Goal: Information Seeking & Learning: Check status

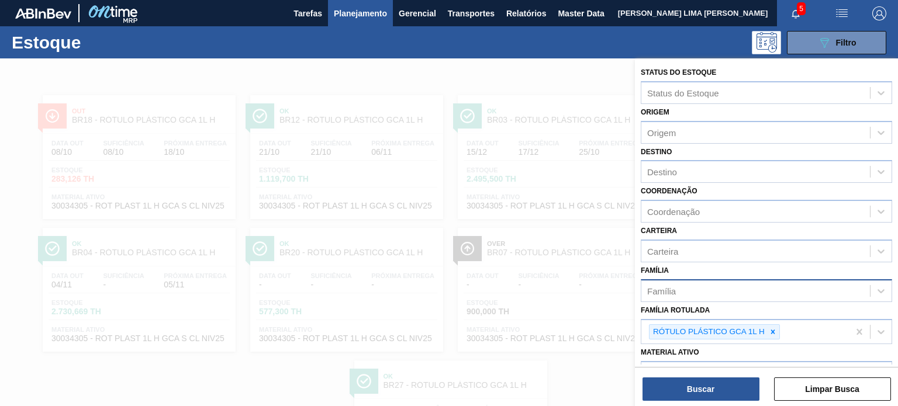
scroll to position [117, 0]
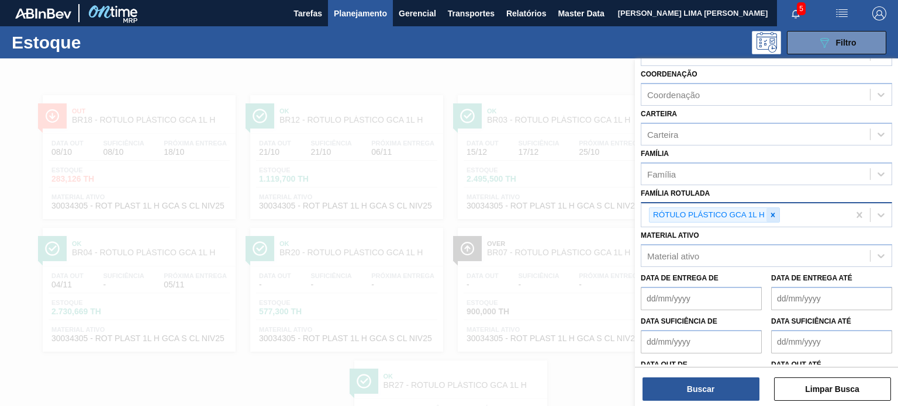
click at [771, 211] on icon at bounding box center [773, 215] width 8 height 8
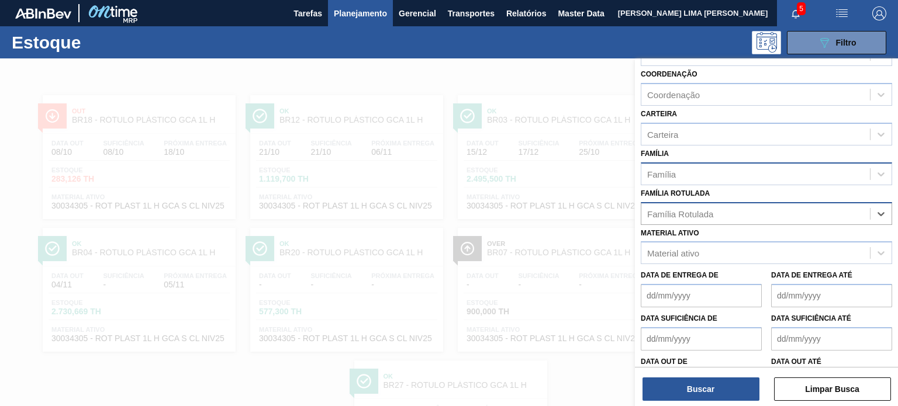
click at [740, 174] on div "Família" at bounding box center [755, 173] width 229 height 17
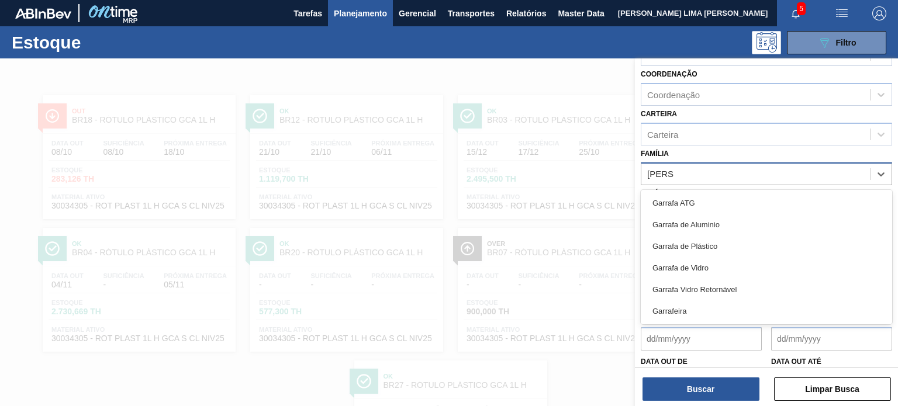
type input "GARRA"
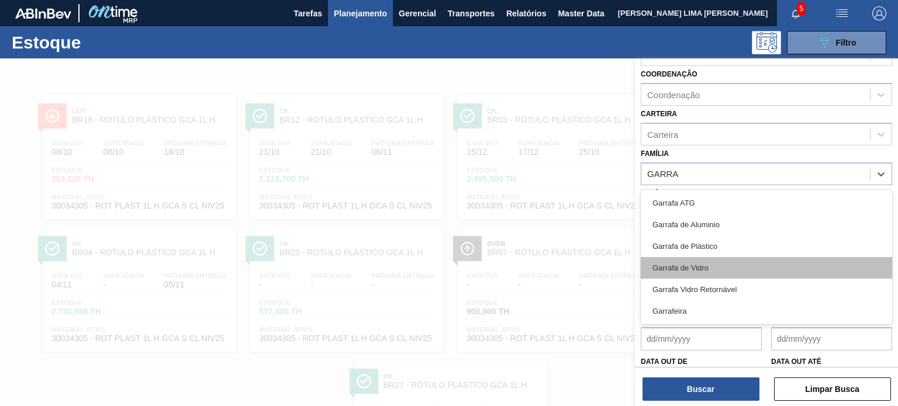
click at [727, 264] on div "Garrafa de Vidro" at bounding box center [766, 268] width 251 height 22
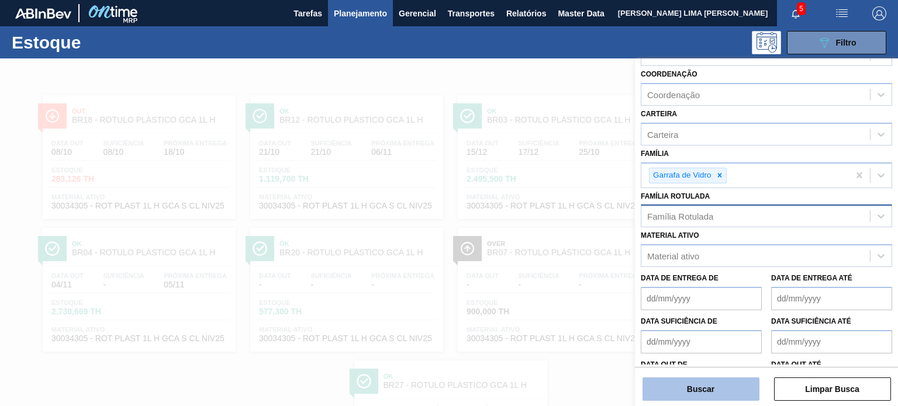
click at [727, 382] on button "Buscar" at bounding box center [701, 389] width 117 height 23
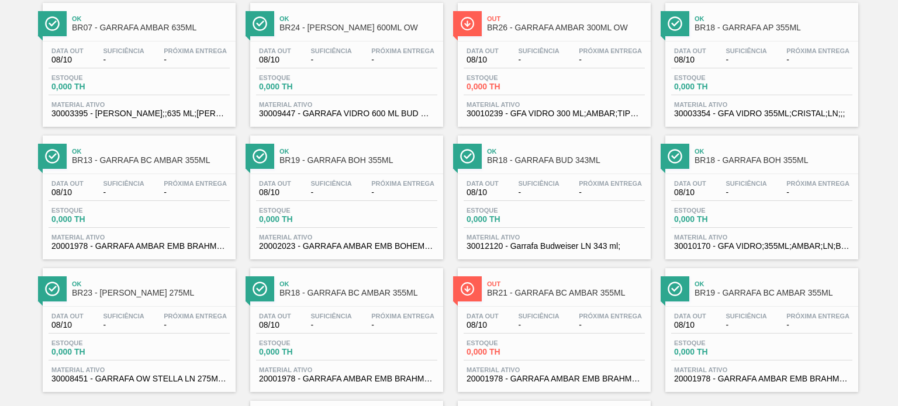
scroll to position [1431, 0]
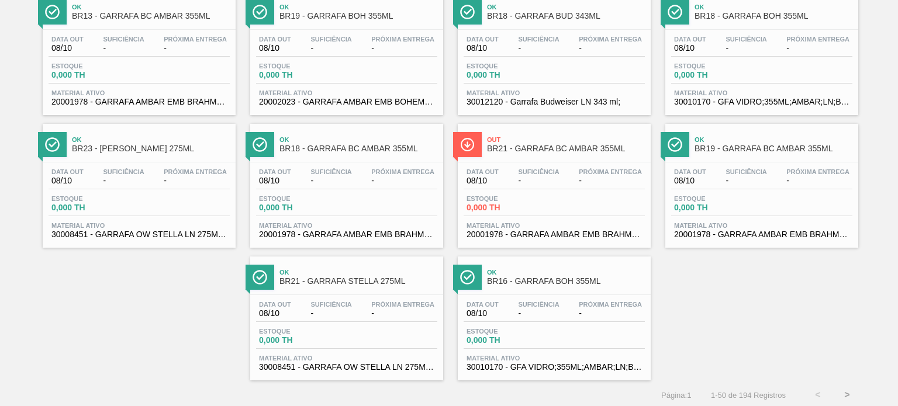
click at [849, 392] on button ">" at bounding box center [847, 395] width 29 height 29
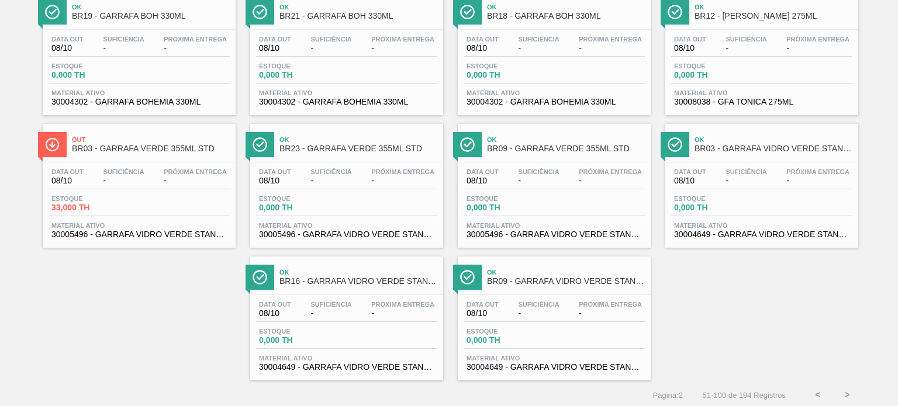
click at [836, 388] on button ">" at bounding box center [847, 395] width 29 height 29
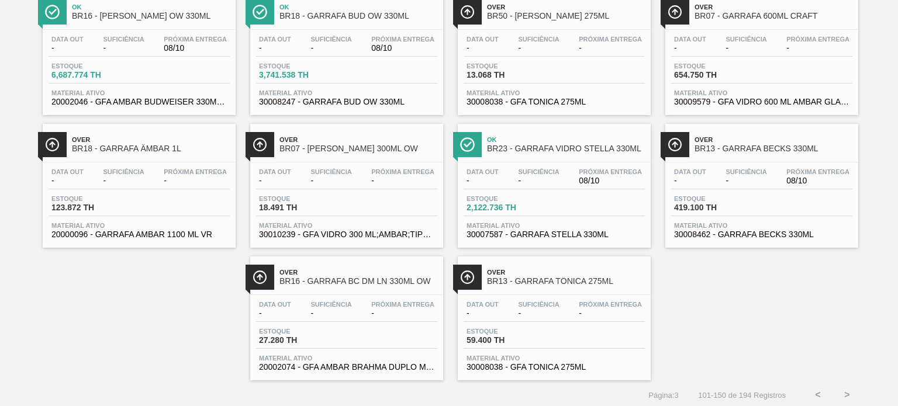
click at [846, 391] on button ">" at bounding box center [847, 395] width 29 height 29
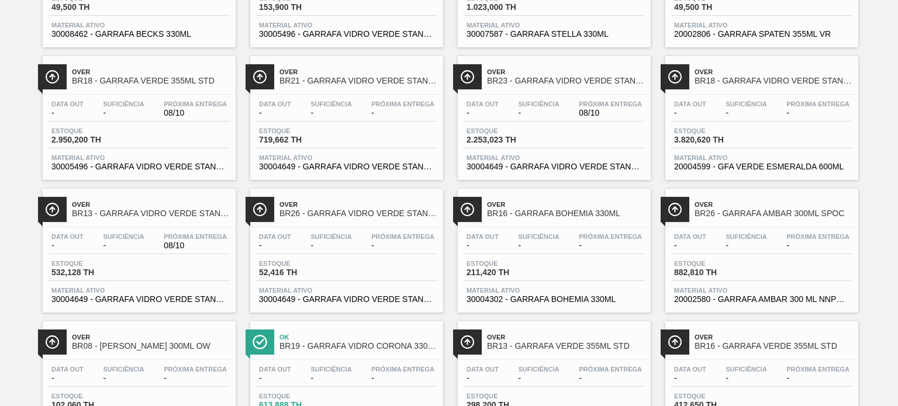
scroll to position [0, 0]
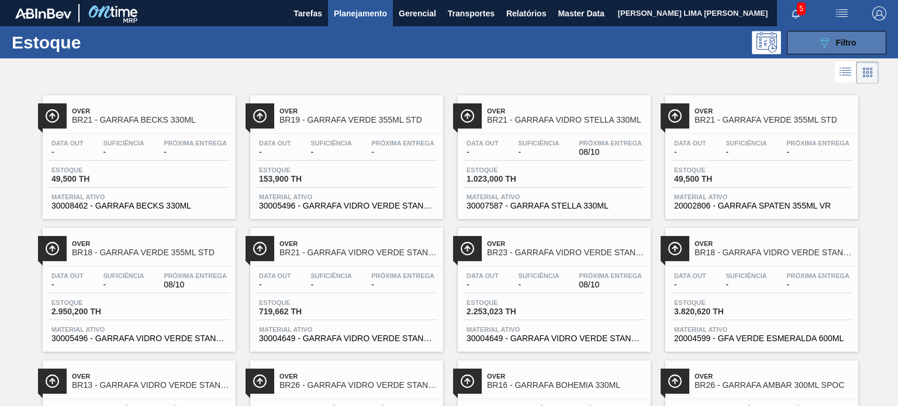
click at [826, 36] on icon "089F7B8B-B2A5-4AFE-B5C0-19BA573D28AC" at bounding box center [824, 43] width 14 height 14
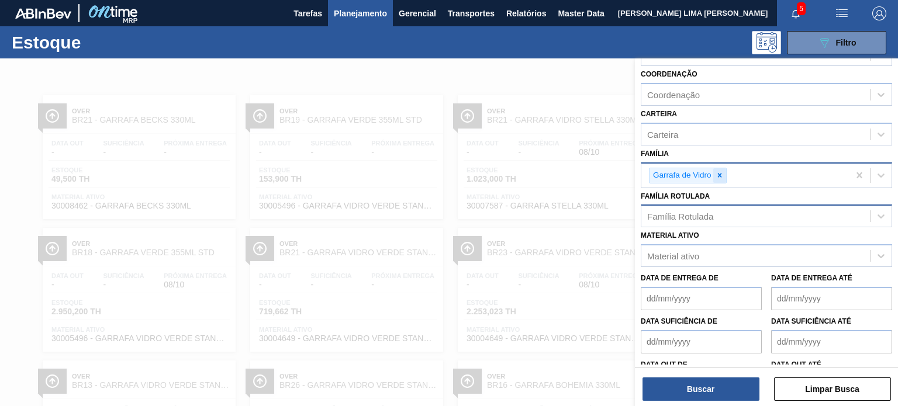
click at [722, 168] on div at bounding box center [719, 175] width 13 height 15
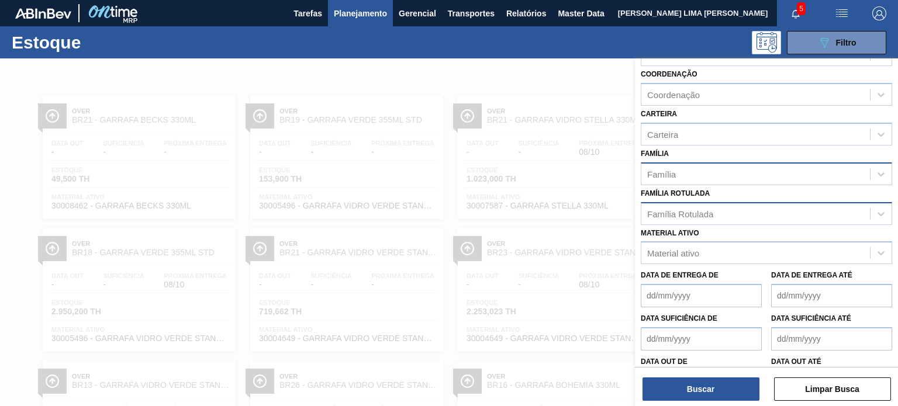
click at [710, 232] on div "Material ativo Material ativo" at bounding box center [766, 245] width 251 height 40
click at [706, 211] on div "Família Rotulada" at bounding box center [680, 214] width 66 height 10
paste Rotulada "GARRAFA SK BEATS SECRET 313ML"
type Rotulada "GARRAFA SK BEATS SECRET 313ML"
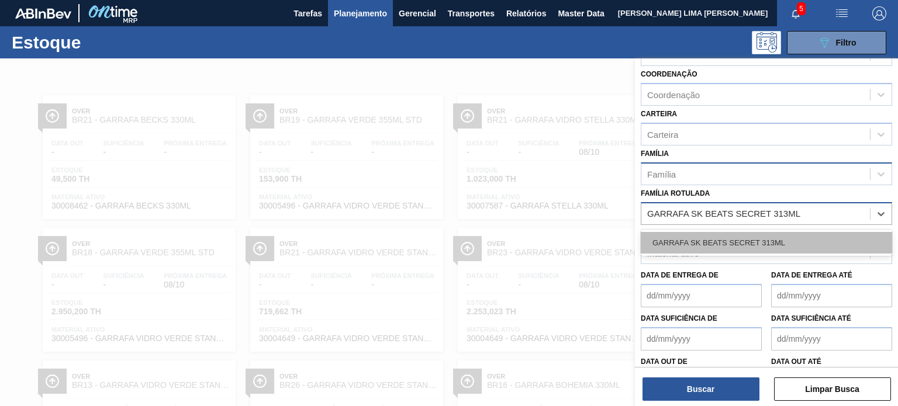
click at [709, 232] on div "GARRAFA SK BEATS SECRET 313ML" at bounding box center [766, 243] width 251 height 22
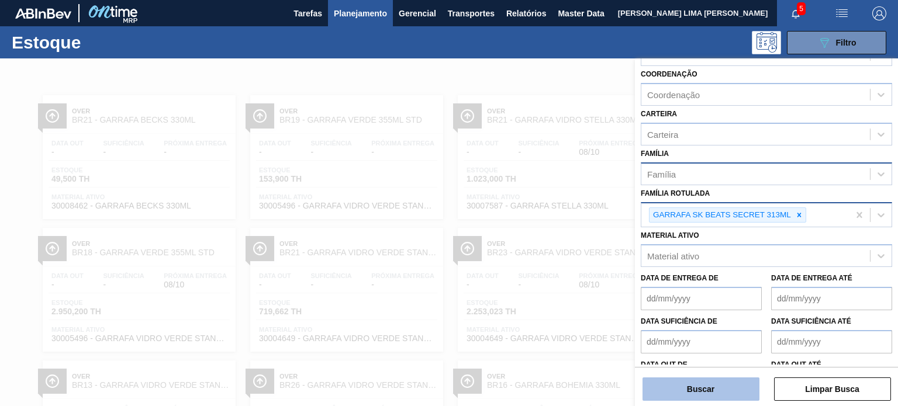
click at [694, 382] on button "Buscar" at bounding box center [701, 389] width 117 height 23
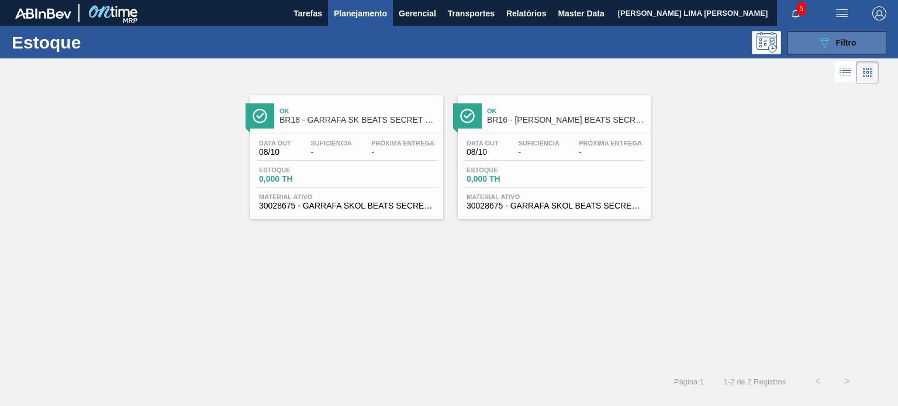
click at [842, 53] on button "089F7B8B-B2A5-4AFE-B5C0-19BA573D28AC Filtro" at bounding box center [836, 42] width 99 height 23
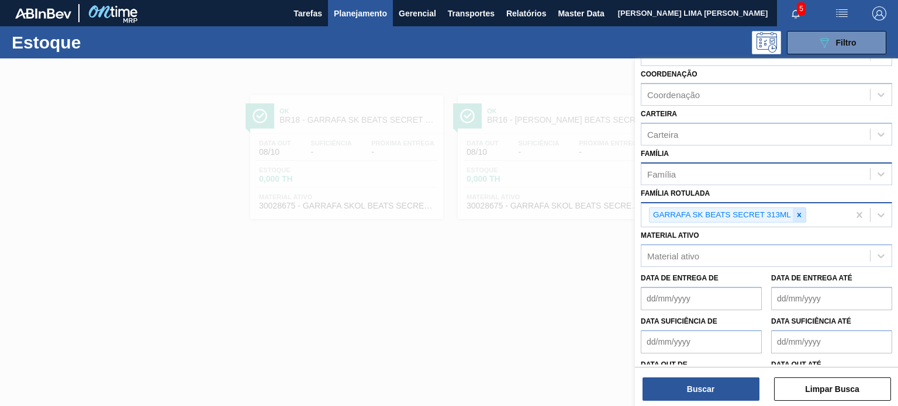
click at [796, 215] on icon at bounding box center [799, 215] width 8 height 8
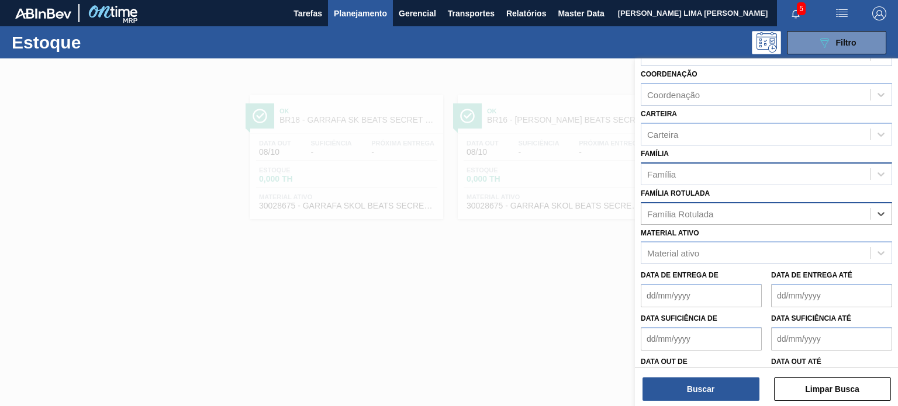
paste Rotulada "GARRAFA TÔNICA 275ML"
type Rotulada "GARRAFA TÔNICA 275ML"
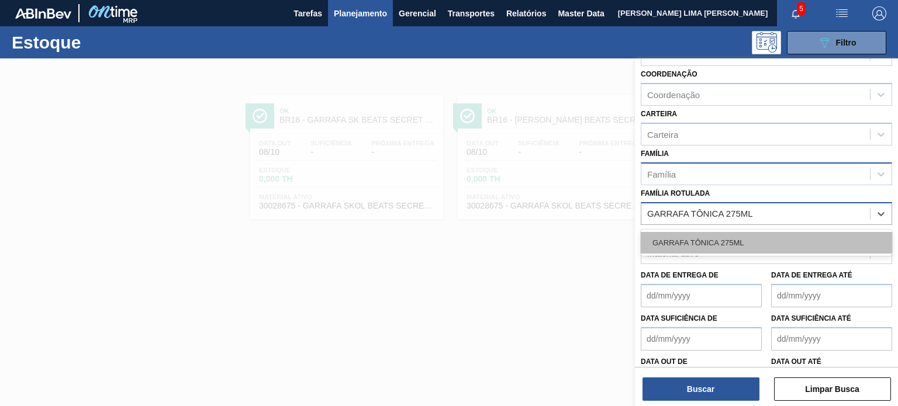
click at [755, 234] on div "GARRAFA TÔNICA 275ML" at bounding box center [766, 243] width 251 height 22
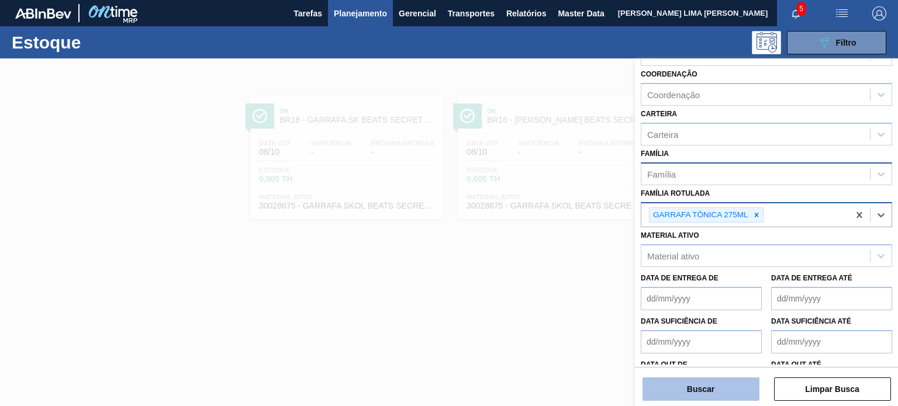
click at [713, 393] on button "Buscar" at bounding box center [701, 389] width 117 height 23
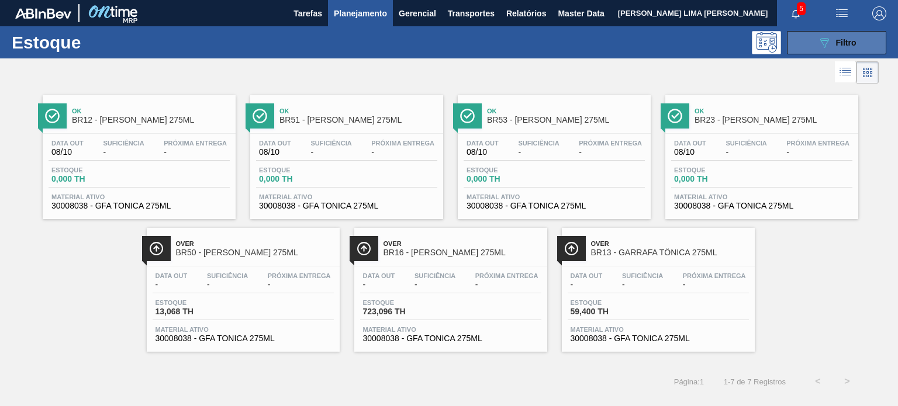
click at [833, 42] on div "089F7B8B-B2A5-4AFE-B5C0-19BA573D28AC Filtro" at bounding box center [836, 43] width 39 height 14
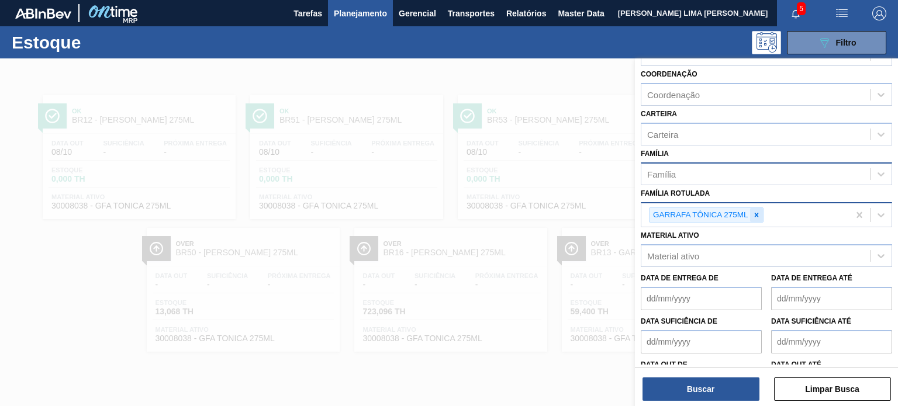
click at [753, 217] on div at bounding box center [756, 215] width 13 height 15
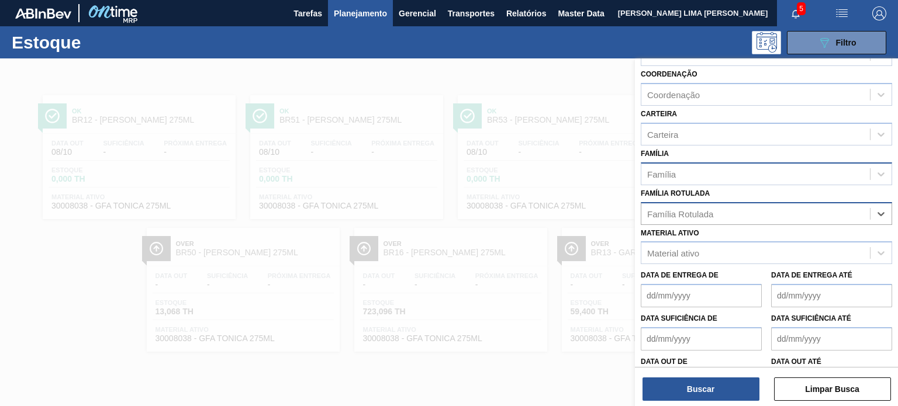
paste Rotulada "GARRAFA BC DM LN 330ML OW"
type Rotulada "GARRAFA BC DM LN 330ML OW"
click at [741, 233] on div "GARRAFA BC DM LN 330ML OW" at bounding box center [766, 243] width 251 height 22
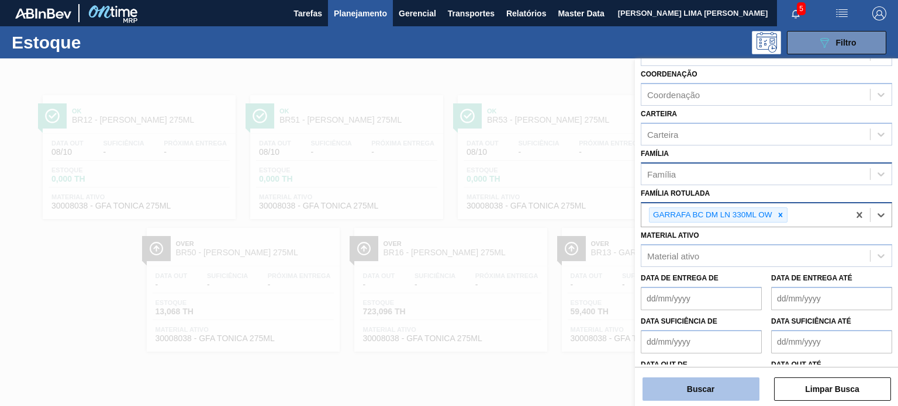
click at [709, 395] on button "Buscar" at bounding box center [701, 389] width 117 height 23
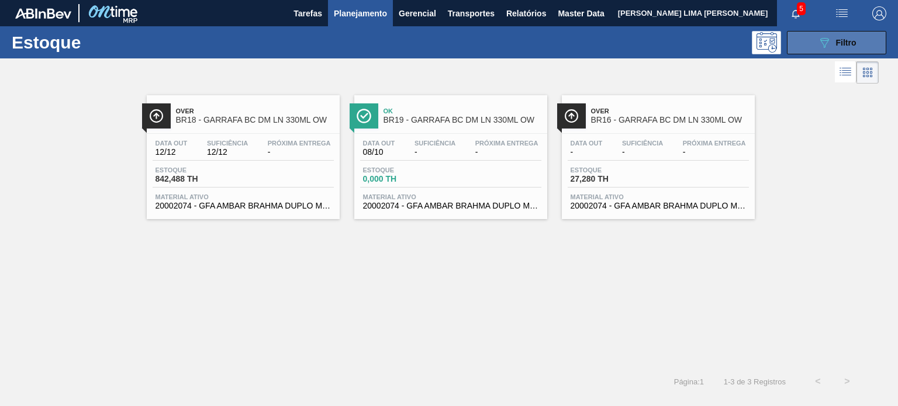
click at [826, 50] on button "089F7B8B-B2A5-4AFE-B5C0-19BA573D28AC Filtro" at bounding box center [836, 42] width 99 height 23
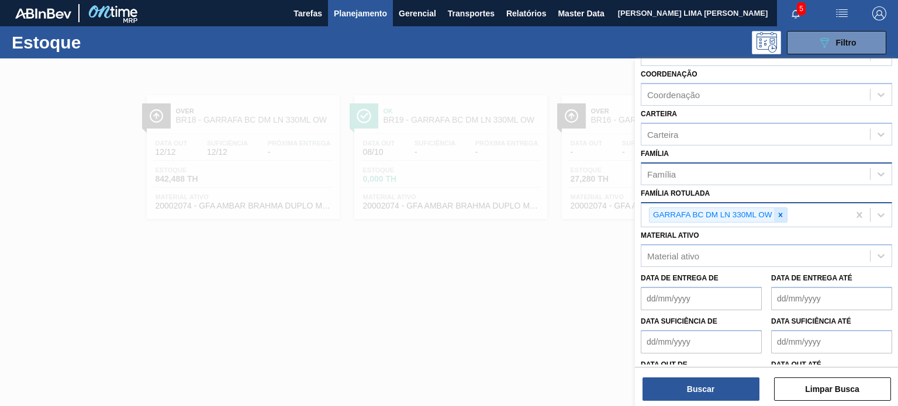
click at [780, 211] on icon at bounding box center [780, 215] width 8 height 8
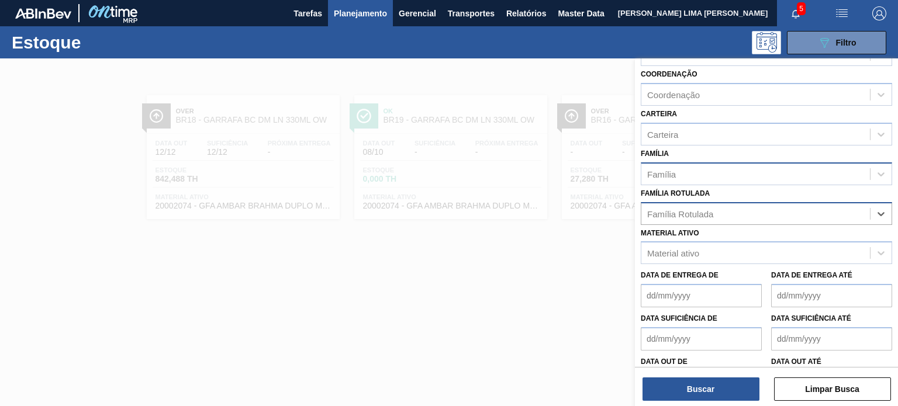
paste Rotulada "GARRAFA AMBAR 635ML"
type Rotulada "GARRAFA AMBAR 635ML"
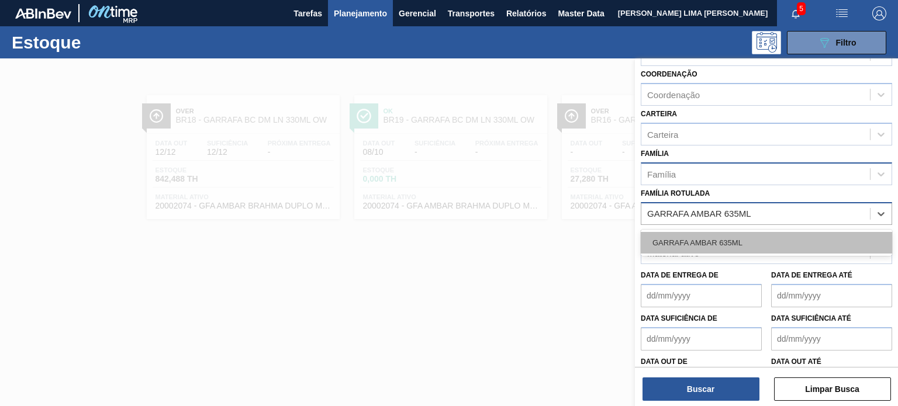
click at [755, 238] on div "GARRAFA AMBAR 635ML" at bounding box center [766, 243] width 251 height 22
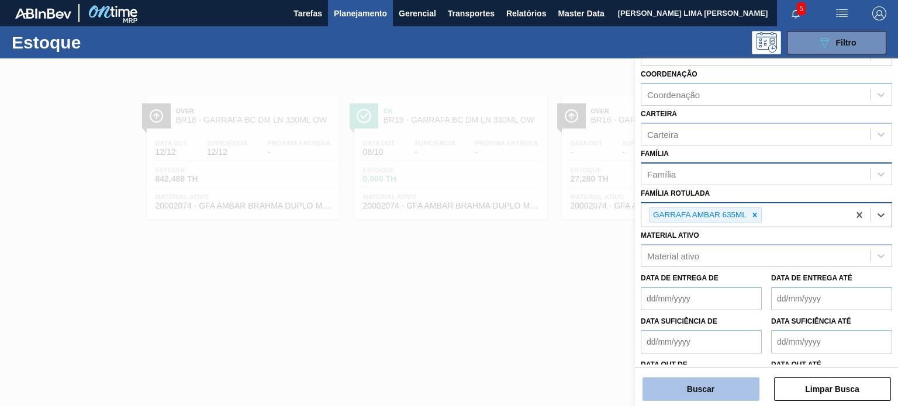
click at [721, 397] on button "Buscar" at bounding box center [701, 389] width 117 height 23
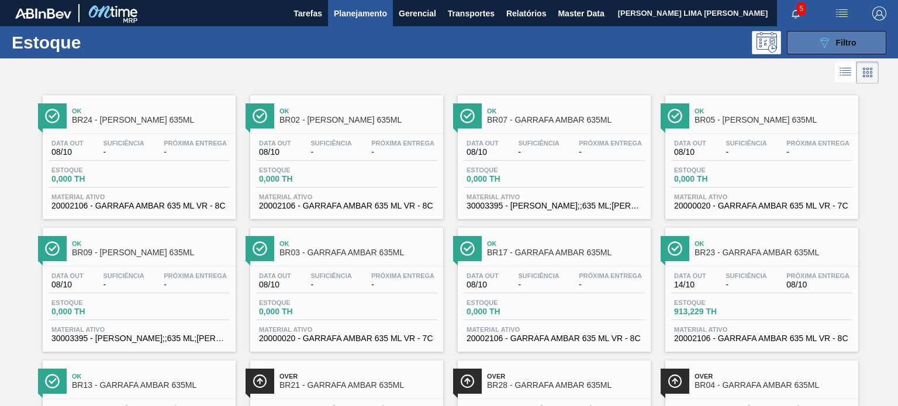
click at [814, 33] on button "089F7B8B-B2A5-4AFE-B5C0-19BA573D28AC Filtro" at bounding box center [836, 42] width 99 height 23
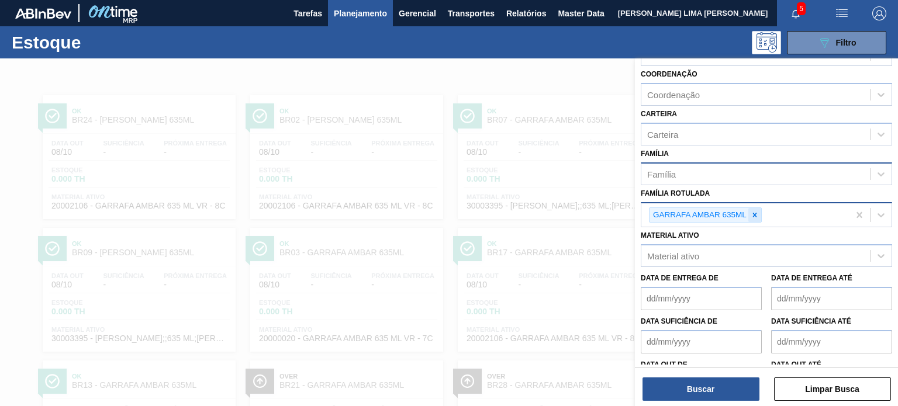
click at [755, 215] on icon at bounding box center [755, 215] width 8 height 8
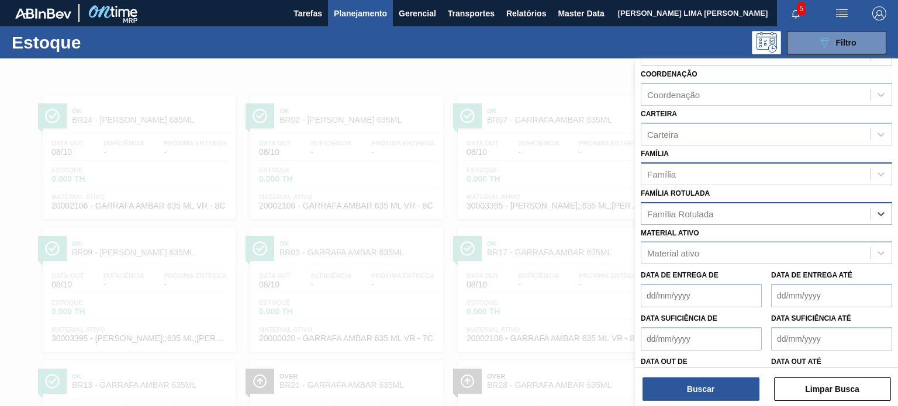
paste Rotulada "GARRAFA ÂMBAR 1L"
type Rotulada "GARRAFA ÂMBAR 1L"
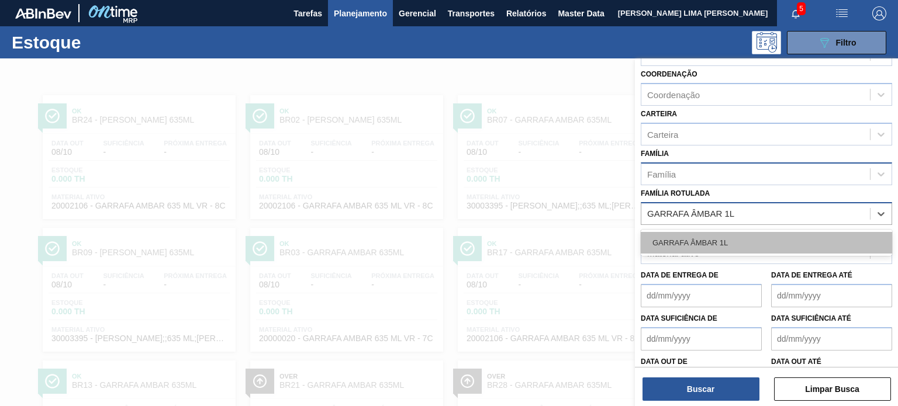
click at [734, 238] on div "GARRAFA ÂMBAR 1L" at bounding box center [766, 243] width 251 height 22
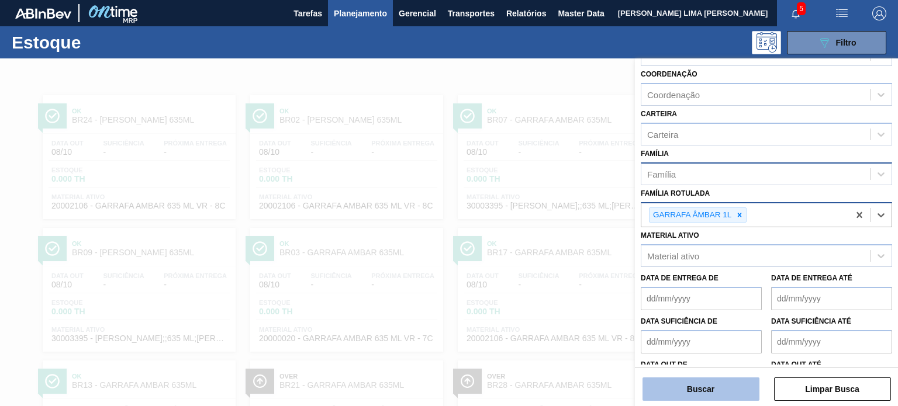
click at [728, 386] on button "Buscar" at bounding box center [701, 389] width 117 height 23
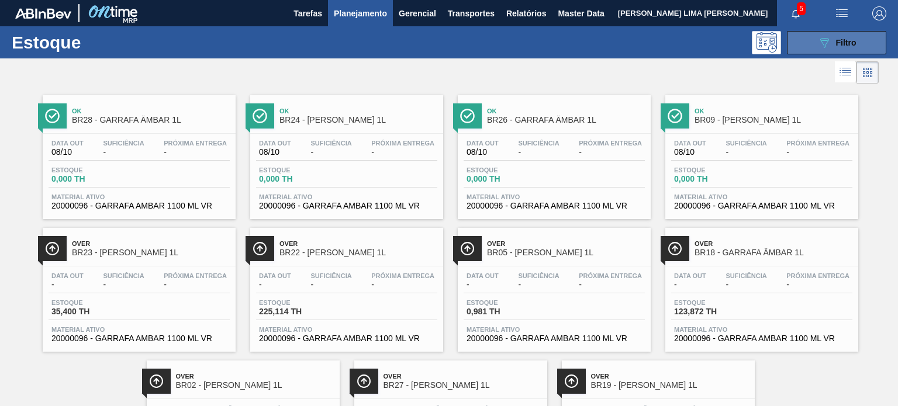
click at [817, 45] on icon "089F7B8B-B2A5-4AFE-B5C0-19BA573D28AC" at bounding box center [824, 43] width 14 height 14
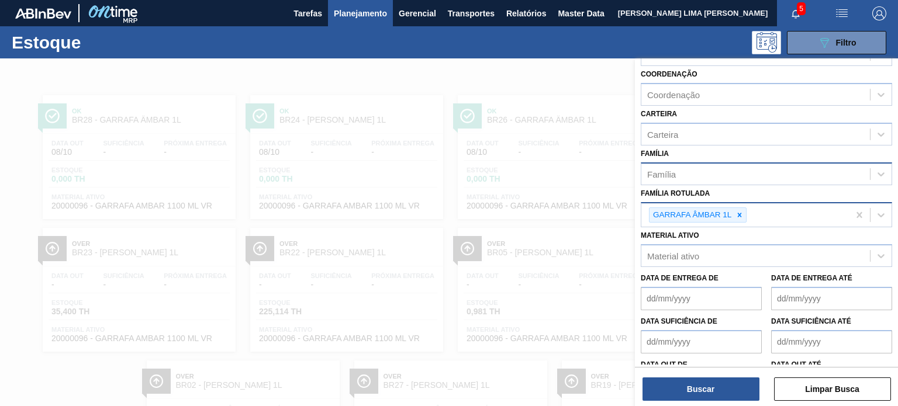
click at [747, 211] on div "GARRAFA ÂMBAR 1L" at bounding box center [745, 215] width 208 height 24
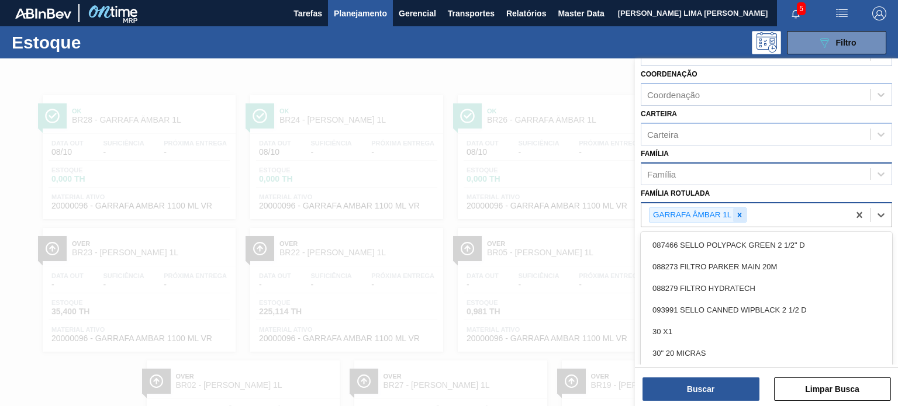
click at [742, 211] on icon at bounding box center [739, 215] width 8 height 8
paste Rotulada "GARRAFA VIDRO CORONA 330ML FLINT"
type Rotulada "GARRAFA VIDRO CORONA 330ML FLINT"
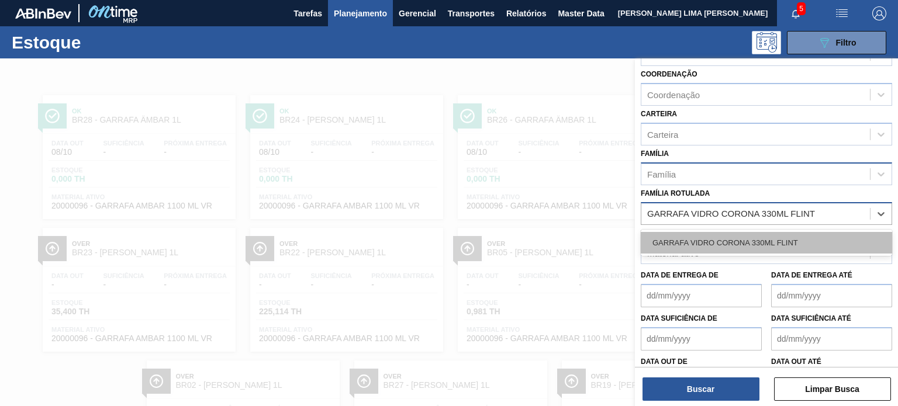
click at [731, 232] on div "GARRAFA VIDRO CORONA 330ML FLINT" at bounding box center [766, 243] width 251 height 22
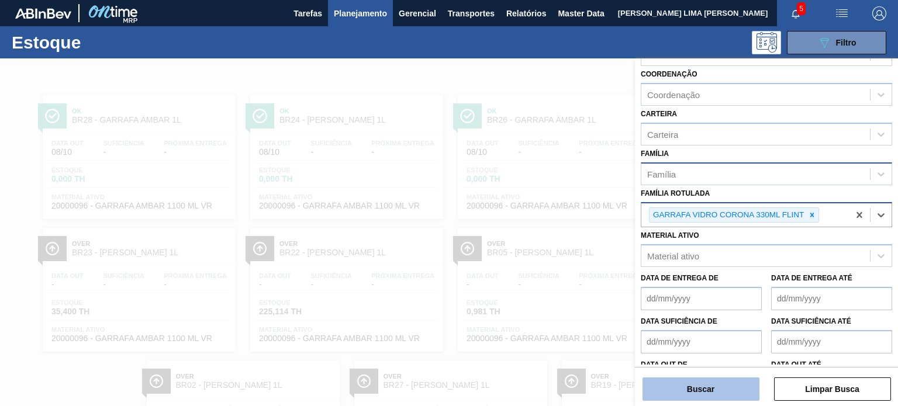
click at [734, 390] on button "Buscar" at bounding box center [701, 389] width 117 height 23
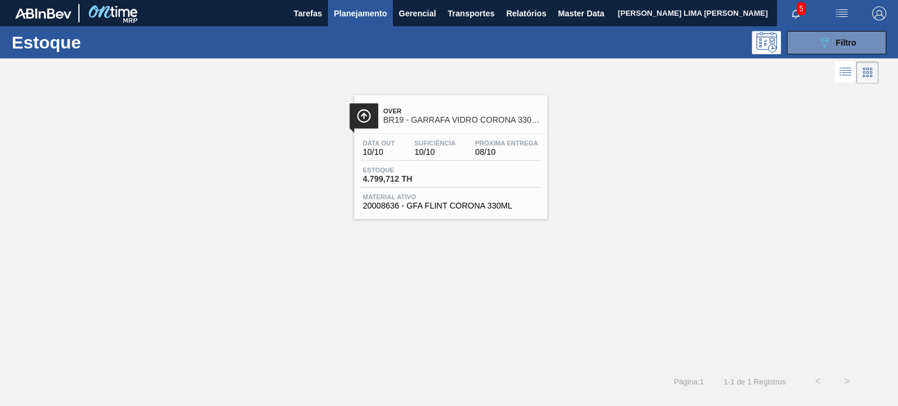
click at [807, 56] on div "Estoque 089F7B8B-B2A5-4AFE-B5C0-19BA573D28AC Filtro" at bounding box center [449, 42] width 898 height 32
click at [806, 48] on button "089F7B8B-B2A5-4AFE-B5C0-19BA573D28AC Filtro" at bounding box center [836, 42] width 99 height 23
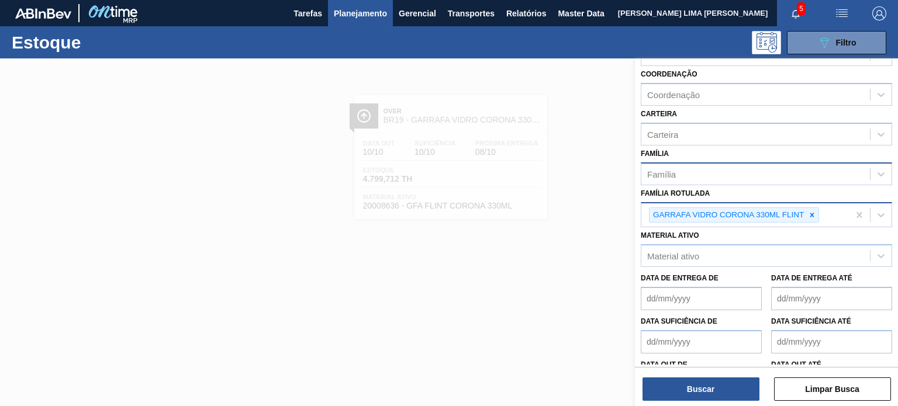
click at [814, 214] on div at bounding box center [812, 215] width 13 height 15
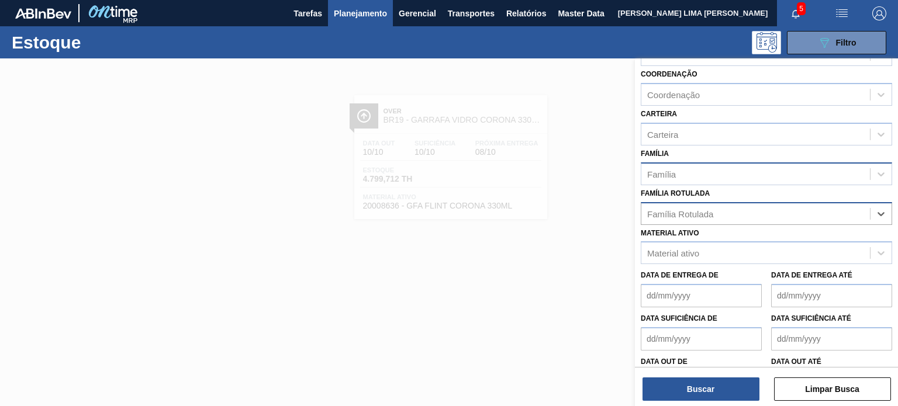
paste Rotulada "GARRAFA ÂMBAR 1L"
type Rotulada "GARRAFA ÂMBAR 1L"
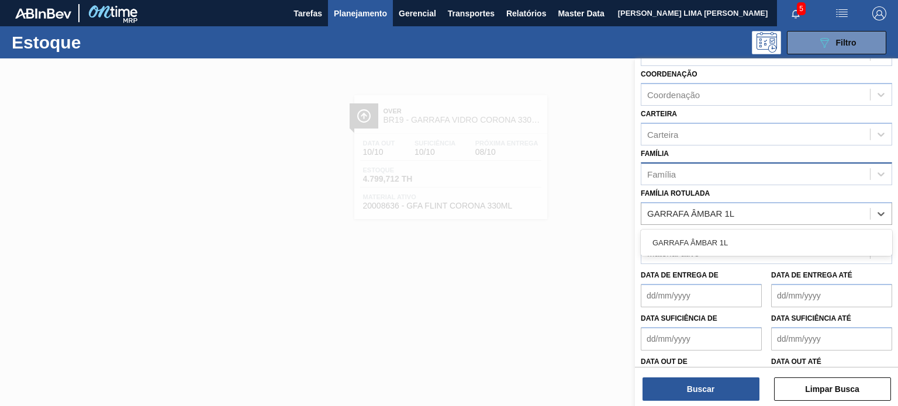
drag, startPoint x: 765, startPoint y: 246, endPoint x: 760, endPoint y: 250, distance: 6.6
click at [765, 246] on div "GARRAFA ÂMBAR 1L" at bounding box center [766, 243] width 251 height 22
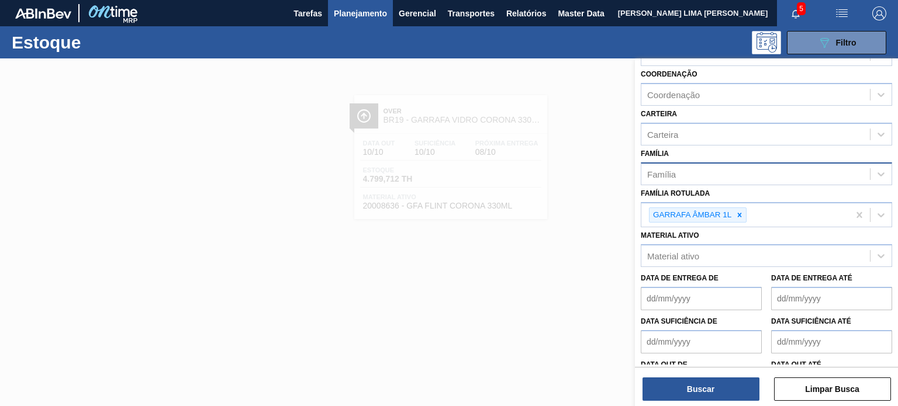
drag, startPoint x: 723, startPoint y: 393, endPoint x: 671, endPoint y: 354, distance: 65.9
click at [723, 393] on button "Buscar" at bounding box center [701, 389] width 117 height 23
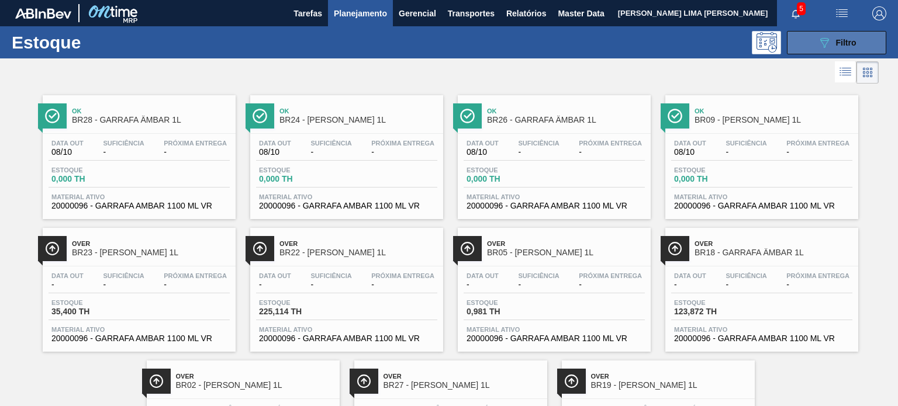
click at [845, 38] on span "Filtro" at bounding box center [846, 42] width 20 height 9
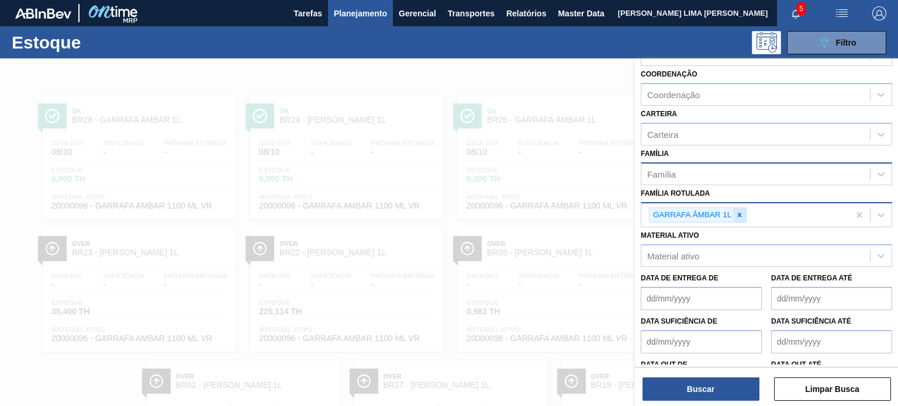
click at [744, 213] on div at bounding box center [739, 215] width 13 height 15
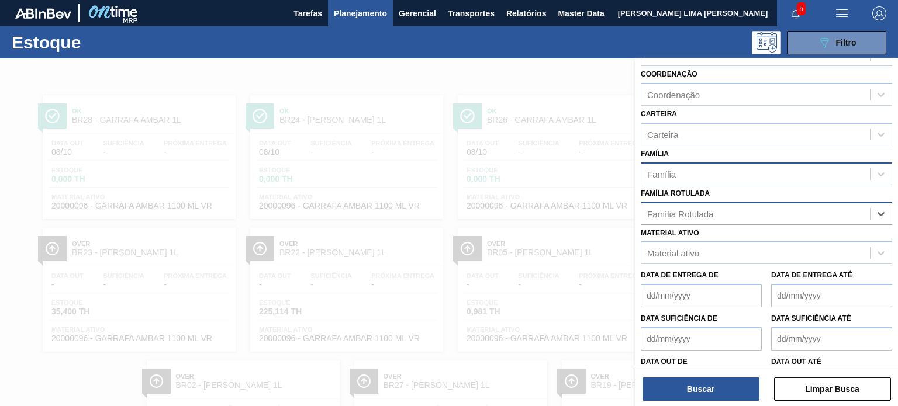
paste Rotulada "GARRAFA AMBAR 635ML"
type Rotulada "GARRAFA AMBAR 635ML"
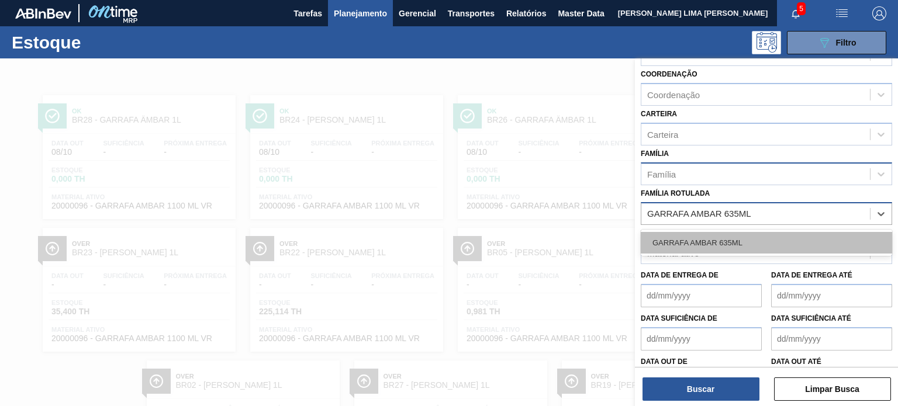
click at [713, 235] on div "GARRAFA AMBAR 635ML" at bounding box center [766, 243] width 251 height 22
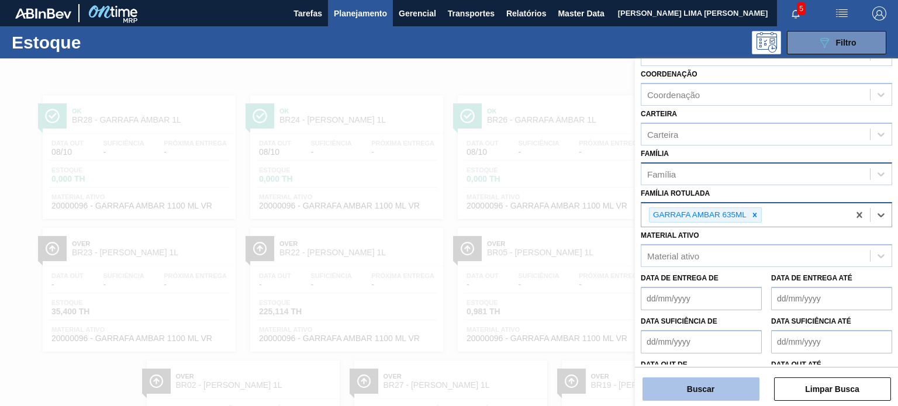
click at [725, 399] on button "Buscar" at bounding box center [701, 389] width 117 height 23
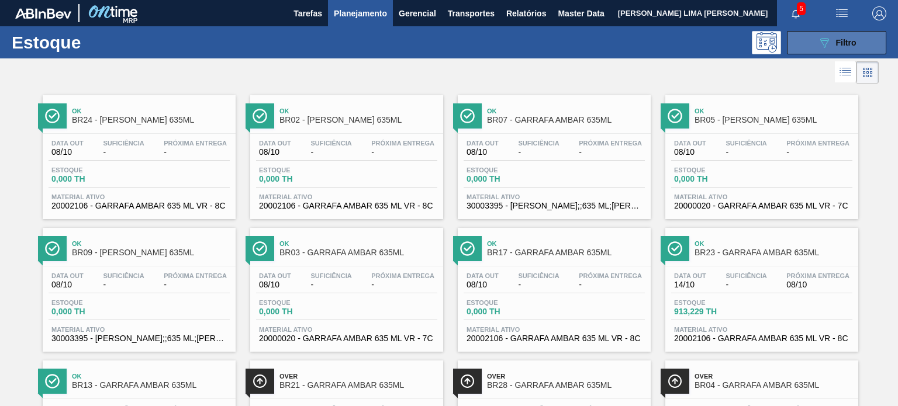
click at [853, 36] on div "089F7B8B-B2A5-4AFE-B5C0-19BA573D28AC Filtro" at bounding box center [836, 43] width 39 height 14
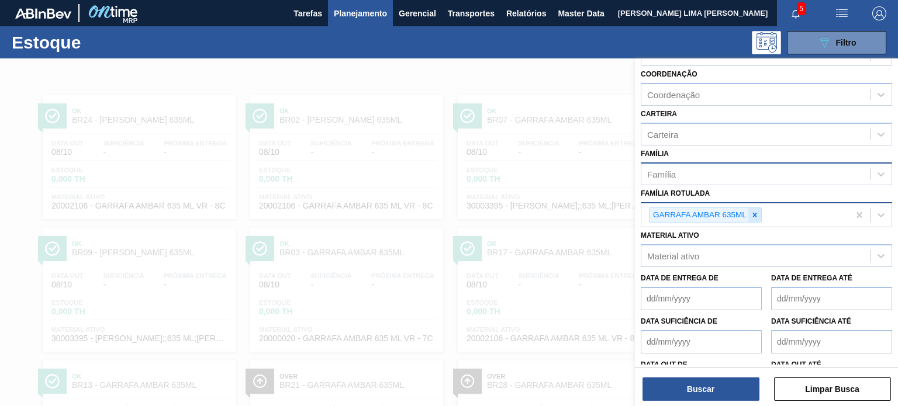
click at [751, 215] on icon at bounding box center [755, 215] width 8 height 8
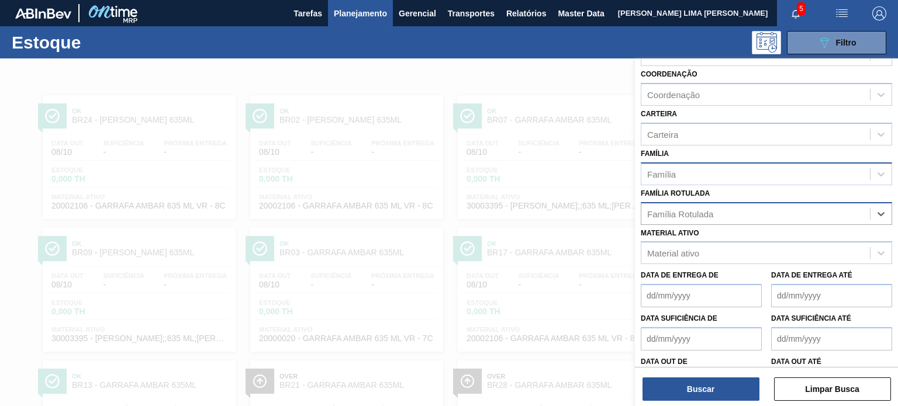
paste Rotulada "GARRAFA ÂMBAR 1L"
type Rotulada "GARRAFA ÂMBAR 1L"
drag, startPoint x: 737, startPoint y: 243, endPoint x: 740, endPoint y: 254, distance: 12.1
click at [739, 240] on div "GARRAFA ÂMBAR 1L" at bounding box center [766, 243] width 251 height 22
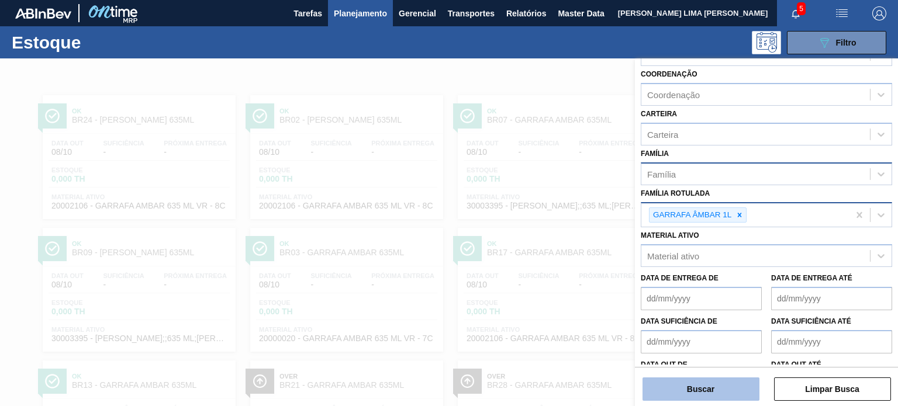
click at [730, 389] on button "Buscar" at bounding box center [701, 389] width 117 height 23
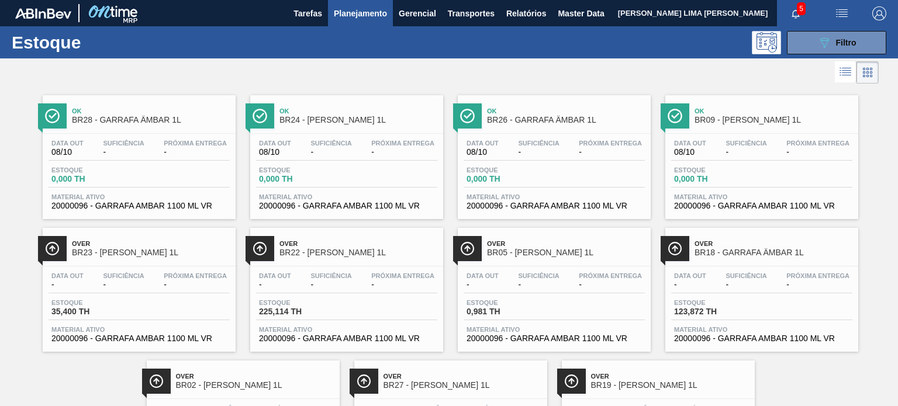
click at [794, 56] on div "Estoque 089F7B8B-B2A5-4AFE-B5C0-19BA573D28AC Filtro" at bounding box center [449, 42] width 898 height 32
click at [797, 53] on button "089F7B8B-B2A5-4AFE-B5C0-19BA573D28AC Filtro" at bounding box center [836, 42] width 99 height 23
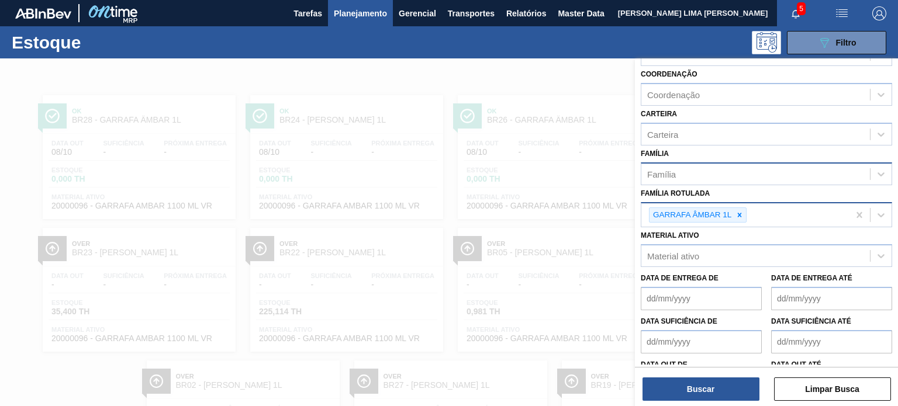
click at [741, 220] on div "GARRAFA ÂMBAR 1L" at bounding box center [698, 216] width 98 height 16
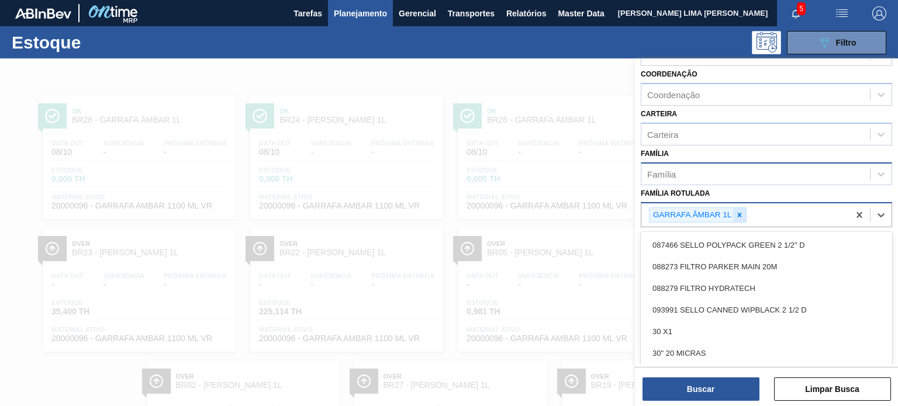
click at [739, 215] on icon at bounding box center [739, 215] width 8 height 8
paste Rotulada "GARRAFA VIDRO VERDE STANDARD 600ML"
type Rotulada "GARRAFA VIDRO VERDE STANDARD 600ML"
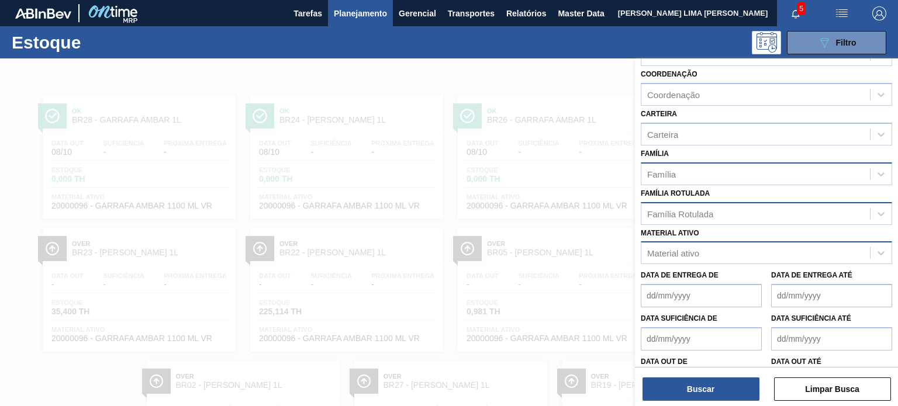
drag, startPoint x: 738, startPoint y: 224, endPoint x: 741, endPoint y: 244, distance: 20.1
click at [738, 225] on div "Material ativo Material ativo" at bounding box center [766, 245] width 251 height 40
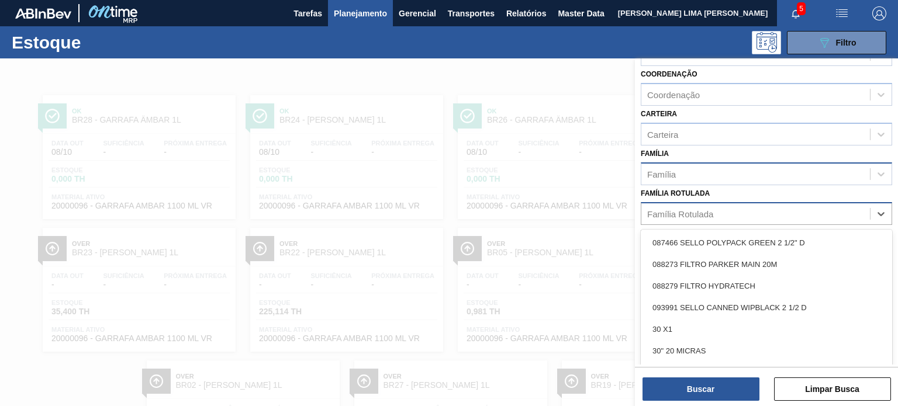
click at [728, 214] on div "Família Rotulada" at bounding box center [755, 213] width 229 height 17
paste Rotulada "GARRAFA VIDRO VERDE STANDARD 600ML"
type Rotulada "GARRAFA VIDRO VERDE STANDARD 600ML"
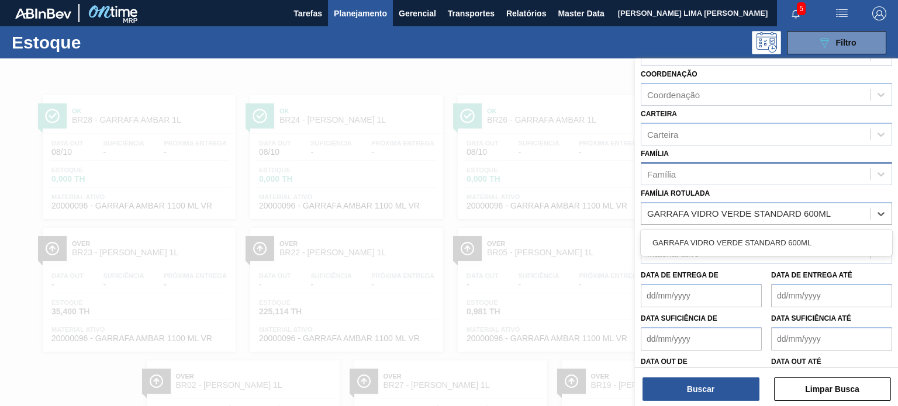
drag, startPoint x: 732, startPoint y: 230, endPoint x: 734, endPoint y: 247, distance: 17.1
click at [732, 232] on div "GARRAFA VIDRO VERDE STANDARD 600ML" at bounding box center [766, 243] width 251 height 22
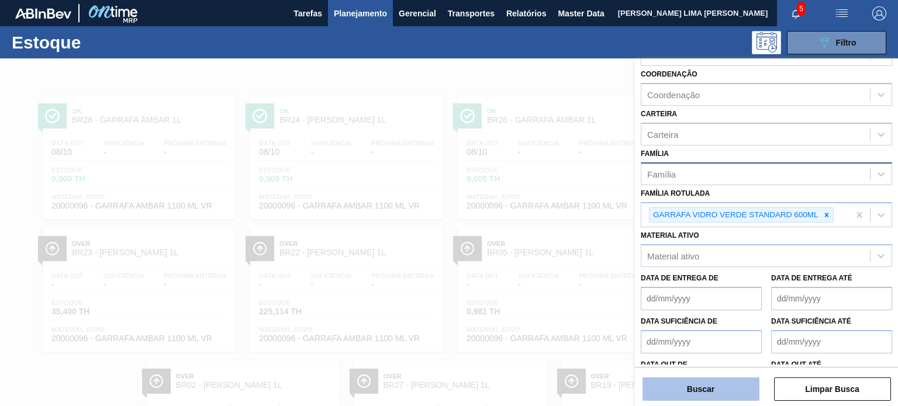
click at [720, 386] on button "Buscar" at bounding box center [701, 389] width 117 height 23
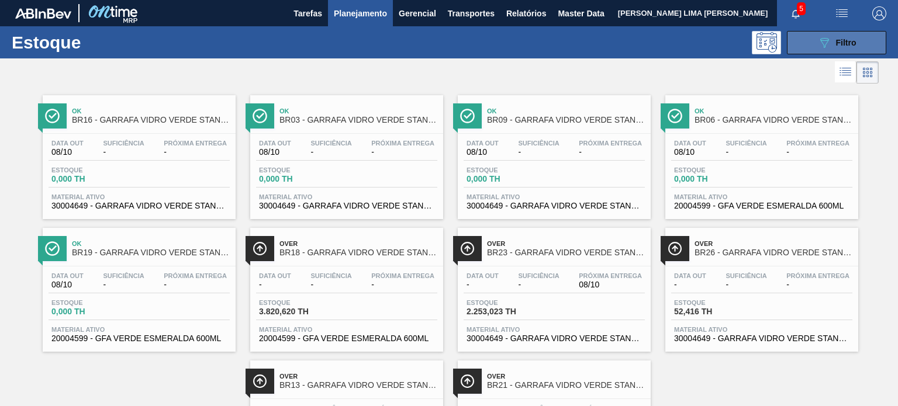
click at [814, 31] on button "089F7B8B-B2A5-4AFE-B5C0-19BA573D28AC Filtro" at bounding box center [836, 42] width 99 height 23
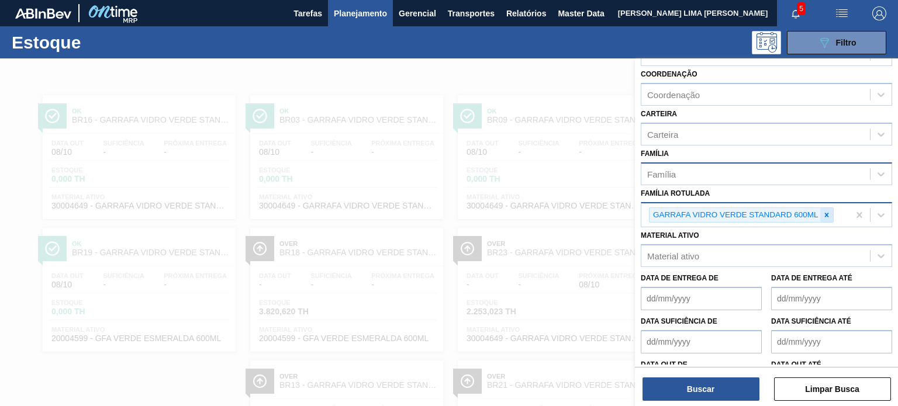
click at [826, 212] on icon at bounding box center [827, 215] width 8 height 8
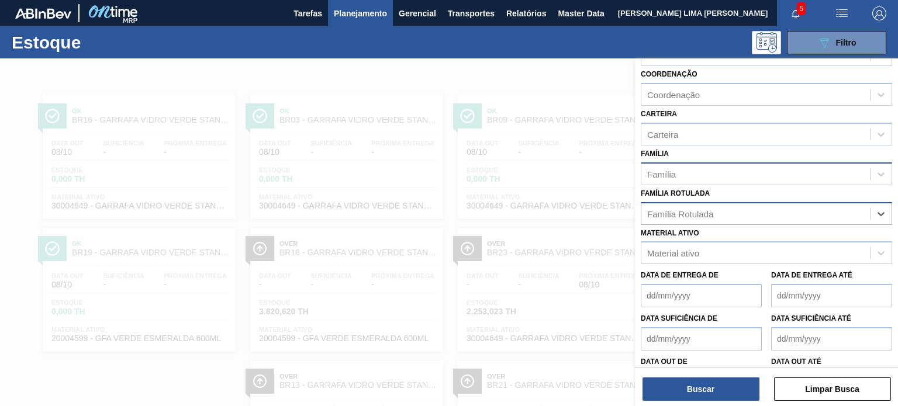
paste Rotulada "GARRAFA AMBAR 300ML SPOC"
type Rotulada "GARRAFA AMBAR 300ML SPOC"
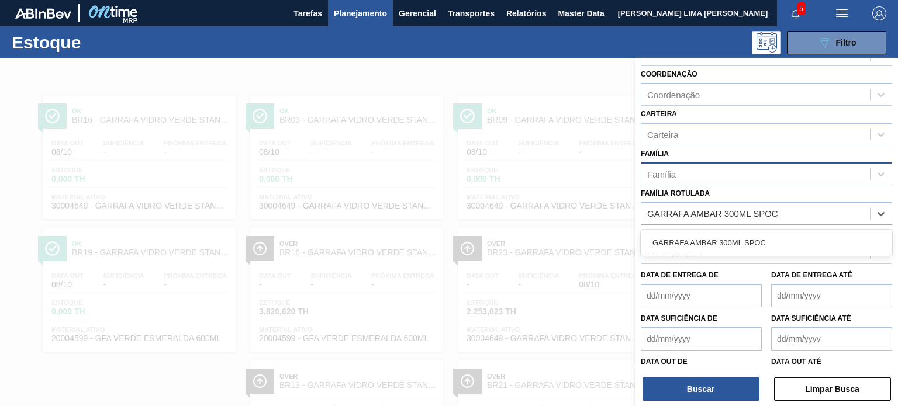
drag, startPoint x: 804, startPoint y: 219, endPoint x: 744, endPoint y: 293, distance: 96.0
click at [758, 240] on div "GARRAFA AMBAR 300ML SPOC" at bounding box center [766, 243] width 251 height 22
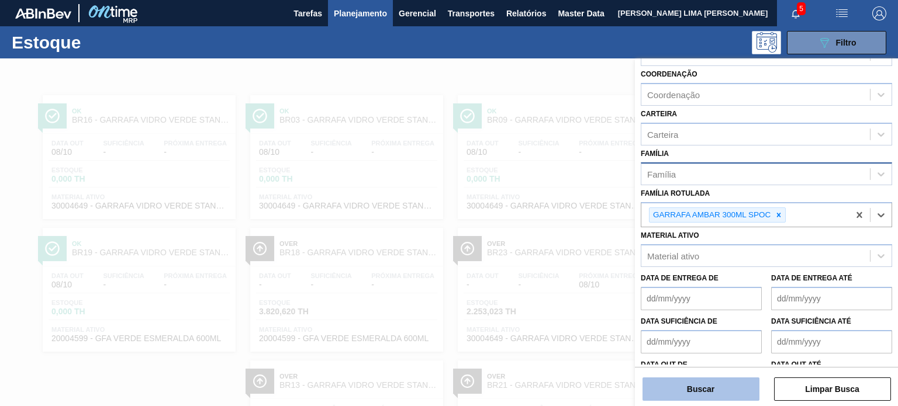
click at [733, 392] on button "Buscar" at bounding box center [701, 389] width 117 height 23
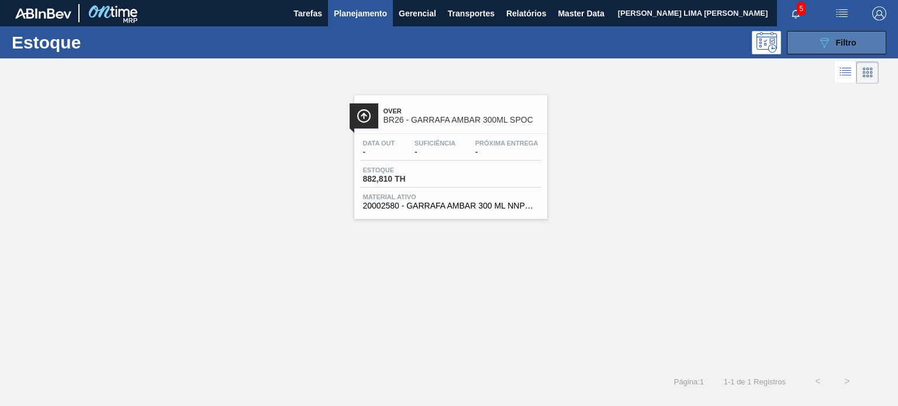
click at [826, 49] on icon "089F7B8B-B2A5-4AFE-B5C0-19BA573D28AC" at bounding box center [824, 43] width 14 height 14
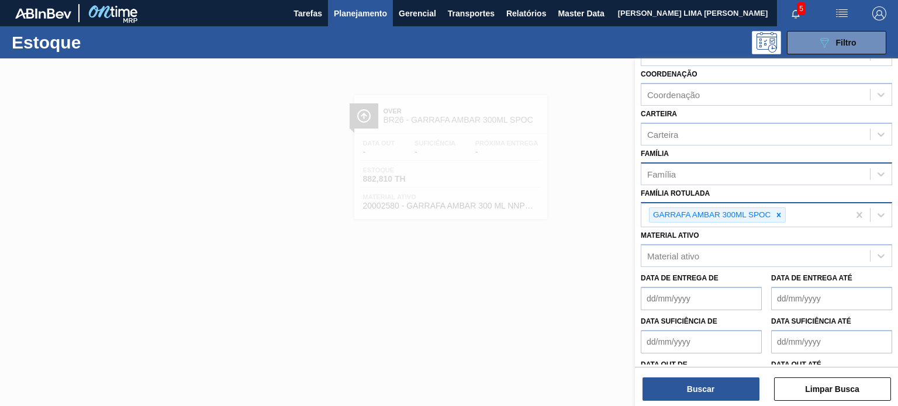
click at [776, 203] on div "GARRAFA AMBAR 300ML SPOC" at bounding box center [745, 215] width 208 height 24
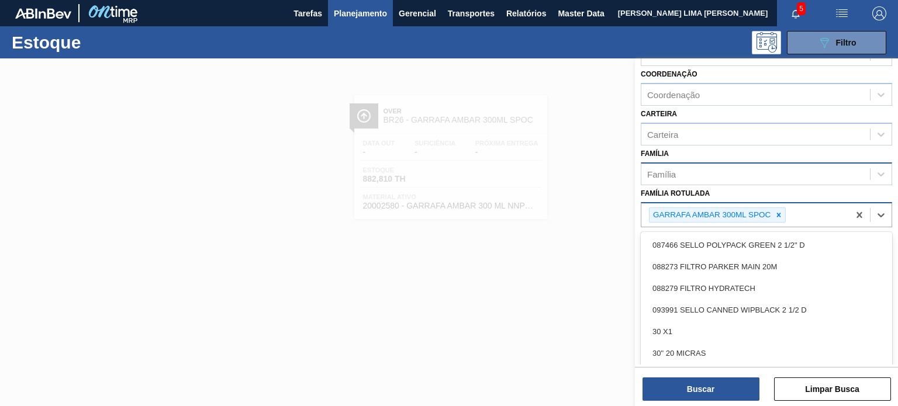
click at [776, 212] on icon at bounding box center [779, 215] width 8 height 8
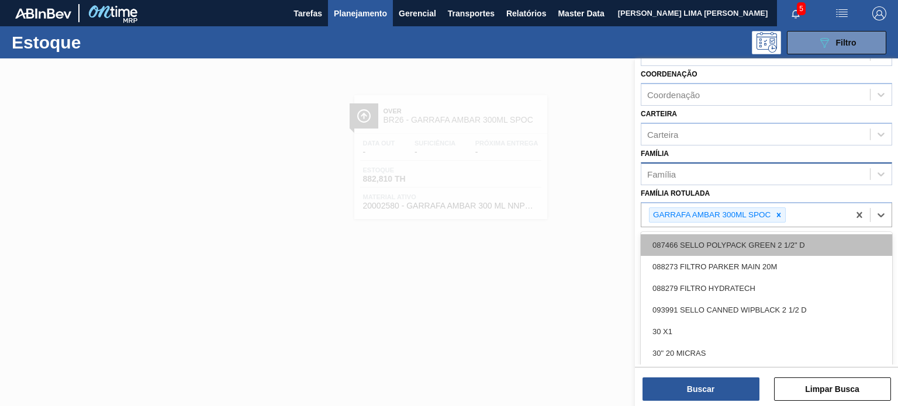
paste Rotulada "GARRAFA VIDRO VERDE STANDARD 600ML"
type Rotulada "GARRAFA VIDRO VERDE STANDARD 600ML"
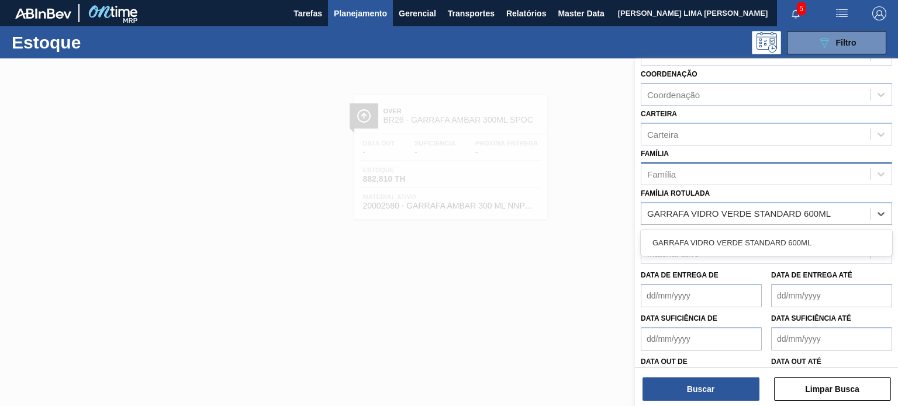
drag, startPoint x: 755, startPoint y: 231, endPoint x: 744, endPoint y: 317, distance: 87.3
click at [756, 255] on div "Status do Estoque Status do Estoque Origem Origem Destino Destino Coordenação C…" at bounding box center [766, 171] width 263 height 458
click at [757, 230] on div "GARRAFA VIDRO VERDE STANDARD 600ML" at bounding box center [766, 243] width 251 height 26
click at [759, 251] on div "GARRAFA VIDRO VERDE STANDARD 600ML" at bounding box center [766, 243] width 251 height 26
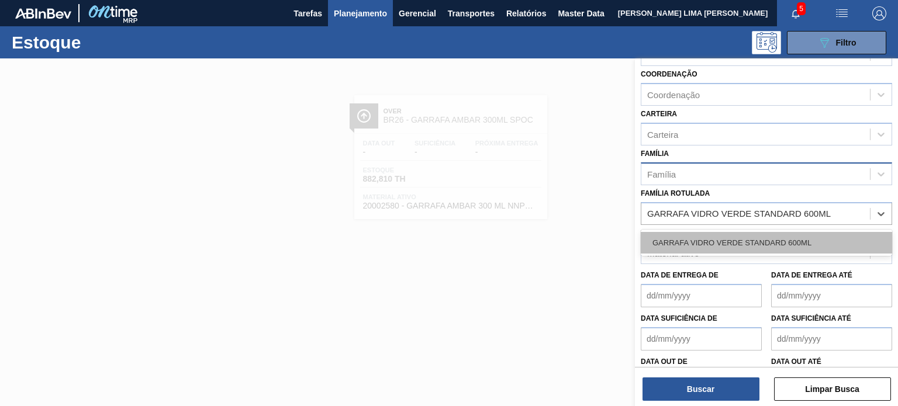
click at [758, 240] on div "GARRAFA VIDRO VERDE STANDARD 600ML" at bounding box center [766, 243] width 251 height 22
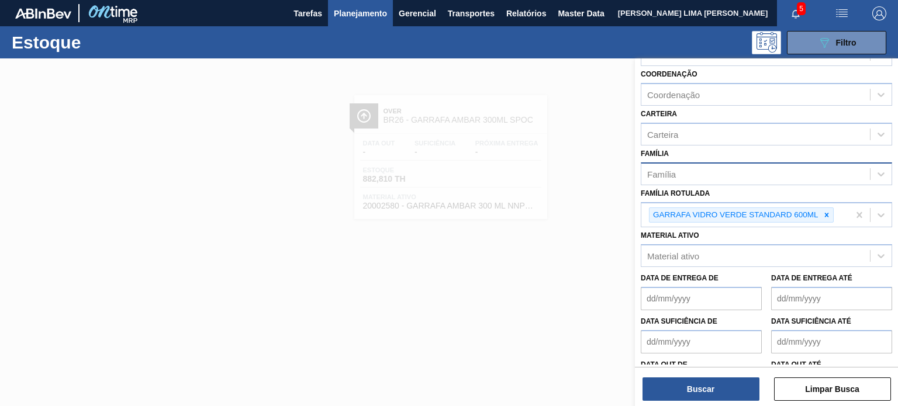
click at [735, 403] on div "Status do Estoque Status do Estoque Origem Origem Destino Destino Coordenação C…" at bounding box center [766, 233] width 263 height 350
click at [707, 391] on button "Buscar" at bounding box center [701, 389] width 117 height 23
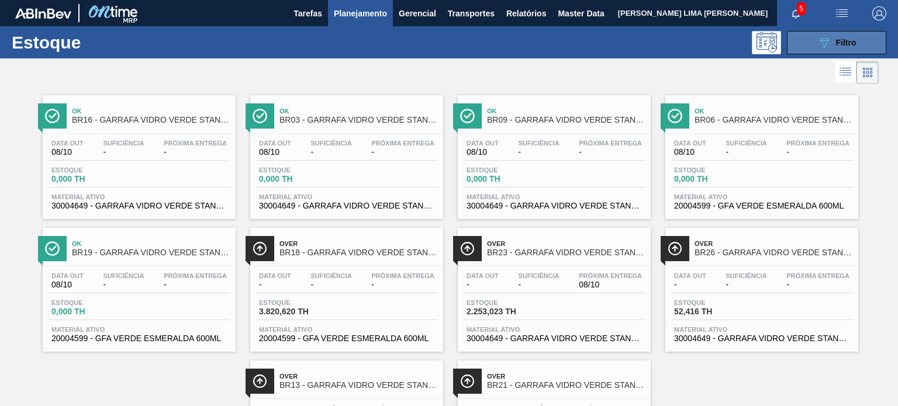
click at [825, 43] on icon "089F7B8B-B2A5-4AFE-B5C0-19BA573D28AC" at bounding box center [824, 43] width 14 height 14
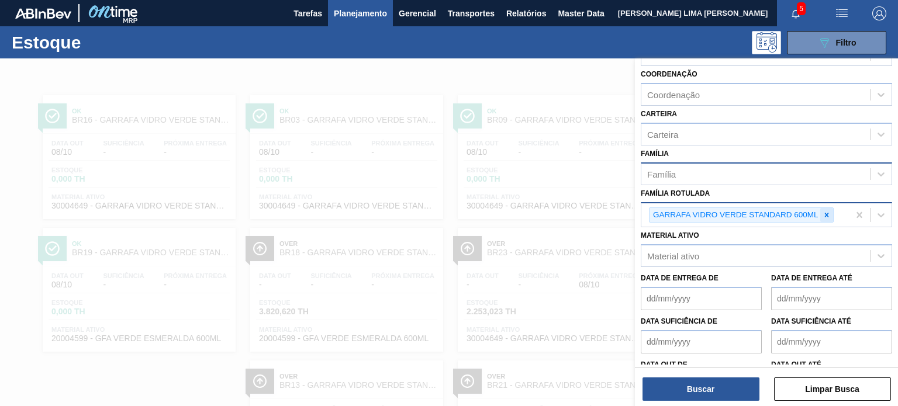
click at [823, 212] on icon at bounding box center [827, 215] width 8 height 8
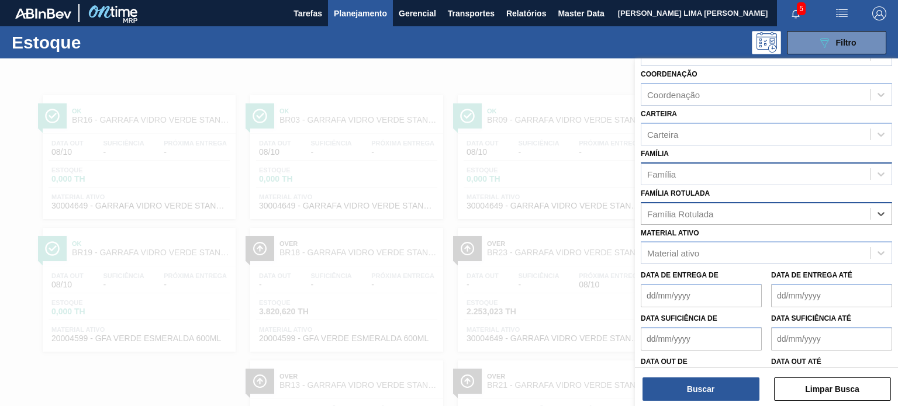
paste Rotulada "GARRAFA VERDE 355ML STD"
type Rotulada "GARRAFA VERDE 355ML STD"
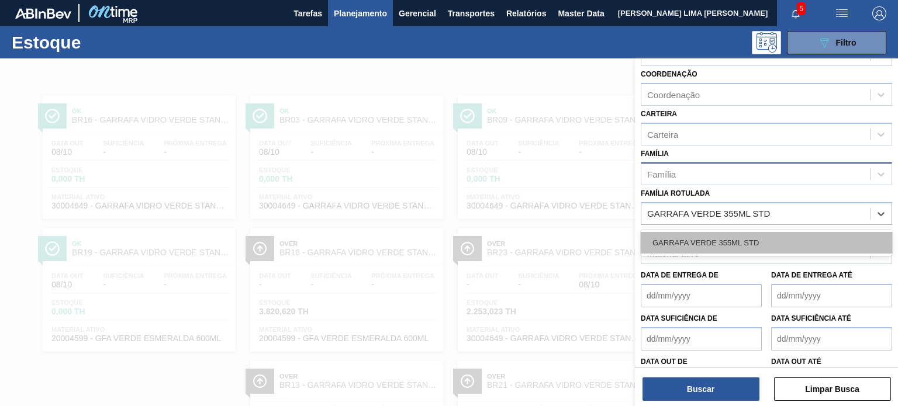
click at [768, 248] on div "GARRAFA VERDE 355ML STD" at bounding box center [766, 243] width 251 height 22
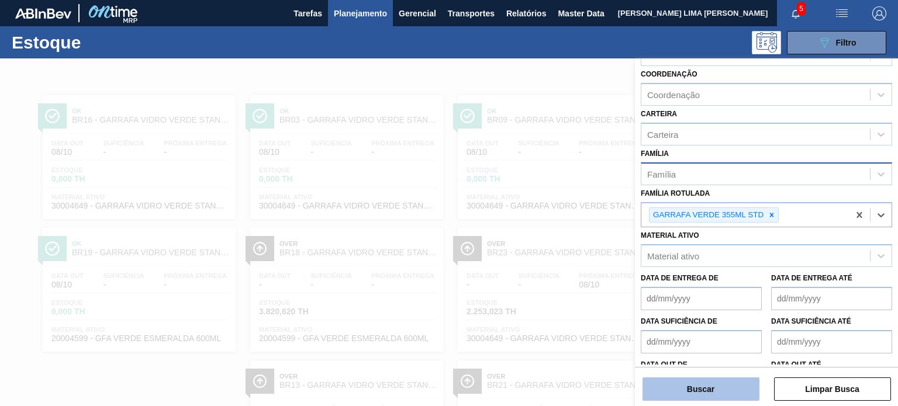
click at [723, 386] on button "Buscar" at bounding box center [701, 389] width 117 height 23
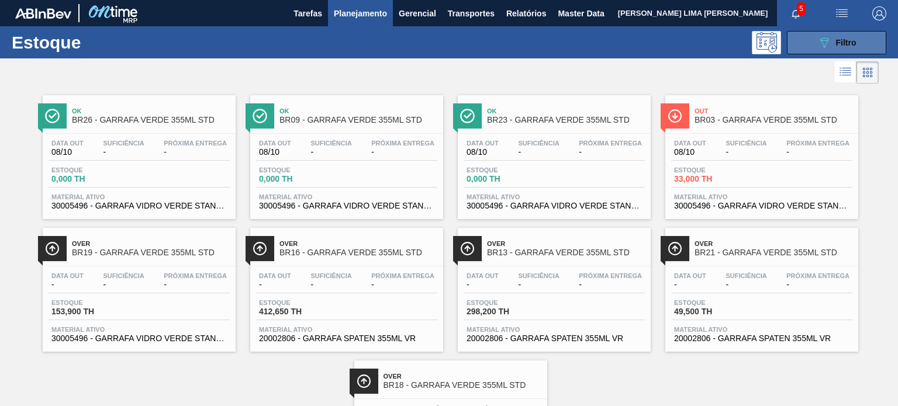
click at [802, 49] on button "089F7B8B-B2A5-4AFE-B5C0-19BA573D28AC Filtro" at bounding box center [836, 42] width 99 height 23
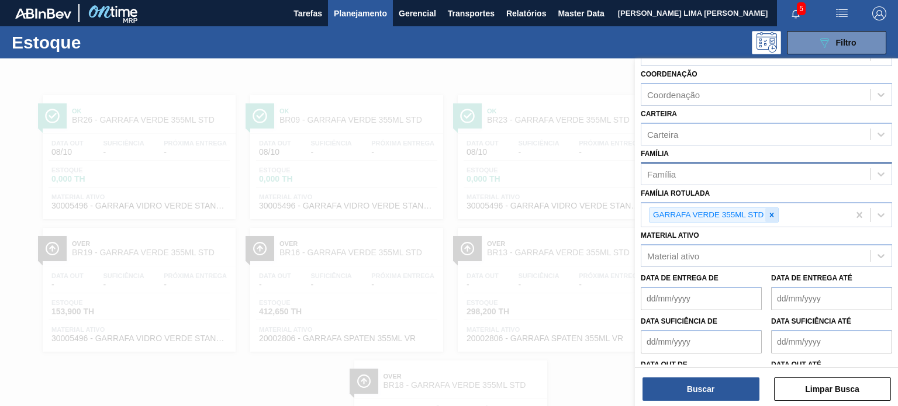
click at [770, 213] on icon at bounding box center [772, 215] width 4 height 4
paste Rotulada "GARRAFA BOH 330ML"
type Rotulada "GARRAFA BOH 330ML"
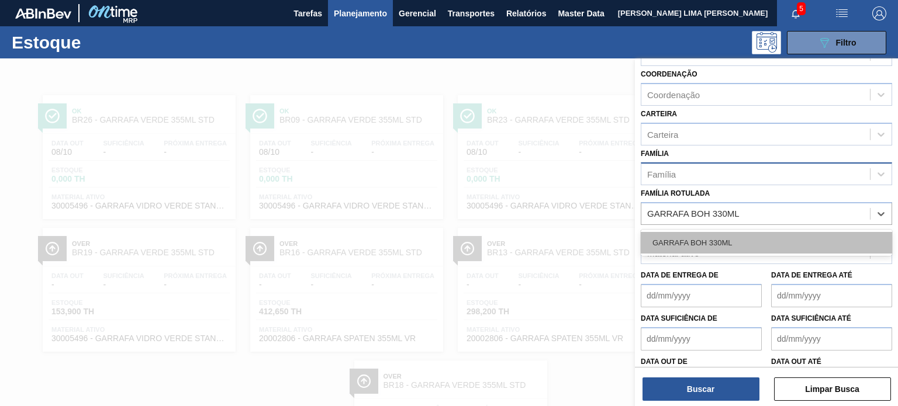
click at [750, 236] on div "GARRAFA BOH 330ML" at bounding box center [766, 243] width 251 height 22
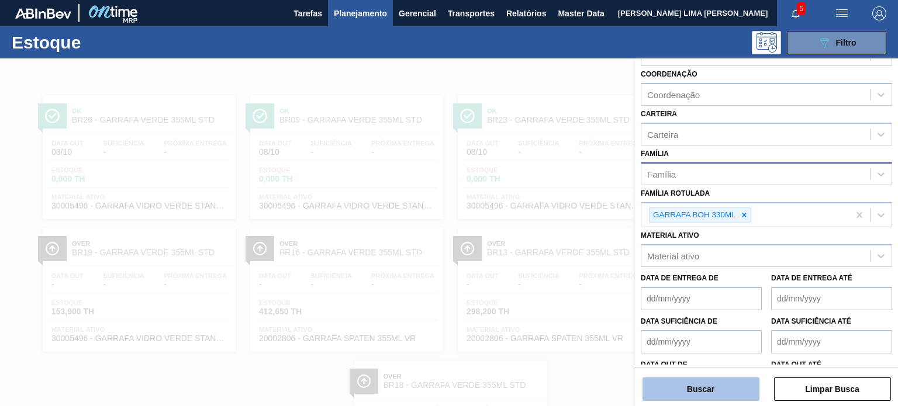
click at [733, 389] on button "Buscar" at bounding box center [701, 389] width 117 height 23
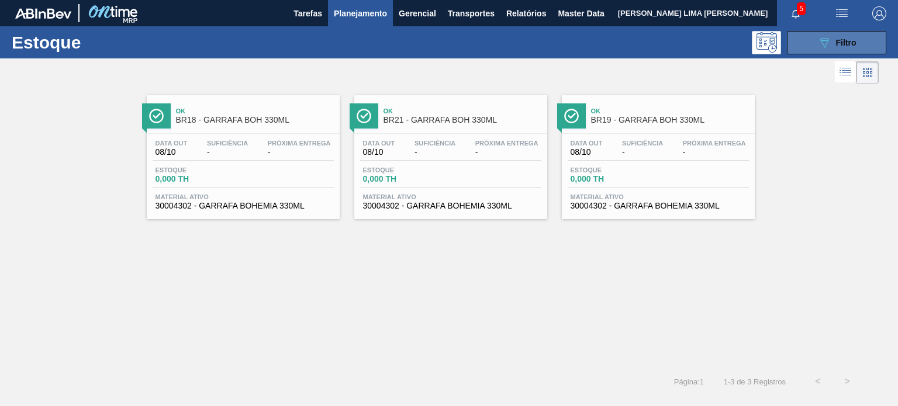
click at [833, 44] on div "089F7B8B-B2A5-4AFE-B5C0-19BA573D28AC Filtro" at bounding box center [836, 43] width 39 height 14
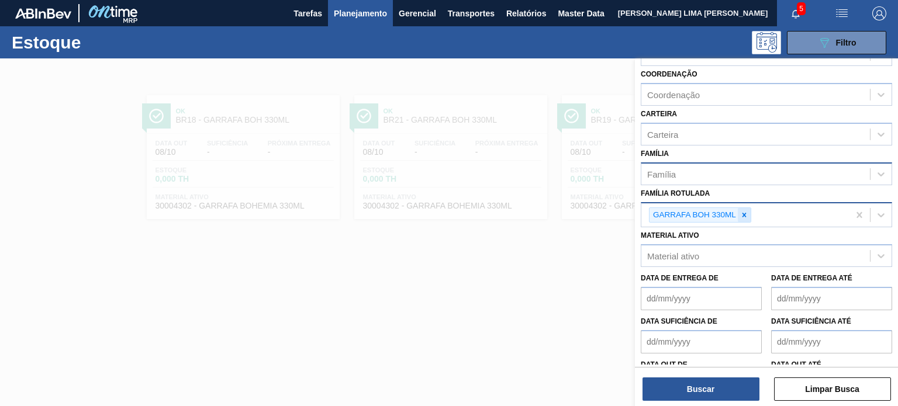
click at [747, 212] on icon at bounding box center [744, 215] width 8 height 8
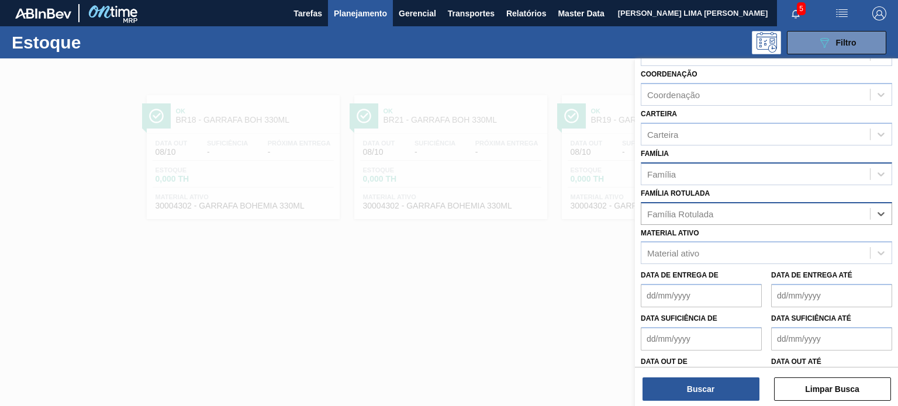
paste Rotulada "GARRAFA VIDRO VERDE STANDARD 600ML"
type Rotulada "GARRAFA VIDRO VERDE STANDARD 600ML"
click at [730, 240] on div "GARRAFA VIDRO VERDE STANDARD 600ML" at bounding box center [766, 243] width 251 height 22
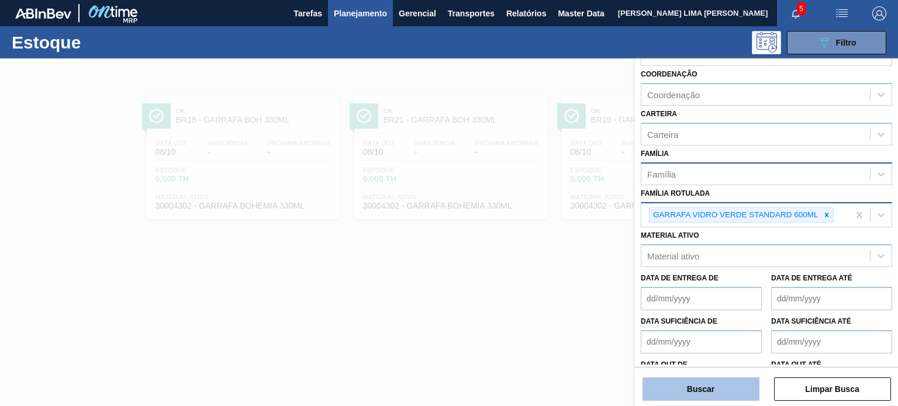
drag, startPoint x: 725, startPoint y: 402, endPoint x: 716, endPoint y: 395, distance: 10.9
click at [721, 402] on div "Status do Estoque Status do Estoque Origem Origem Destino Destino Coordenação C…" at bounding box center [766, 233] width 263 height 350
click at [716, 395] on button "Buscar" at bounding box center [701, 389] width 117 height 23
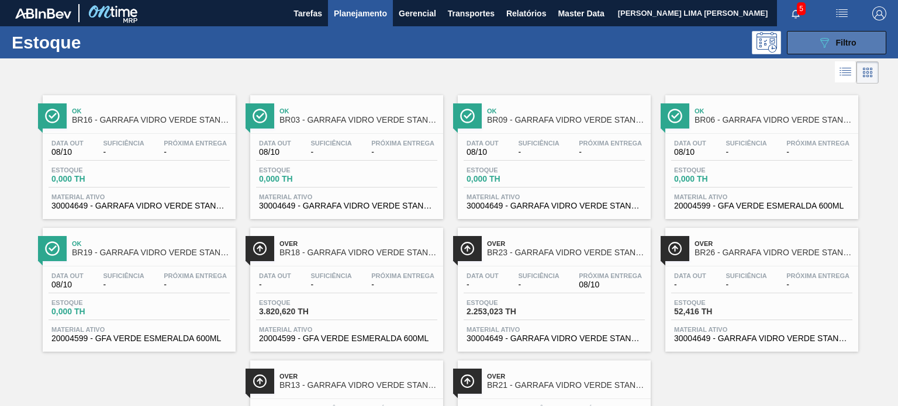
click at [831, 46] on div "089F7B8B-B2A5-4AFE-B5C0-19BA573D28AC Filtro" at bounding box center [836, 43] width 39 height 14
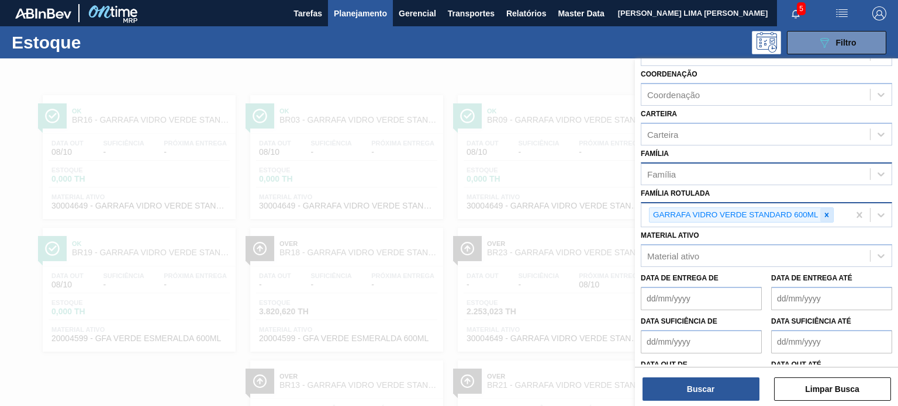
click at [823, 214] on icon at bounding box center [827, 215] width 8 height 8
paste Rotulada "GARRAFA MICHELOB ULTRA 330ML"
type Rotulada "GARRAFA MICHELOB ULTRA 330ML"
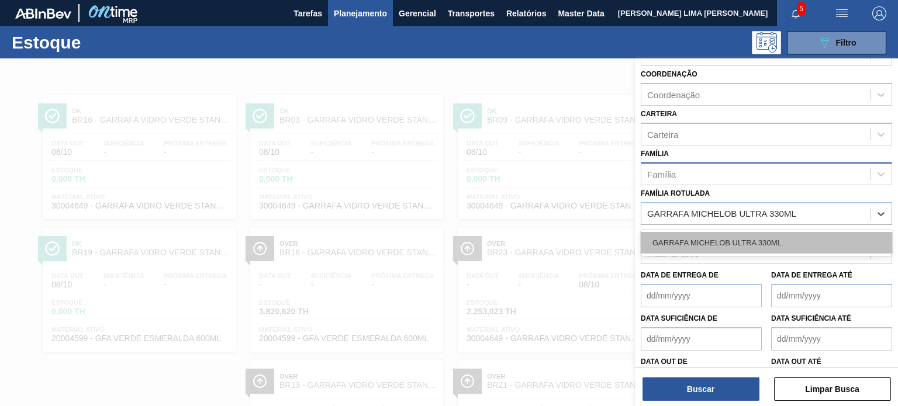
click at [779, 240] on div "GARRAFA MICHELOB ULTRA 330ML" at bounding box center [766, 243] width 251 height 22
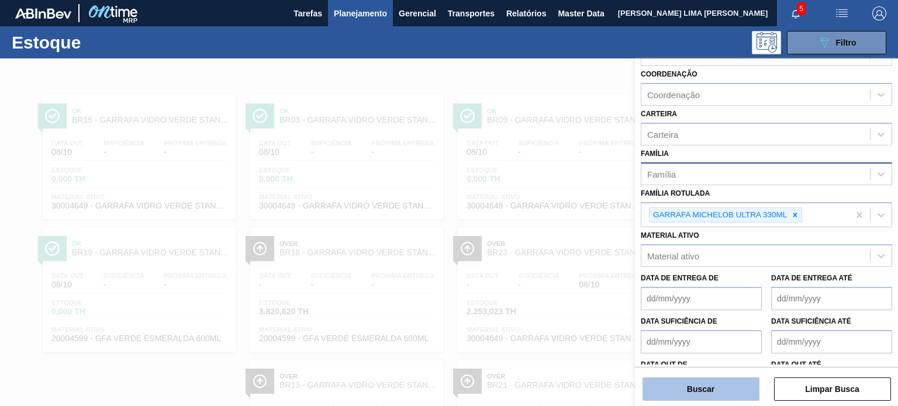
click at [742, 378] on button "Buscar" at bounding box center [701, 389] width 117 height 23
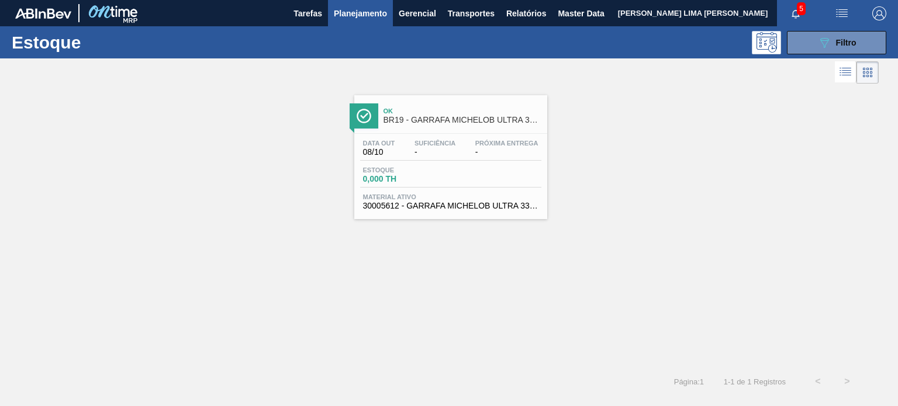
click at [739, 382] on div at bounding box center [449, 261] width 898 height 406
click at [819, 42] on icon "089F7B8B-B2A5-4AFE-B5C0-19BA573D28AC" at bounding box center [824, 43] width 14 height 14
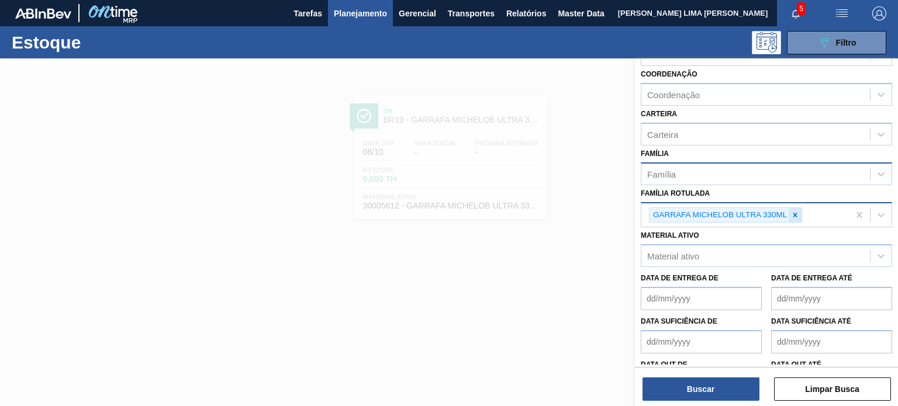
click at [795, 213] on icon at bounding box center [795, 215] width 4 height 4
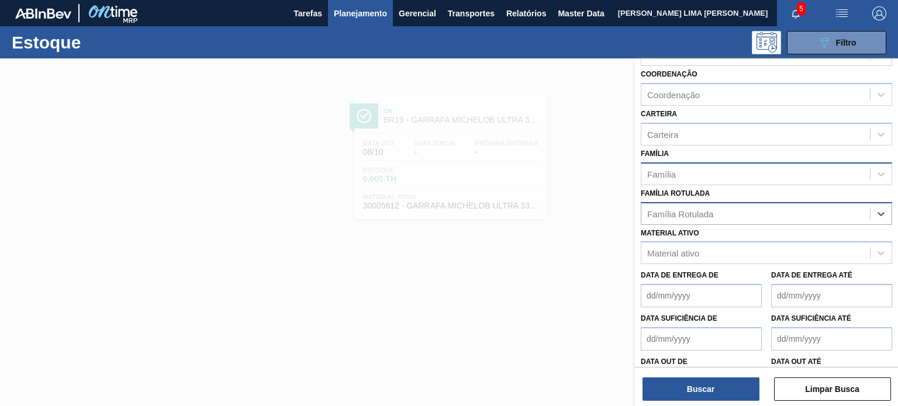
paste Rotulada "GARRAFA AMBAR 635ML"
type Rotulada "GARRAFA AMBAR 635ML"
click at [755, 240] on div "GARRAFA AMBAR 635ML" at bounding box center [766, 243] width 251 height 22
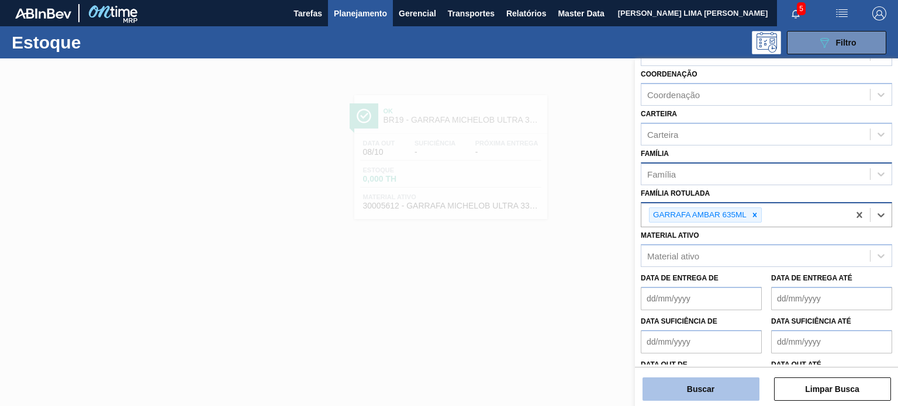
drag, startPoint x: 734, startPoint y: 377, endPoint x: 730, endPoint y: 386, distance: 10.5
click at [735, 378] on div "Buscar Limpar Busca" at bounding box center [766, 383] width 263 height 33
click at [730, 387] on button "Buscar" at bounding box center [701, 389] width 117 height 23
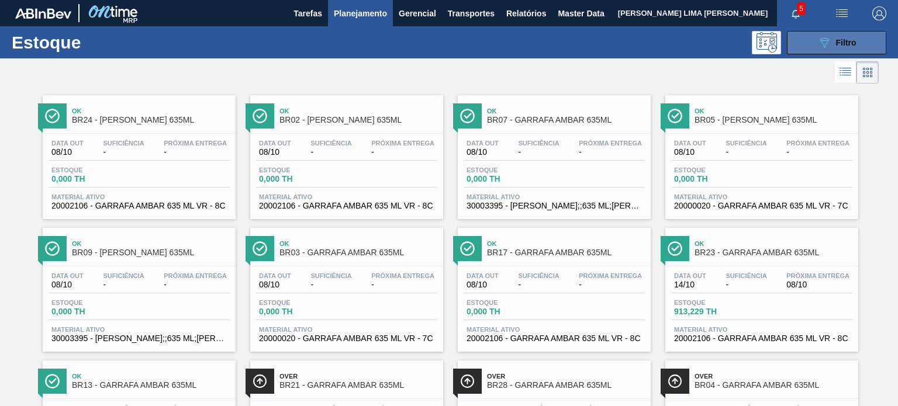
drag, startPoint x: 863, startPoint y: 42, endPoint x: 861, endPoint y: 53, distance: 10.8
click at [863, 42] on button "089F7B8B-B2A5-4AFE-B5C0-19BA573D28AC Filtro" at bounding box center [836, 42] width 99 height 23
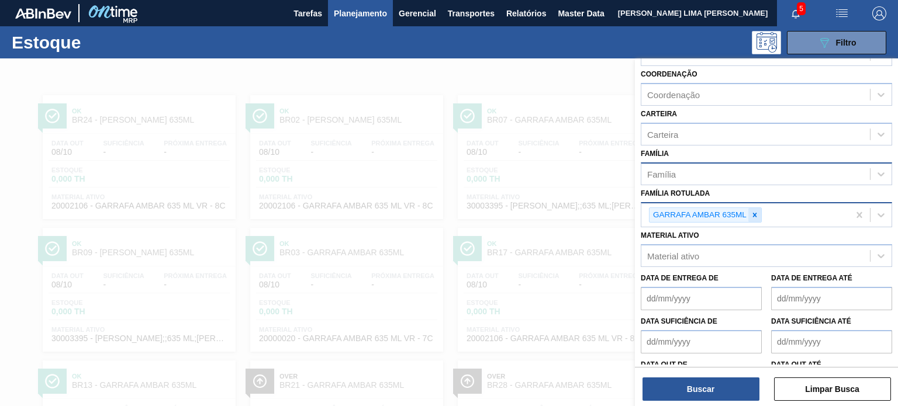
click at [759, 211] on div at bounding box center [754, 215] width 13 height 15
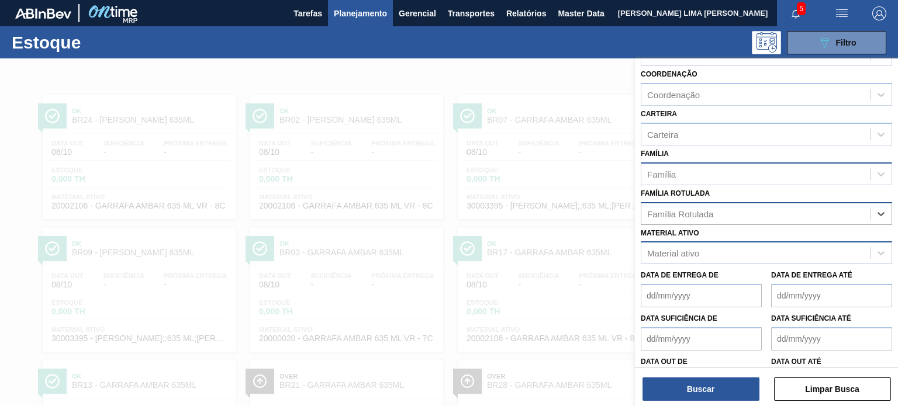
paste Rotulada "GARRAFA TÔNICA 275ML"
type Rotulada "GARRAFA TÔNICA 275ML"
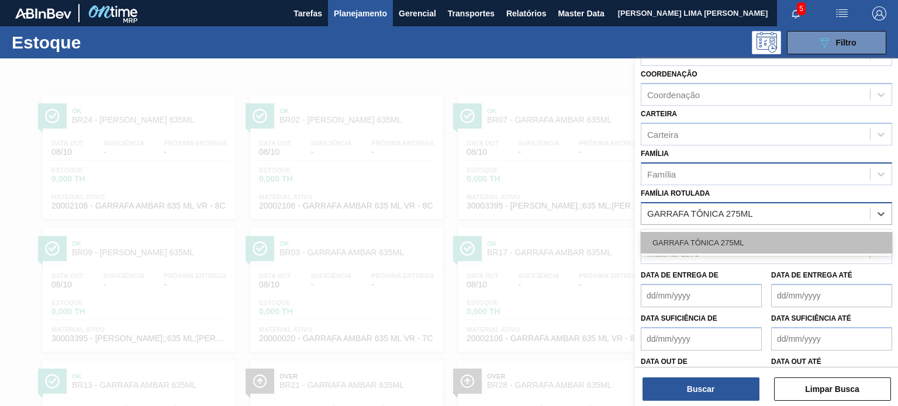
click at [733, 241] on div "GARRAFA TÔNICA 275ML" at bounding box center [766, 243] width 251 height 22
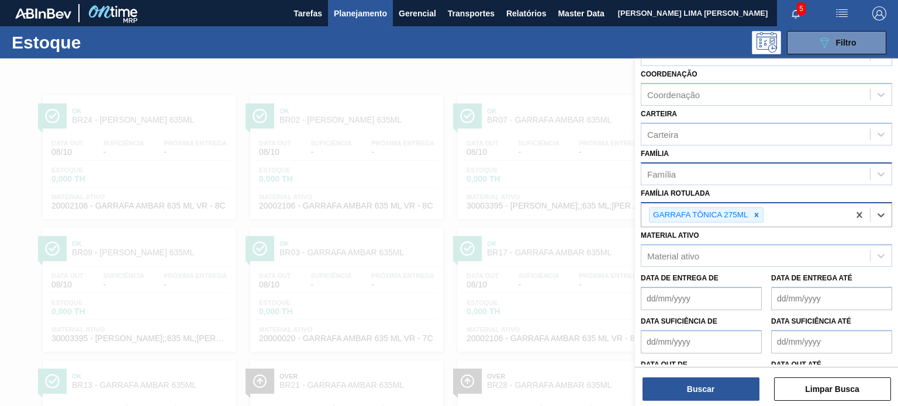
click at [712, 404] on div "Status do Estoque Status do Estoque Origem Origem Destino Destino Coordenação C…" at bounding box center [766, 233] width 263 height 350
click at [712, 392] on button "Buscar" at bounding box center [701, 389] width 117 height 23
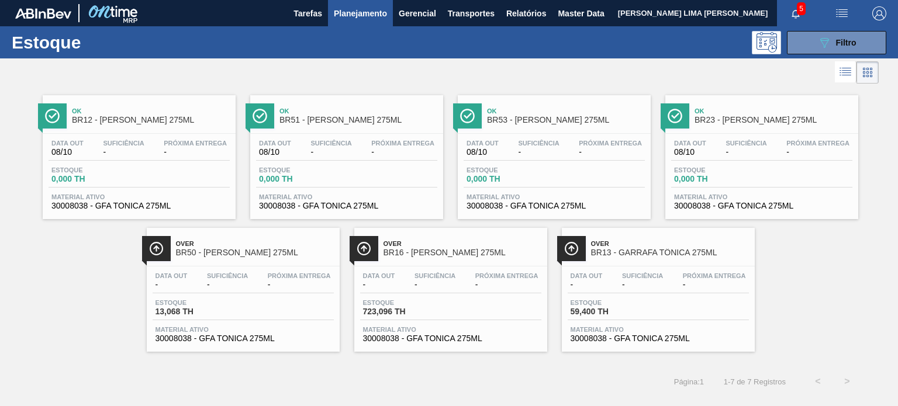
click at [820, 56] on div "Estoque 089F7B8B-B2A5-4AFE-B5C0-19BA573D28AC Filtro" at bounding box center [449, 42] width 898 height 32
click at [820, 55] on div "Estoque 089F7B8B-B2A5-4AFE-B5C0-19BA573D28AC Filtro" at bounding box center [449, 42] width 898 height 32
click at [814, 51] on button "089F7B8B-B2A5-4AFE-B5C0-19BA573D28AC Filtro" at bounding box center [836, 42] width 99 height 23
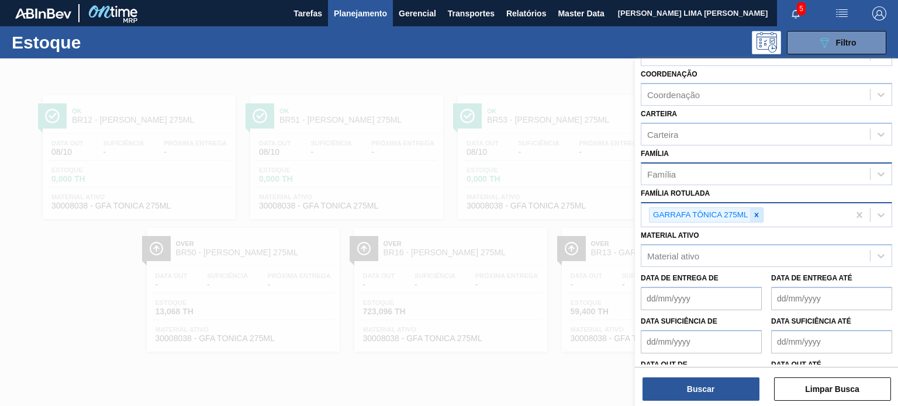
click at [758, 217] on div at bounding box center [756, 215] width 13 height 15
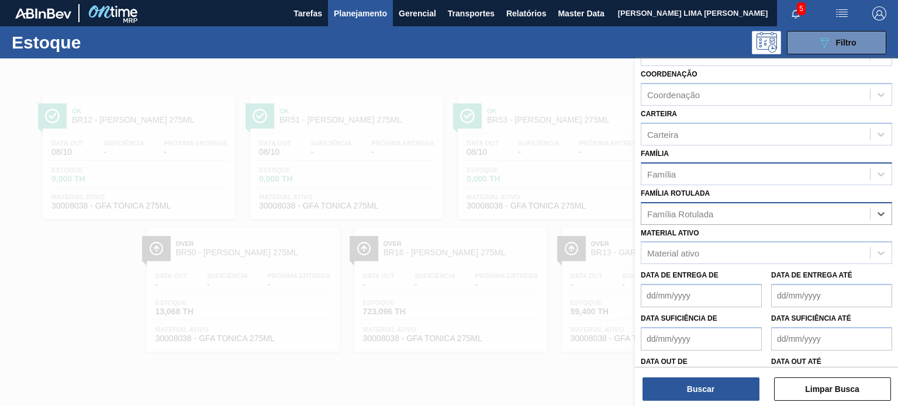
paste Rotulada "GARRAFA 355ML LN STANDARD"
type Rotulada "GARRAFA 355ML LN STANDARD"
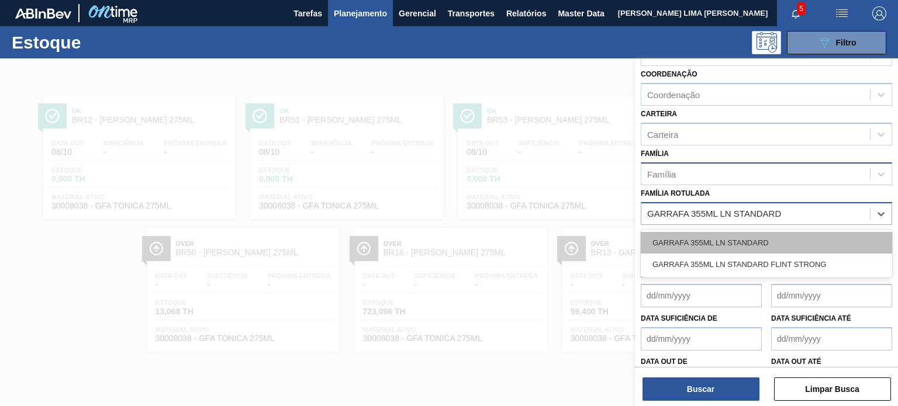
click at [740, 243] on div "GARRAFA 355ML LN STANDARD" at bounding box center [766, 243] width 251 height 22
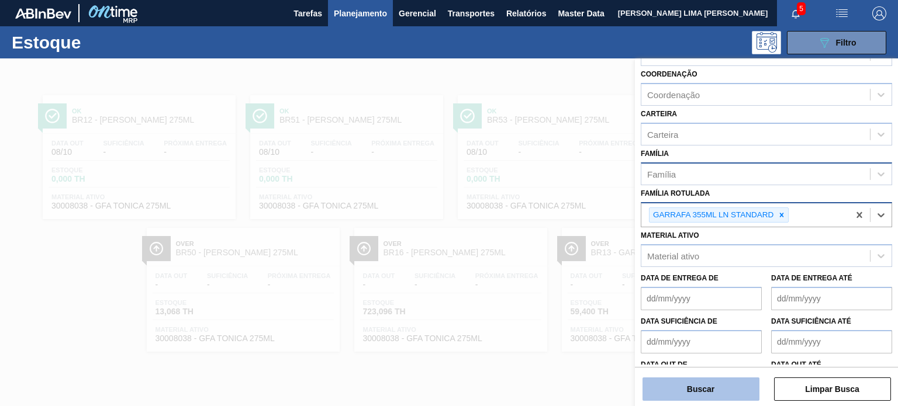
click at [721, 392] on button "Buscar" at bounding box center [701, 389] width 117 height 23
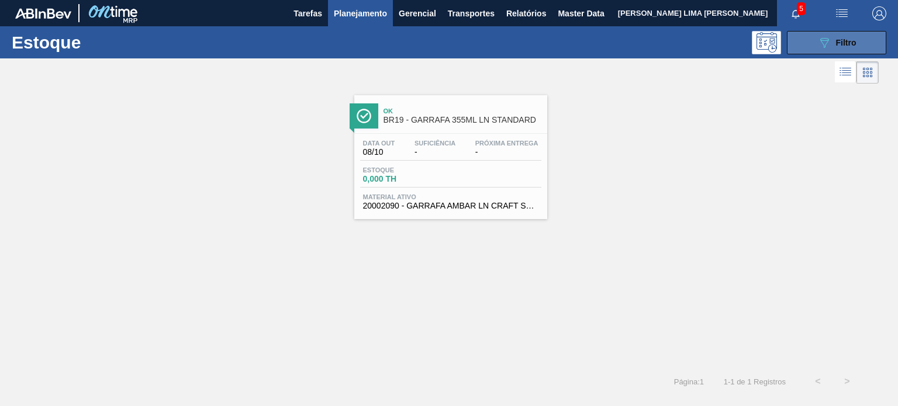
click at [816, 51] on button "089F7B8B-B2A5-4AFE-B5C0-19BA573D28AC Filtro" at bounding box center [836, 42] width 99 height 23
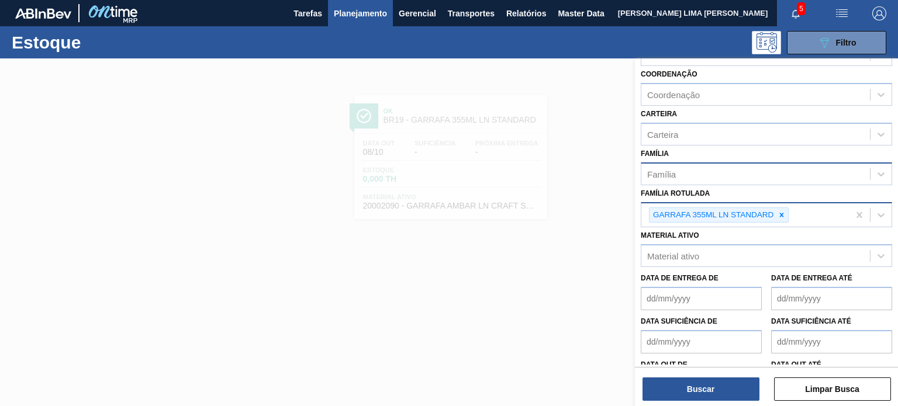
click at [789, 212] on div "GARRAFA 355ML LN STANDARD" at bounding box center [745, 215] width 208 height 24
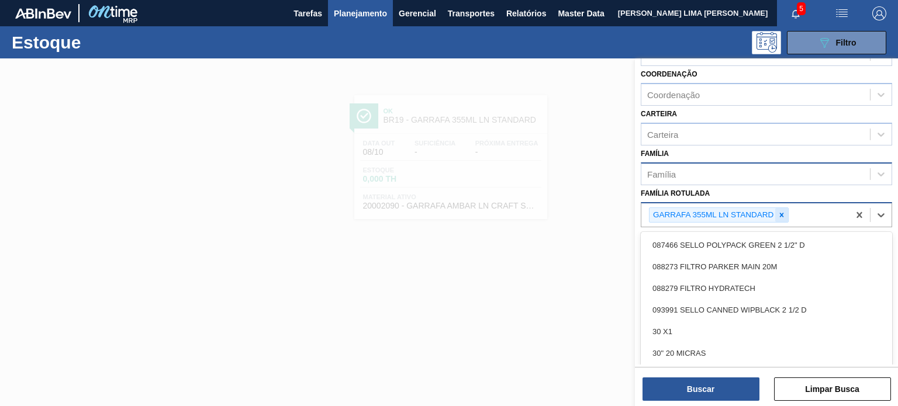
click at [782, 213] on icon at bounding box center [782, 215] width 4 height 4
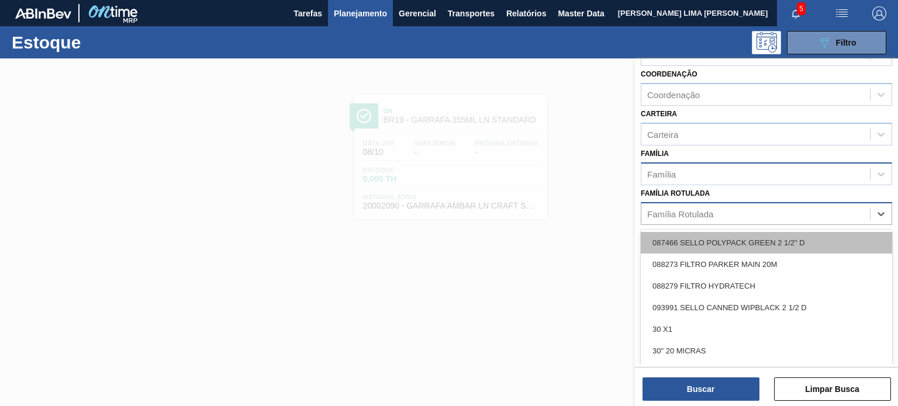
paste Rotulada "GARRAFA MODELO 600ML"
type Rotulada "GARRAFA MODELO 600ML"
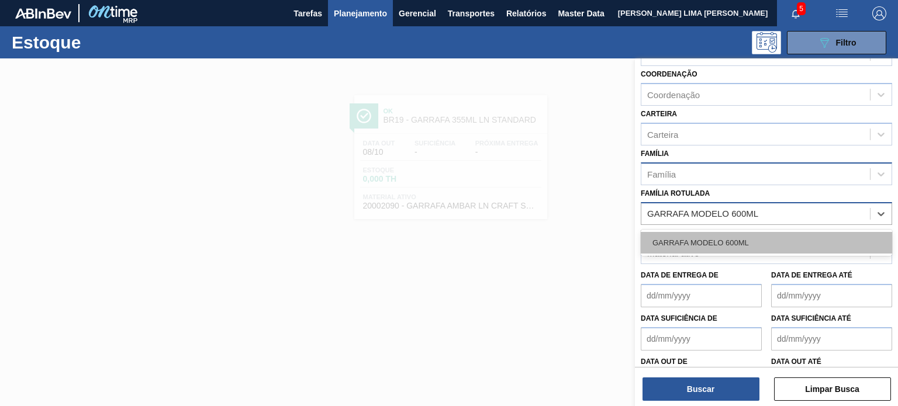
click at [748, 236] on div "GARRAFA MODELO 600ML" at bounding box center [766, 243] width 251 height 22
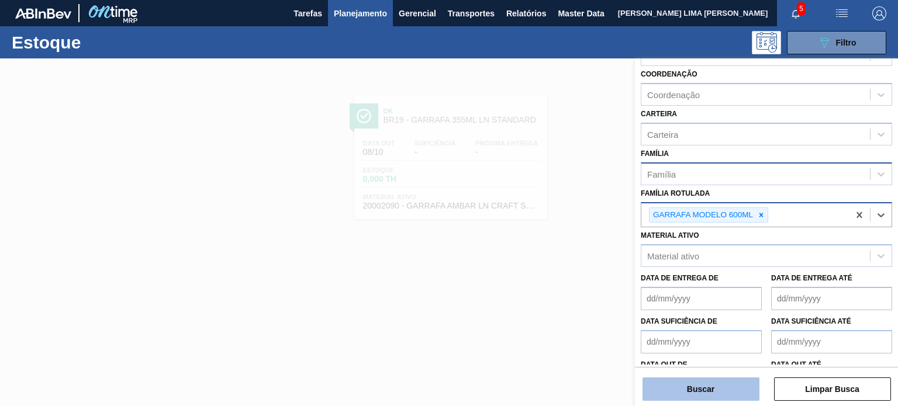
click at [724, 377] on div "Buscar Limpar Busca" at bounding box center [766, 383] width 263 height 33
click at [714, 396] on button "Buscar" at bounding box center [701, 389] width 117 height 23
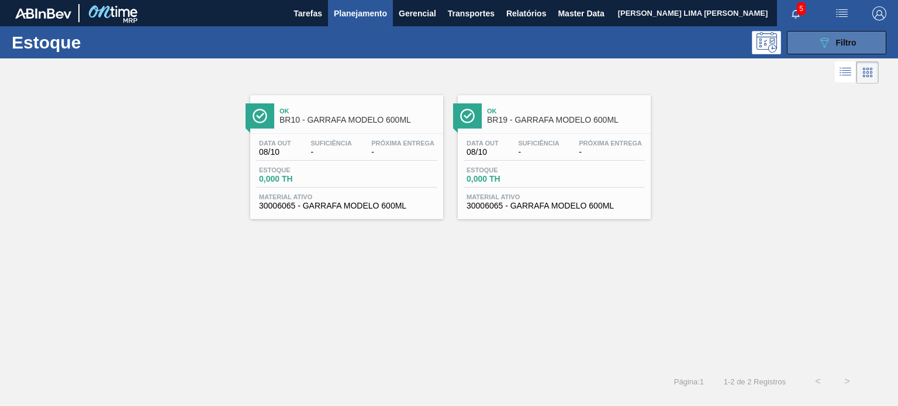
click at [823, 50] on button "089F7B8B-B2A5-4AFE-B5C0-19BA573D28AC Filtro" at bounding box center [836, 42] width 99 height 23
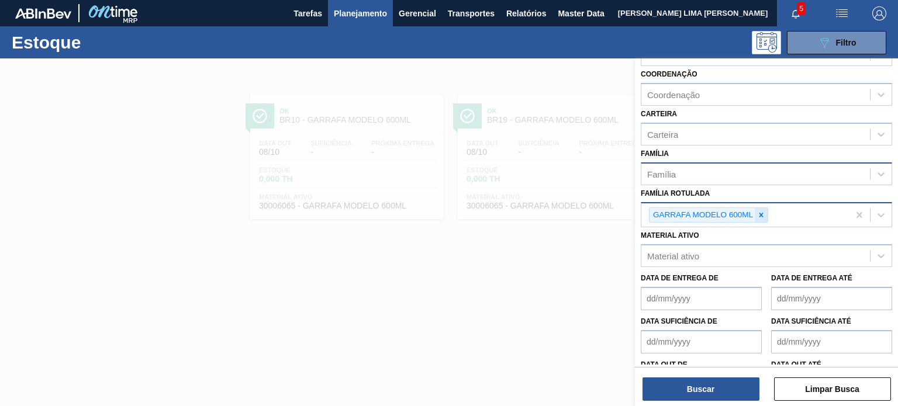
click at [762, 213] on icon at bounding box center [761, 215] width 4 height 4
paste Rotulada "GARRAFA AMBAR 635ML"
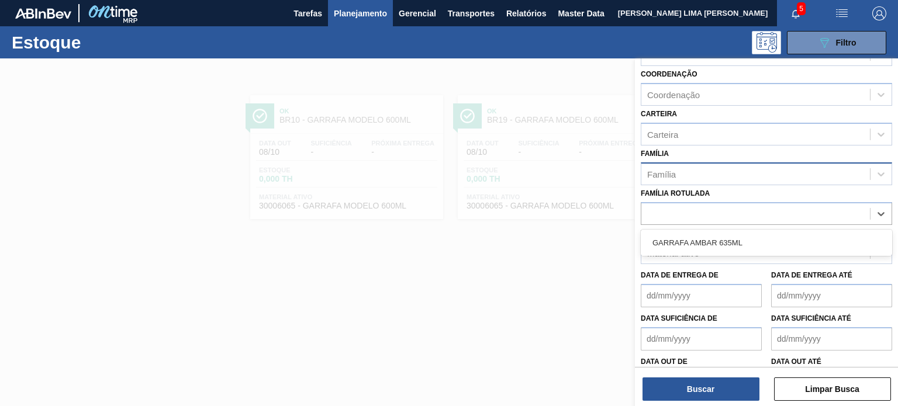
type Rotulada "GARRAFA AMBAR 635ML"
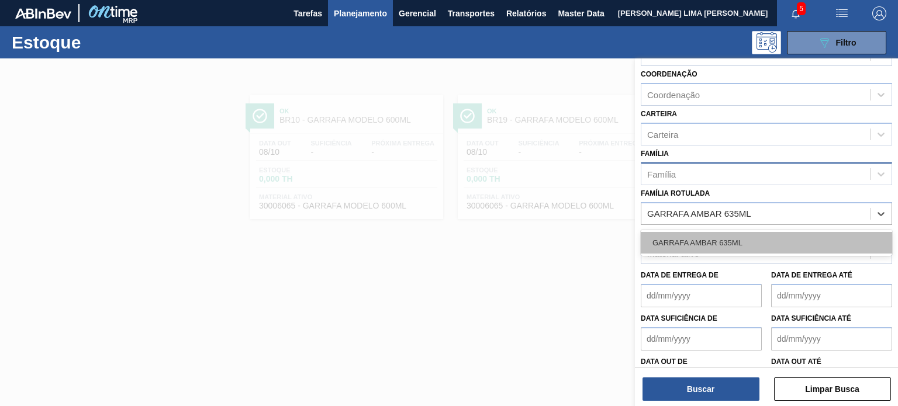
click at [746, 232] on div "GARRAFA AMBAR 635ML" at bounding box center [766, 243] width 251 height 22
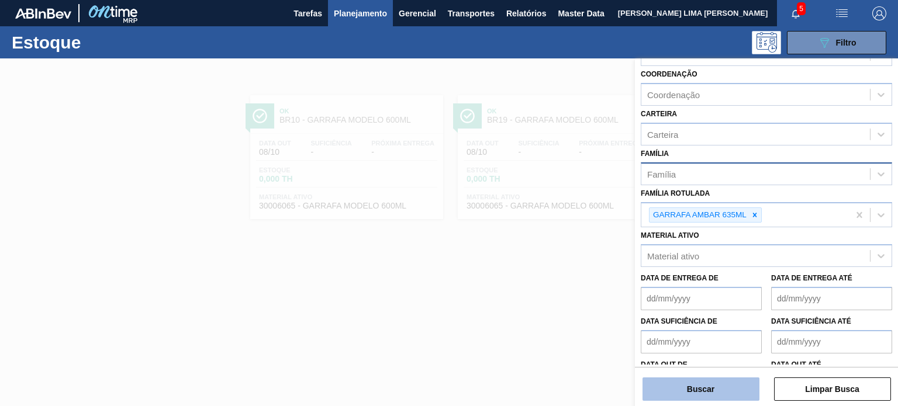
click at [706, 384] on button "Buscar" at bounding box center [701, 389] width 117 height 23
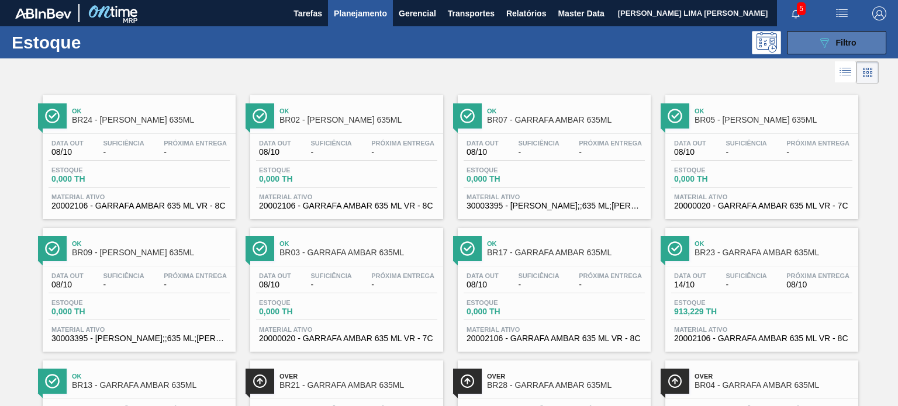
click at [823, 49] on button "089F7B8B-B2A5-4AFE-B5C0-19BA573D28AC Filtro" at bounding box center [836, 42] width 99 height 23
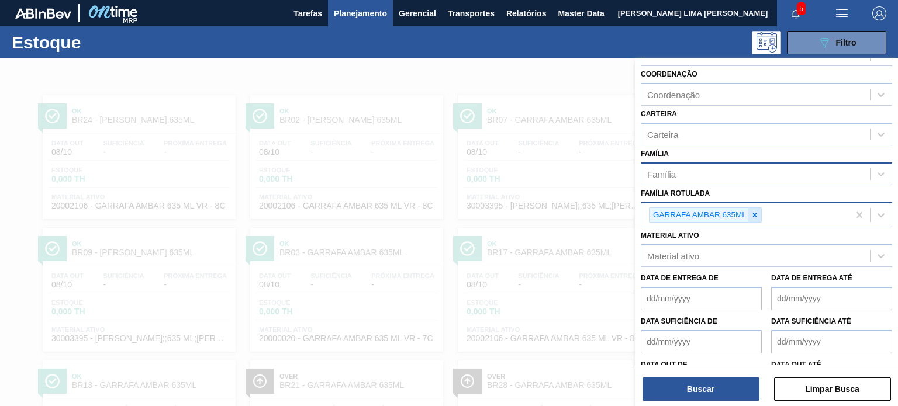
click at [755, 211] on icon at bounding box center [755, 215] width 8 height 8
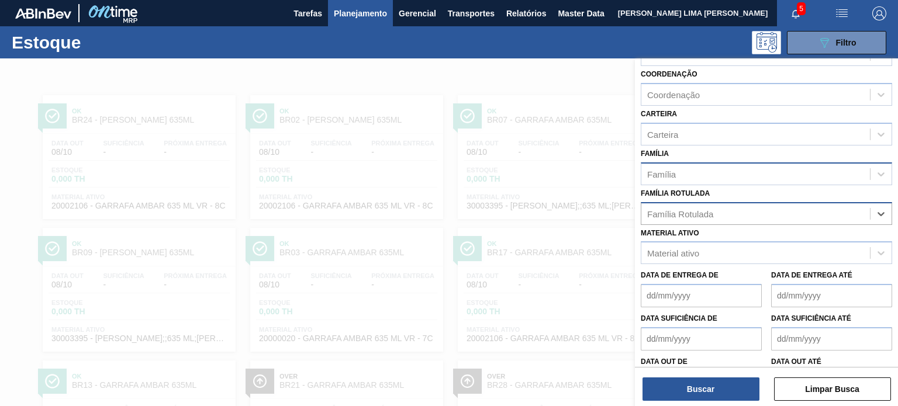
paste Rotulada "GARRAFA BECKS OW 600ML"
type Rotulada "GARRAFA BECKS OW 600ML"
click at [726, 236] on div "GARRAFA BECKS OW 600ML" at bounding box center [766, 243] width 251 height 22
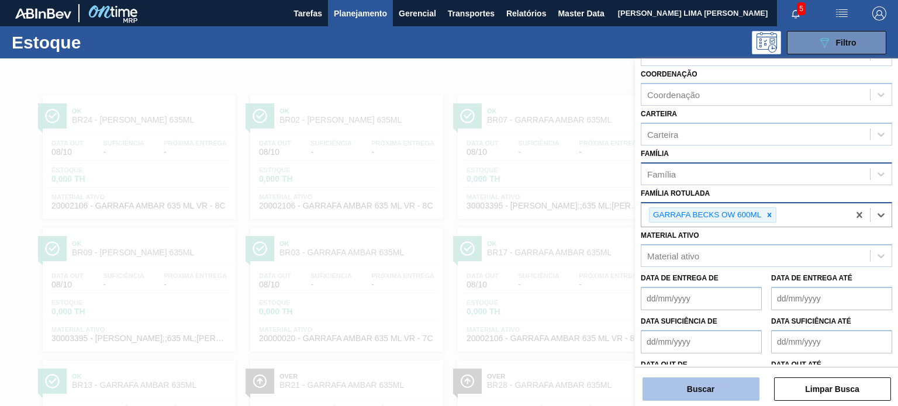
click at [692, 384] on button "Buscar" at bounding box center [701, 389] width 117 height 23
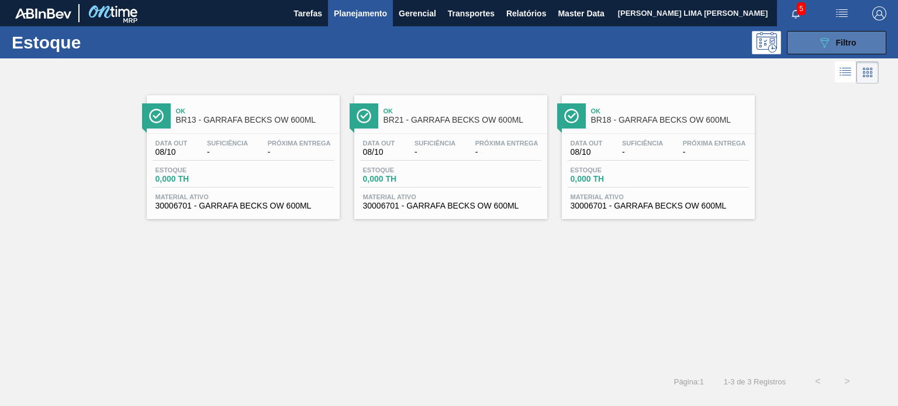
click at [823, 43] on icon "089F7B8B-B2A5-4AFE-B5C0-19BA573D28AC" at bounding box center [824, 43] width 14 height 14
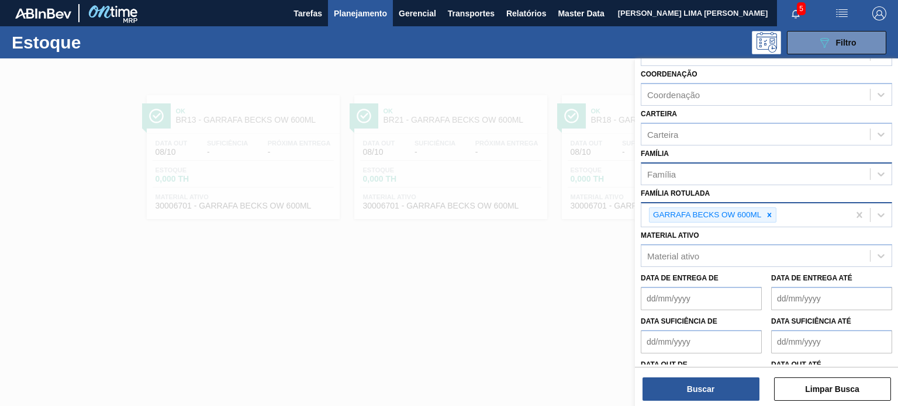
click at [770, 213] on icon at bounding box center [769, 215] width 8 height 8
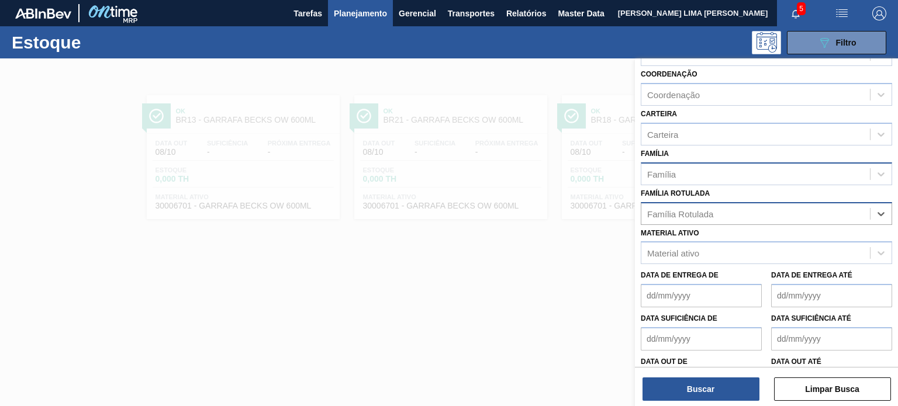
paste Rotulada "GARRAFA BECKS OW 600ML"
type Rotulada "GARRAFA BECKS OW 600ML"
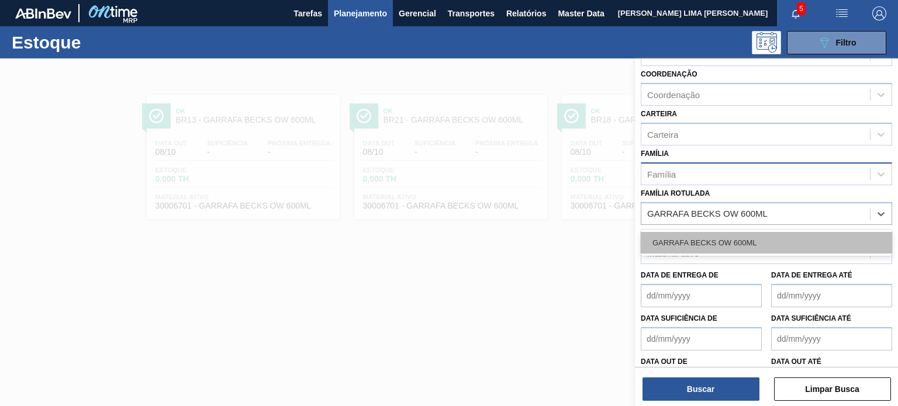
click at [737, 234] on div "GARRAFA BECKS OW 600ML" at bounding box center [766, 243] width 251 height 22
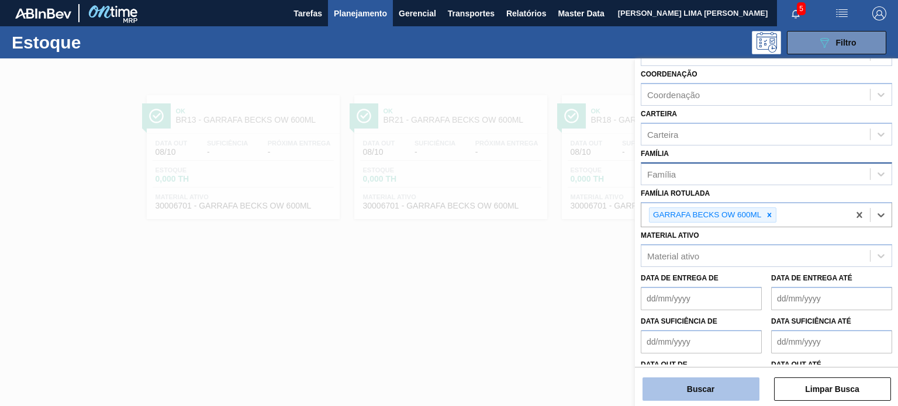
click at [724, 388] on button "Buscar" at bounding box center [701, 389] width 117 height 23
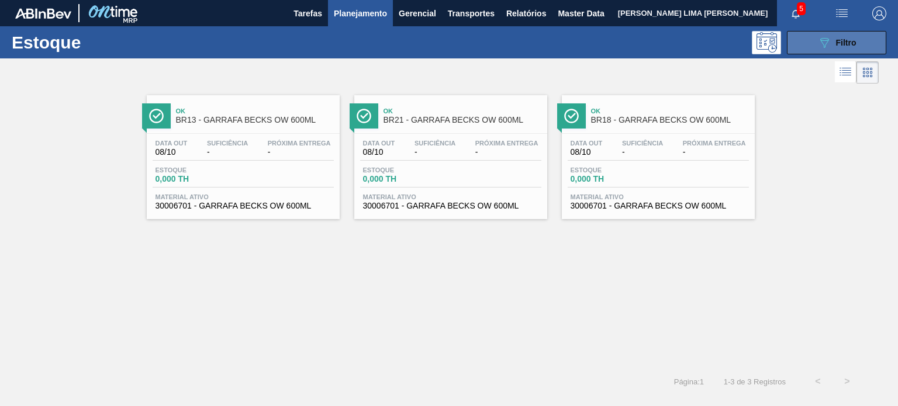
click at [816, 46] on button "089F7B8B-B2A5-4AFE-B5C0-19BA573D28AC Filtro" at bounding box center [836, 42] width 99 height 23
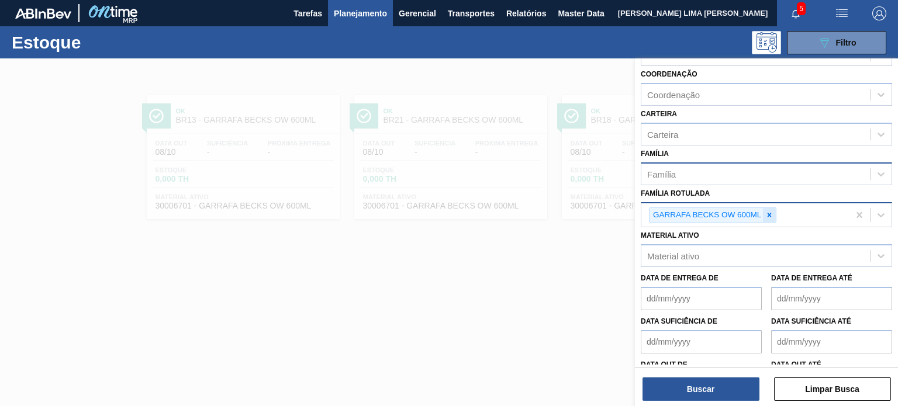
click at [766, 216] on icon at bounding box center [769, 215] width 8 height 8
paste Rotulada "GARRAFA STELLA 550ML OW"
type Rotulada "GARRAFA STELLA 550ML OW"
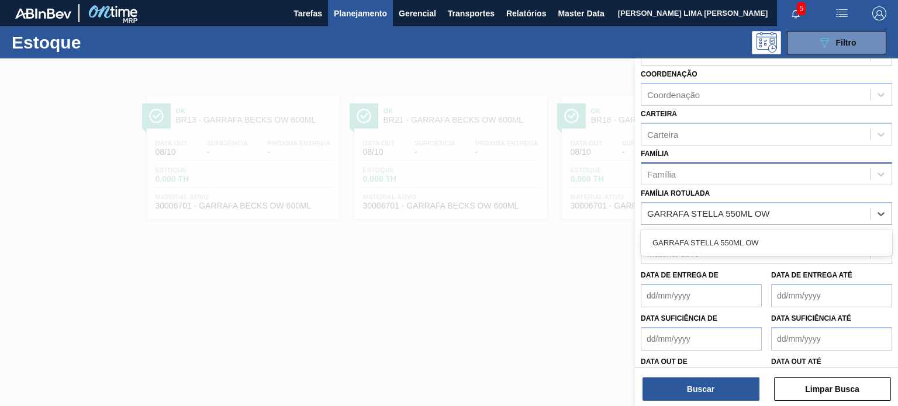
drag, startPoint x: 743, startPoint y: 237, endPoint x: 730, endPoint y: 306, distance: 69.7
click at [742, 237] on div "GARRAFA STELLA 550ML OW" at bounding box center [766, 243] width 251 height 22
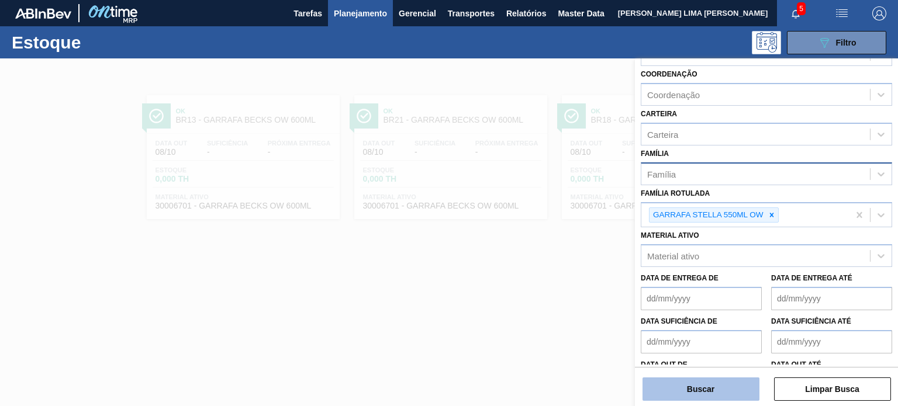
click at [715, 386] on button "Buscar" at bounding box center [701, 389] width 117 height 23
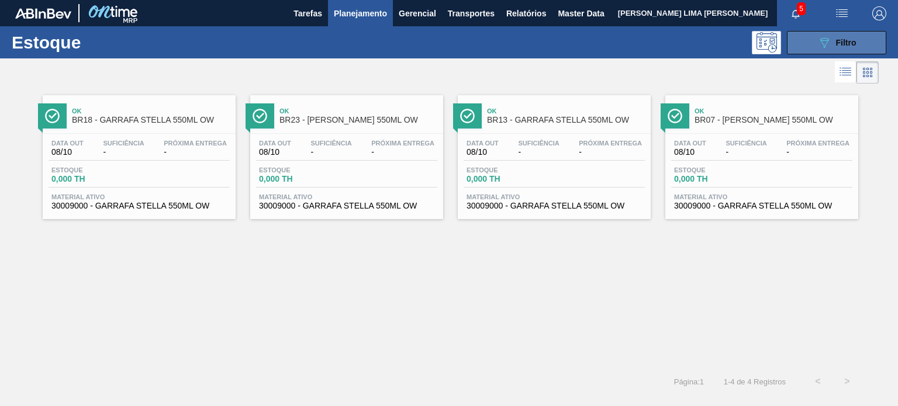
click at [807, 53] on button "089F7B8B-B2A5-4AFE-B5C0-19BA573D28AC Filtro" at bounding box center [836, 42] width 99 height 23
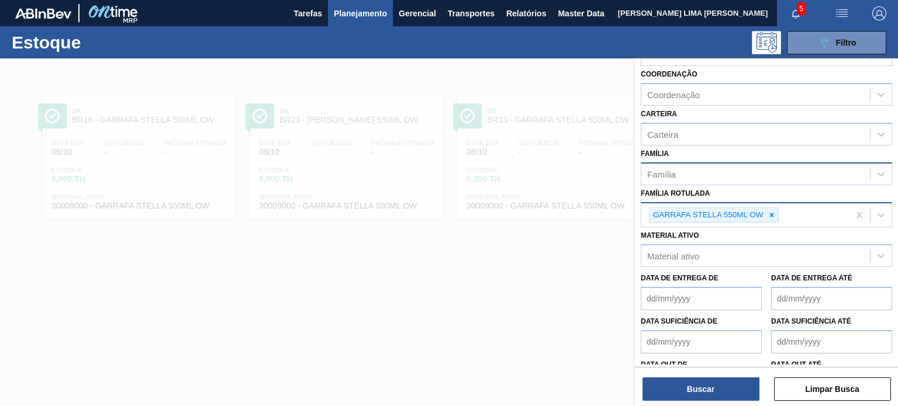
click at [766, 210] on div at bounding box center [771, 215] width 13 height 15
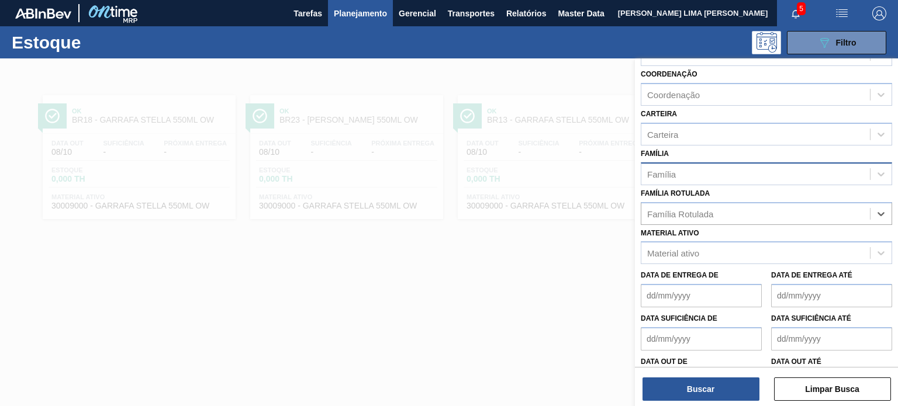
paste Rotulada "GARRAFA AMBAR 635ML"
type Rotulada "GARRAFA AMBAR 635ML"
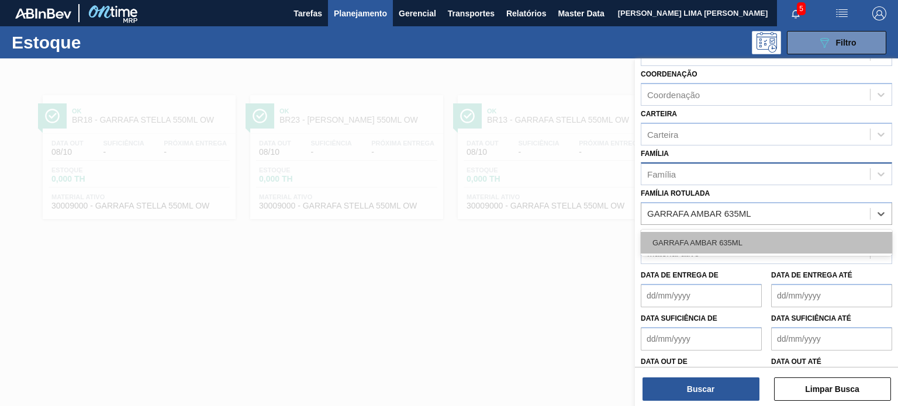
click at [727, 243] on div "GARRAFA AMBAR 635ML" at bounding box center [766, 243] width 251 height 22
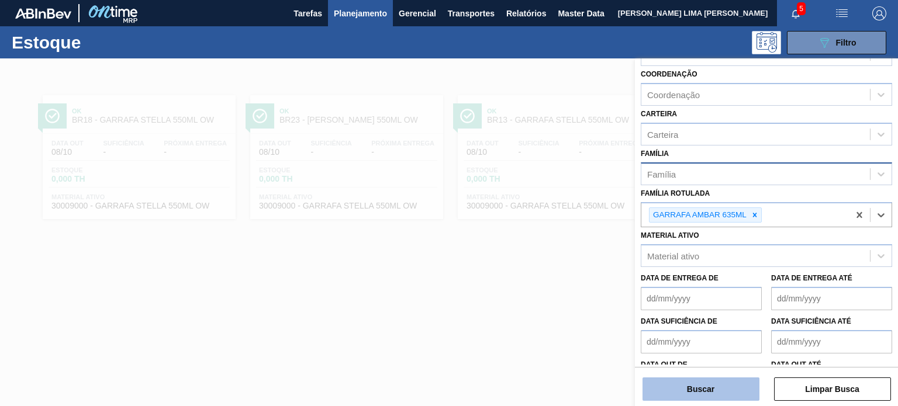
click at [714, 393] on button "Buscar" at bounding box center [701, 389] width 117 height 23
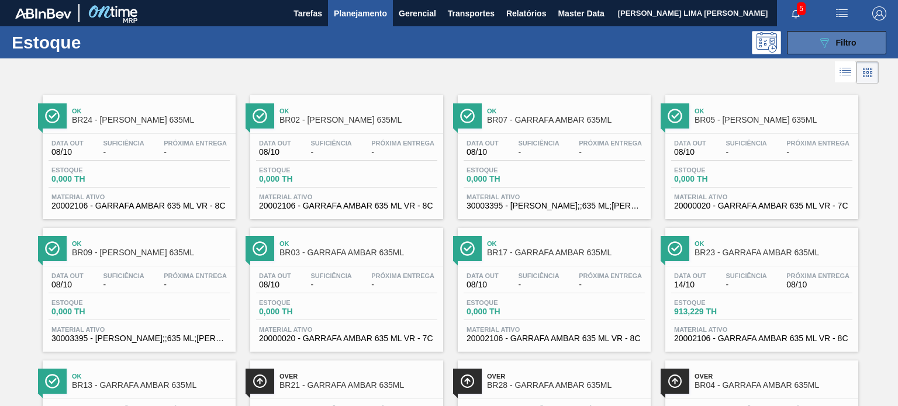
click at [817, 40] on icon "089F7B8B-B2A5-4AFE-B5C0-19BA573D28AC" at bounding box center [824, 43] width 14 height 14
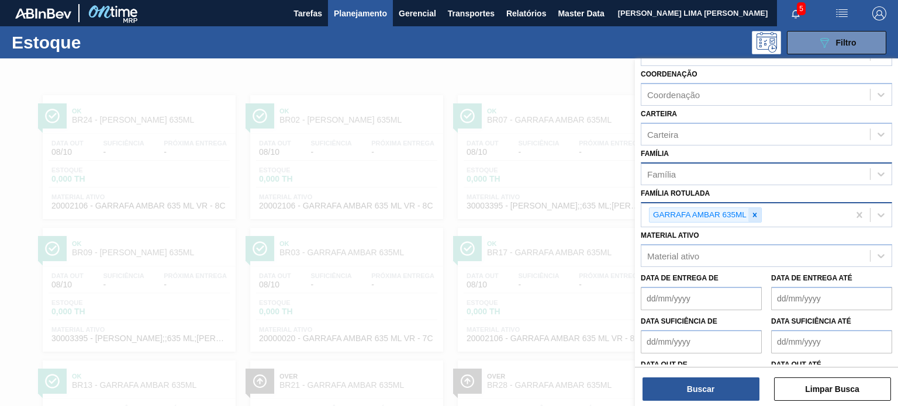
click at [759, 212] on div at bounding box center [754, 215] width 13 height 15
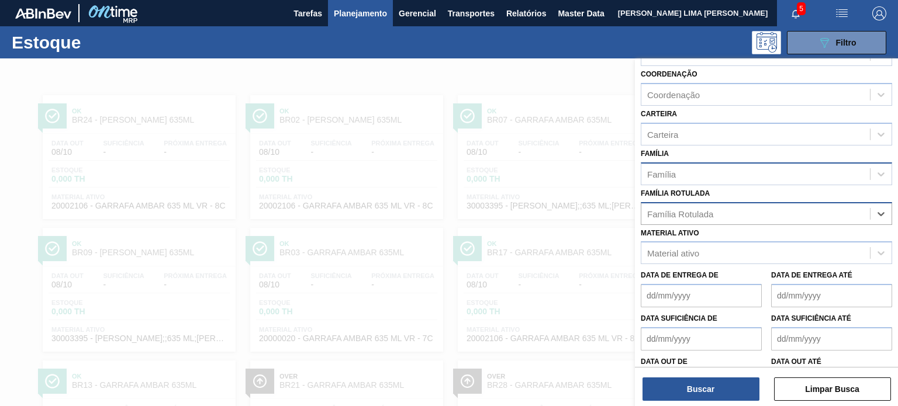
paste Rotulada "GARRAFA AP 355ML"
type Rotulada "GARRAFA AP 355ML"
click at [740, 239] on div "GARRAFA AP 355ML" at bounding box center [766, 243] width 251 height 22
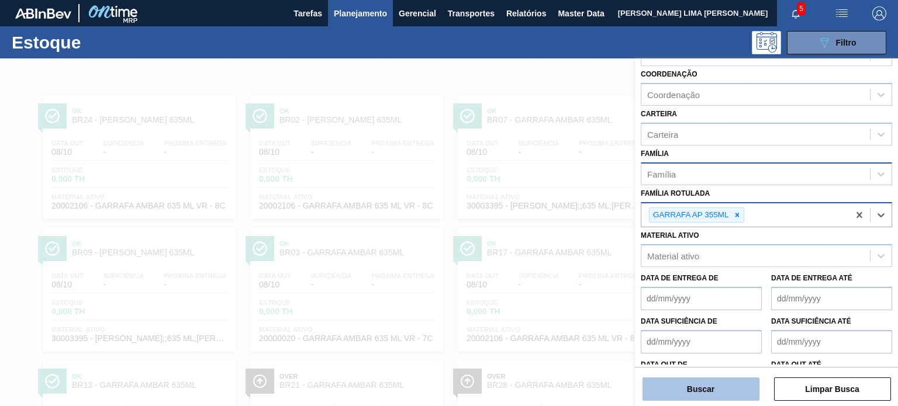
click at [728, 388] on button "Buscar" at bounding box center [701, 389] width 117 height 23
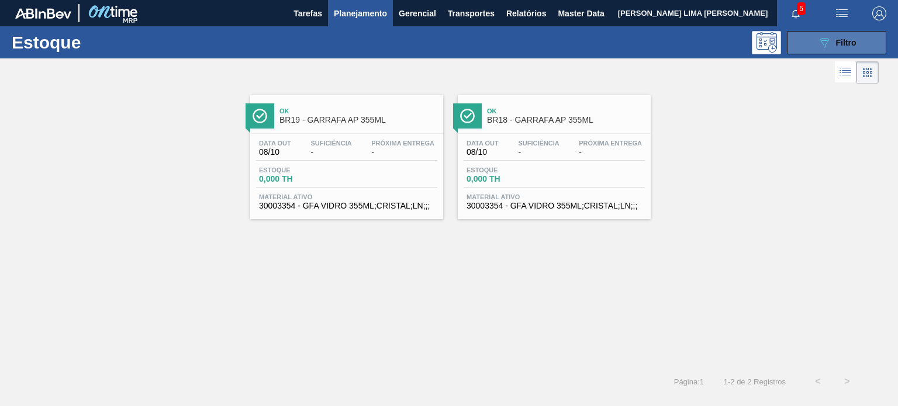
click at [807, 49] on button "089F7B8B-B2A5-4AFE-B5C0-19BA573D28AC Filtro" at bounding box center [836, 42] width 99 height 23
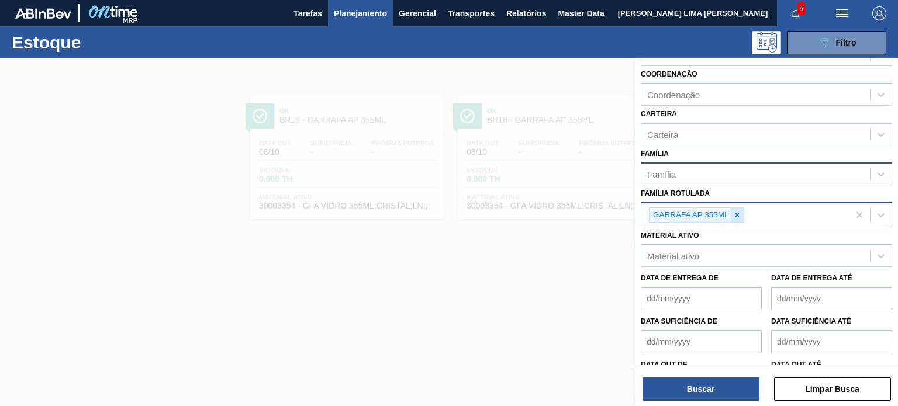
click at [742, 209] on div "GARRAFA AP 355ML" at bounding box center [696, 216] width 95 height 16
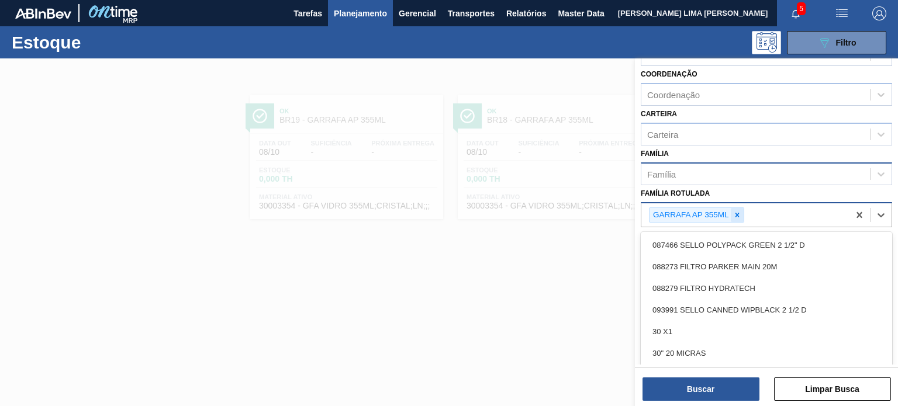
click at [741, 212] on div at bounding box center [737, 215] width 13 height 15
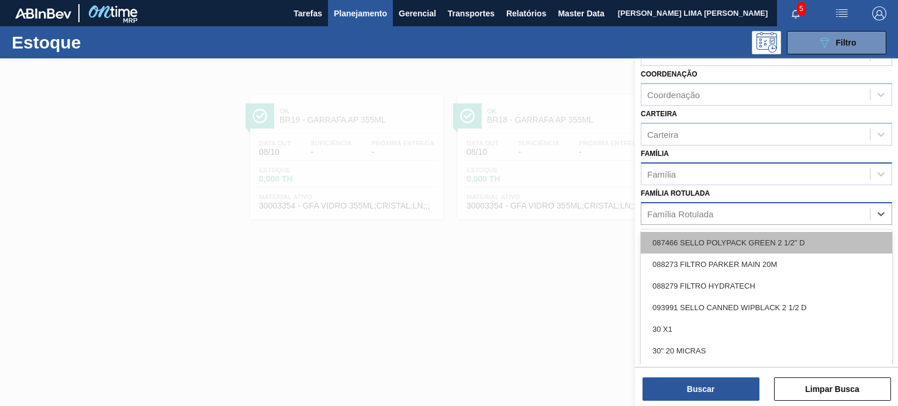
paste Rotulada "GARRAFA STELLA 550ML OW"
type Rotulada "GARRAFA STELLA 550ML OW"
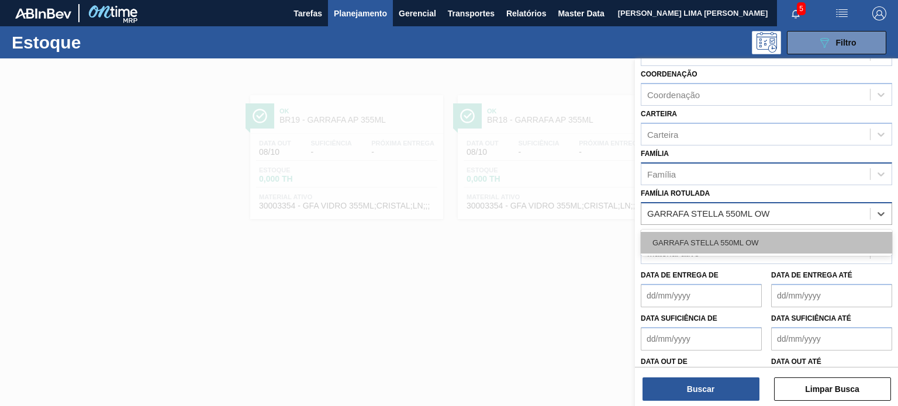
click at [737, 234] on div "GARRAFA STELLA 550ML OW" at bounding box center [766, 243] width 251 height 22
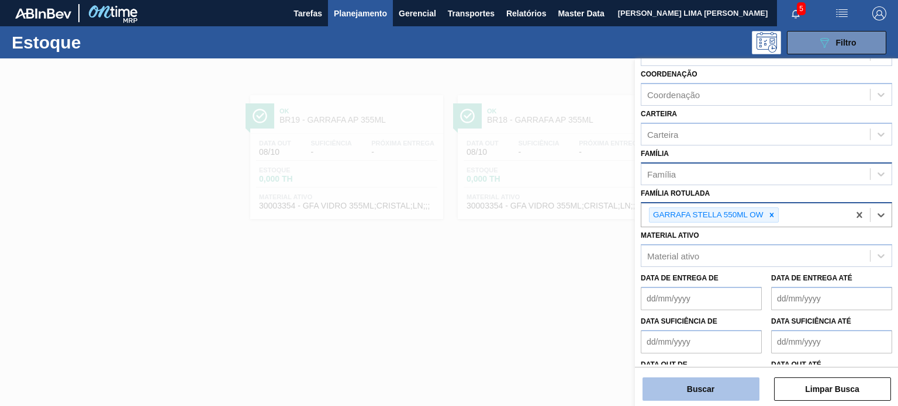
drag, startPoint x: 735, startPoint y: 389, endPoint x: 715, endPoint y: 378, distance: 22.8
click at [735, 389] on button "Buscar" at bounding box center [701, 389] width 117 height 23
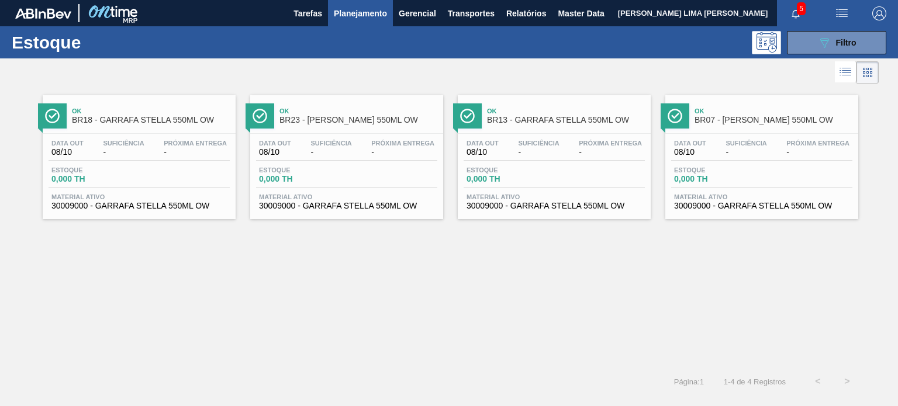
click at [809, 42] on button "089F7B8B-B2A5-4AFE-B5C0-19BA573D28AC Filtro" at bounding box center [836, 42] width 99 height 23
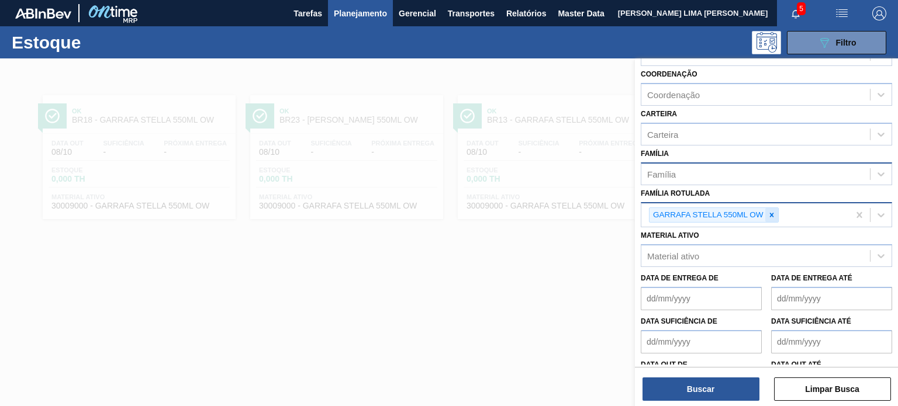
click at [765, 214] on div "GARRAFA STELLA 550ML OW" at bounding box center [714, 216] width 130 height 16
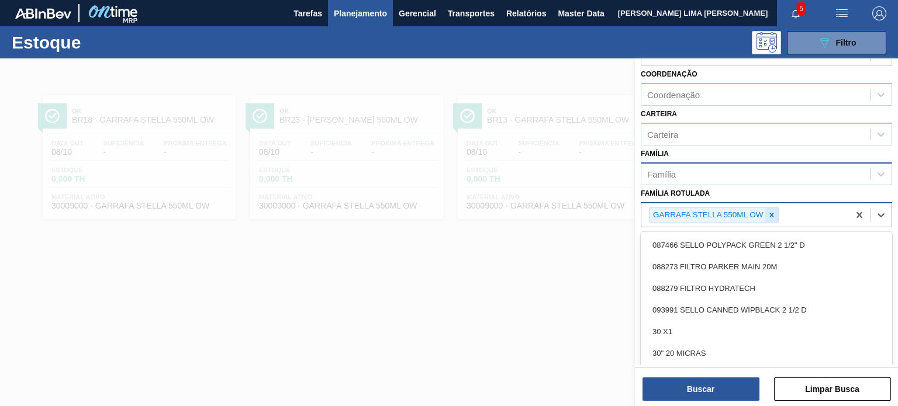
click at [766, 214] on div at bounding box center [771, 215] width 13 height 15
paste Rotulada "GARRAFA BC AMBAR 355ML"
type Rotulada "GARRAFA BC AMBAR 355ML"
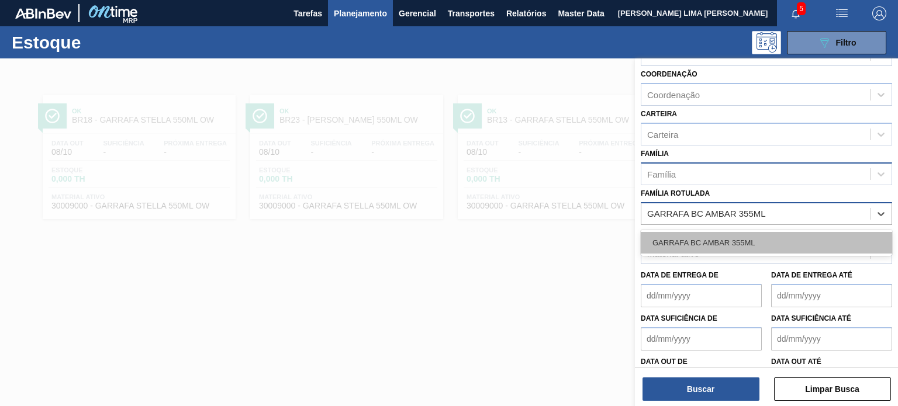
click at [741, 236] on div "GARRAFA BC AMBAR 355ML" at bounding box center [766, 243] width 251 height 22
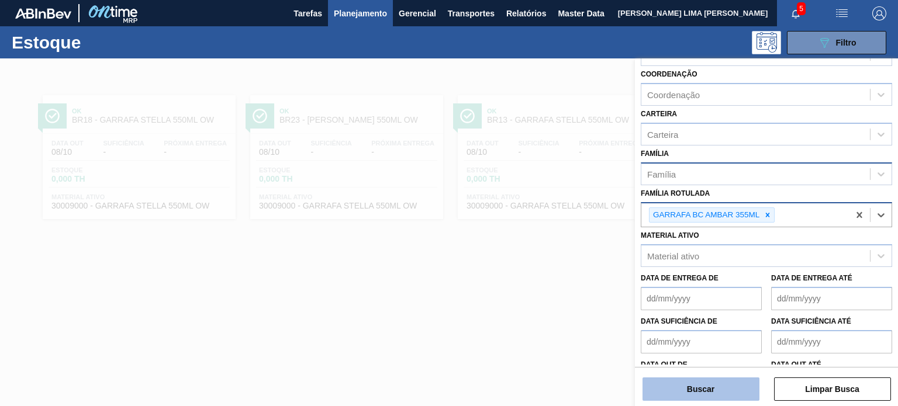
click at [729, 383] on button "Buscar" at bounding box center [701, 389] width 117 height 23
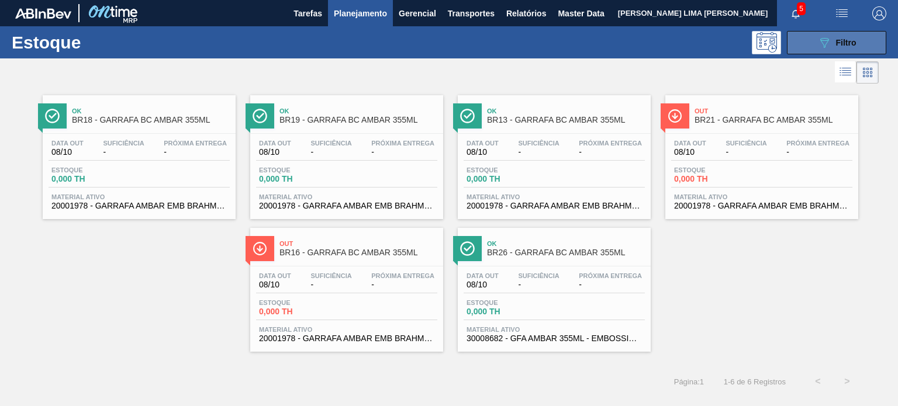
click at [831, 42] on div "089F7B8B-B2A5-4AFE-B5C0-19BA573D28AC Filtro" at bounding box center [836, 43] width 39 height 14
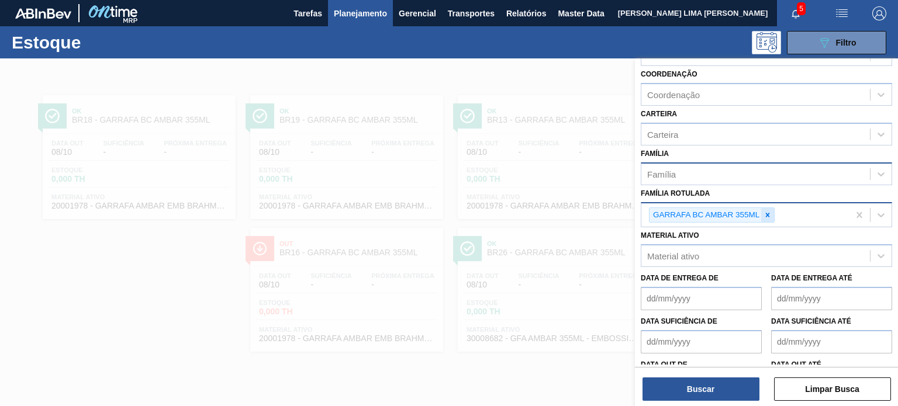
click at [770, 215] on icon at bounding box center [768, 215] width 8 height 8
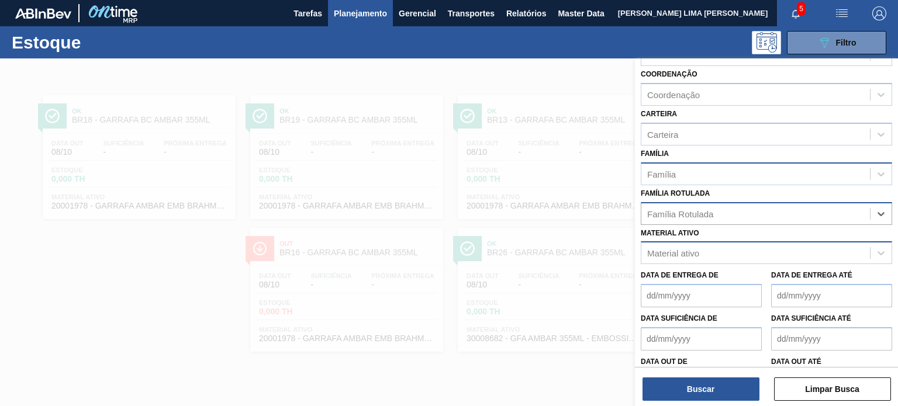
paste Rotulada "GARRAFA SK PULL OFF 275ML"
type Rotulada "GARRAFA SK PULL OFF 275ML"
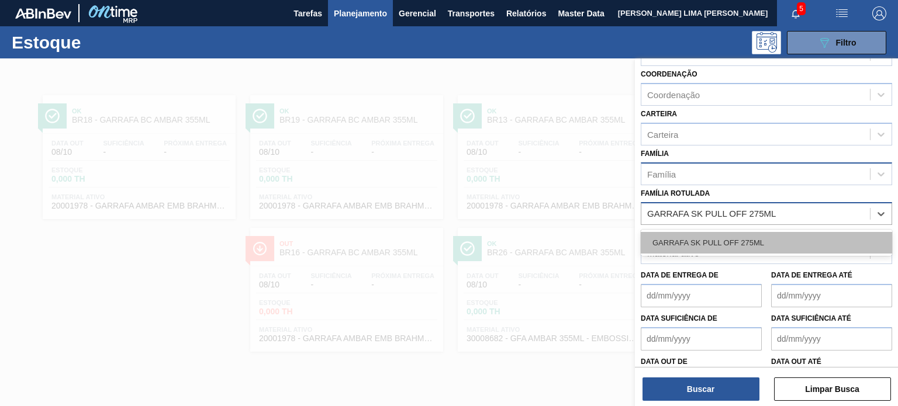
click at [740, 243] on div "GARRAFA SK PULL OFF 275ML" at bounding box center [766, 243] width 251 height 22
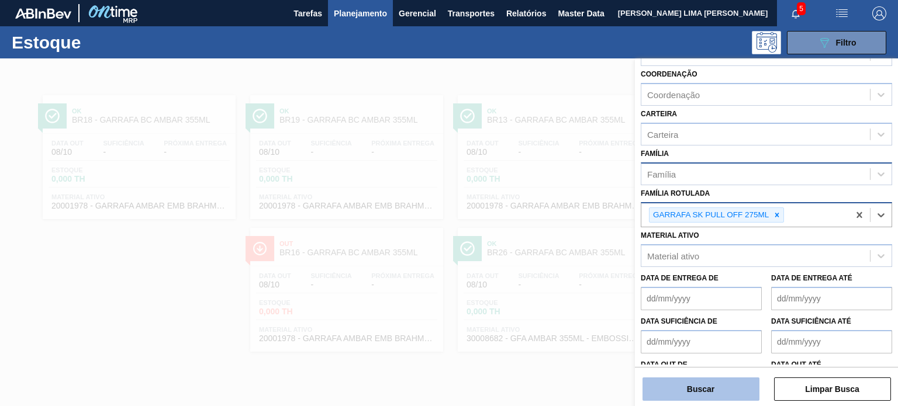
click at [733, 385] on button "Buscar" at bounding box center [701, 389] width 117 height 23
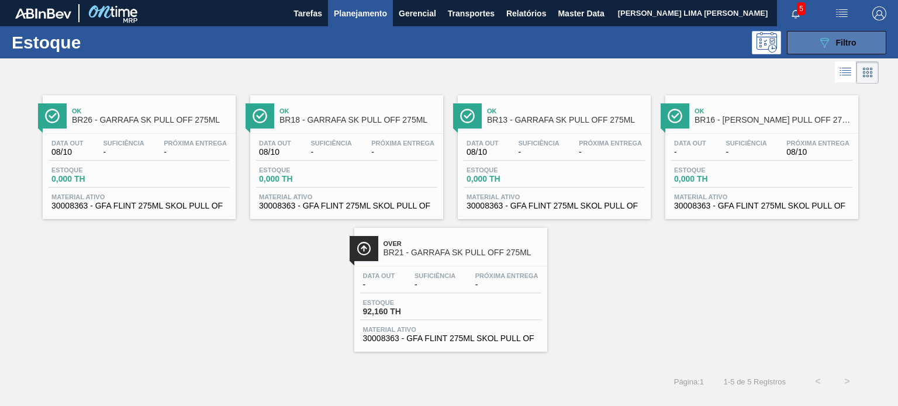
click at [827, 46] on icon "089F7B8B-B2A5-4AFE-B5C0-19BA573D28AC" at bounding box center [824, 43] width 14 height 14
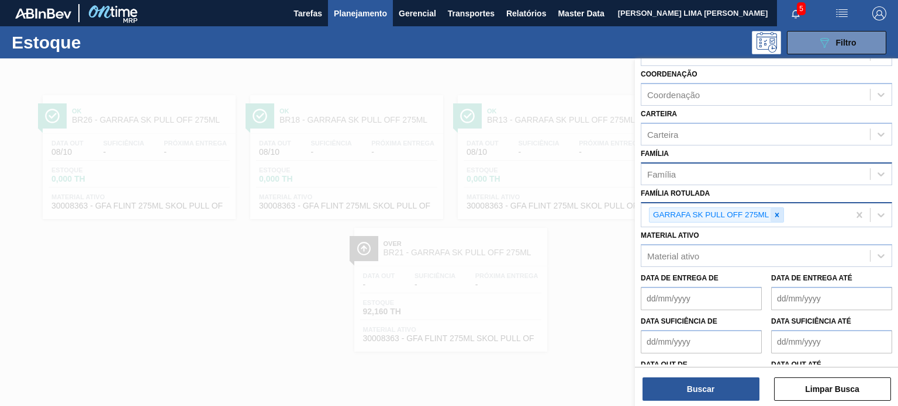
click at [776, 219] on div at bounding box center [777, 215] width 13 height 15
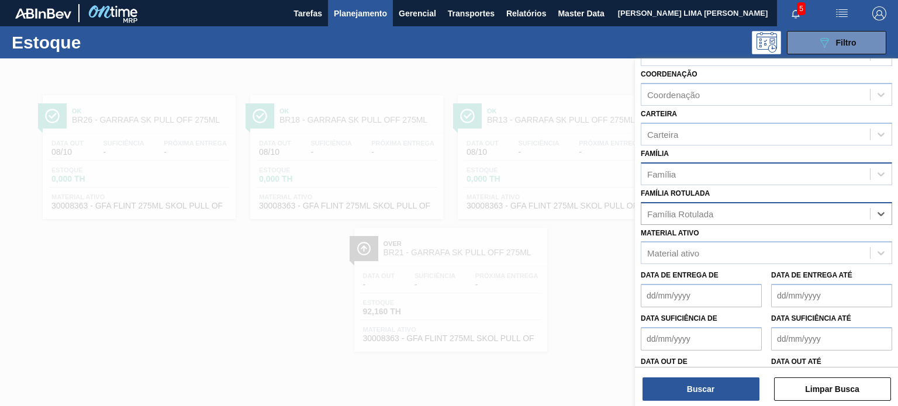
paste Rotulada "GARRAFA BUD 600ML OW"
type Rotulada "GARRAFA BUD 600ML OW"
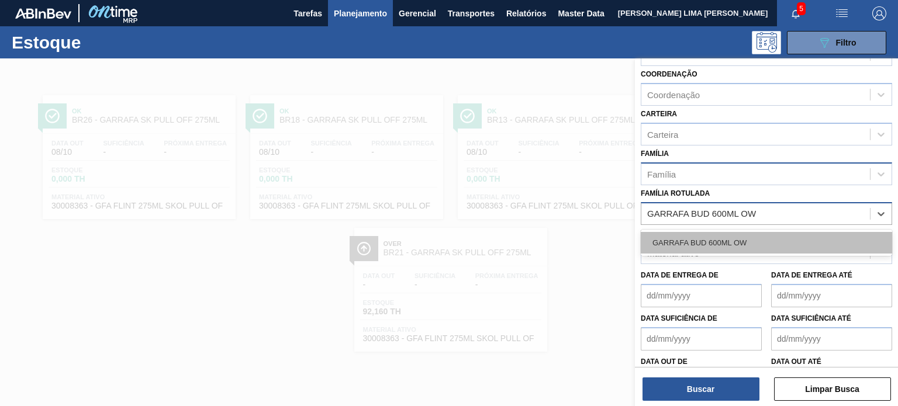
click at [761, 232] on div "GARRAFA BUD 600ML OW" at bounding box center [766, 243] width 251 height 22
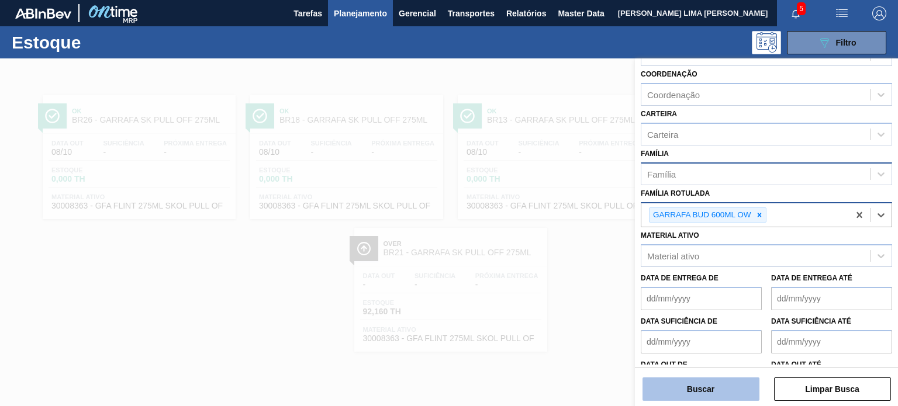
click at [735, 393] on button "Buscar" at bounding box center [701, 389] width 117 height 23
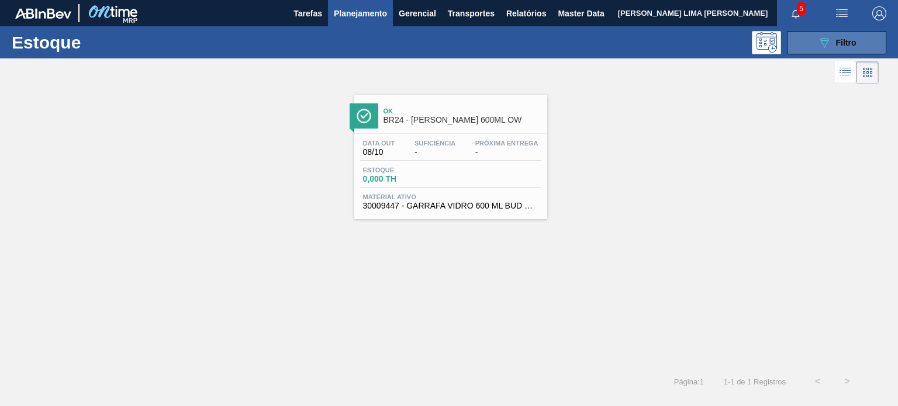
click at [809, 48] on button "089F7B8B-B2A5-4AFE-B5C0-19BA573D28AC Filtro" at bounding box center [836, 42] width 99 height 23
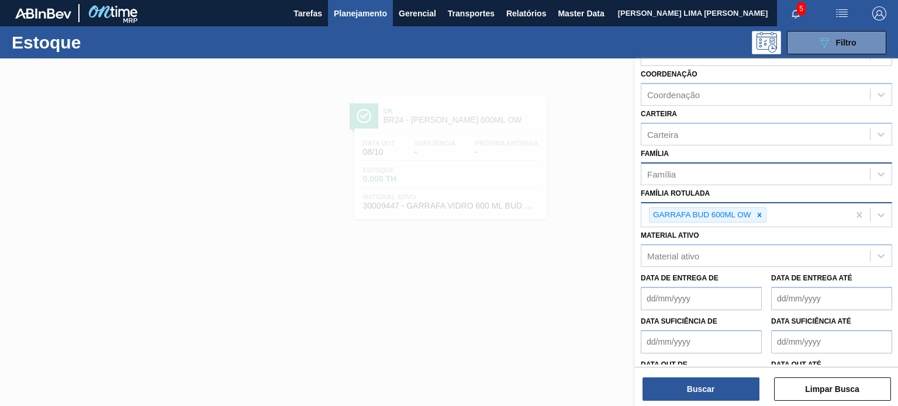
click at [758, 208] on div at bounding box center [759, 215] width 13 height 15
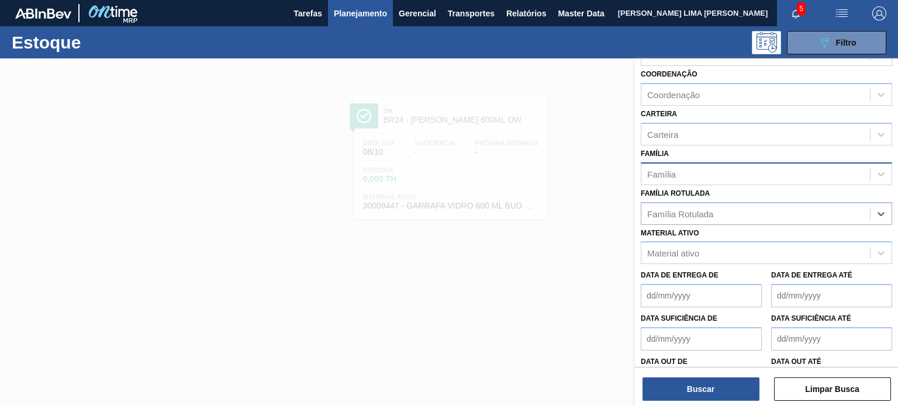
paste Rotulada "GARRAFA BUD 343ML"
type Rotulada "GARRAFA BUD 343ML"
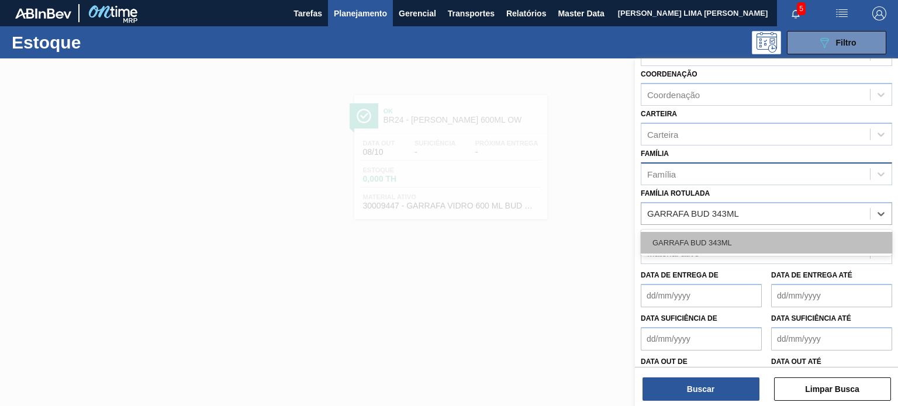
click at [728, 238] on div "GARRAFA BUD 343ML" at bounding box center [766, 243] width 251 height 22
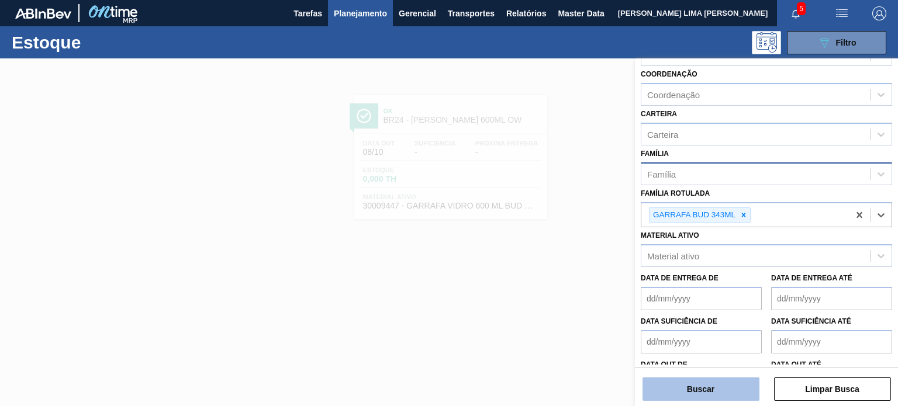
click at [697, 392] on button "Buscar" at bounding box center [701, 389] width 117 height 23
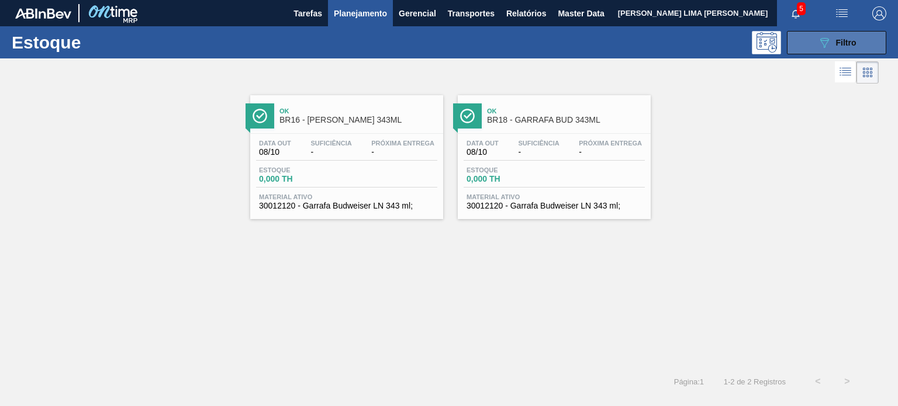
click at [828, 46] on icon "089F7B8B-B2A5-4AFE-B5C0-19BA573D28AC" at bounding box center [824, 43] width 14 height 14
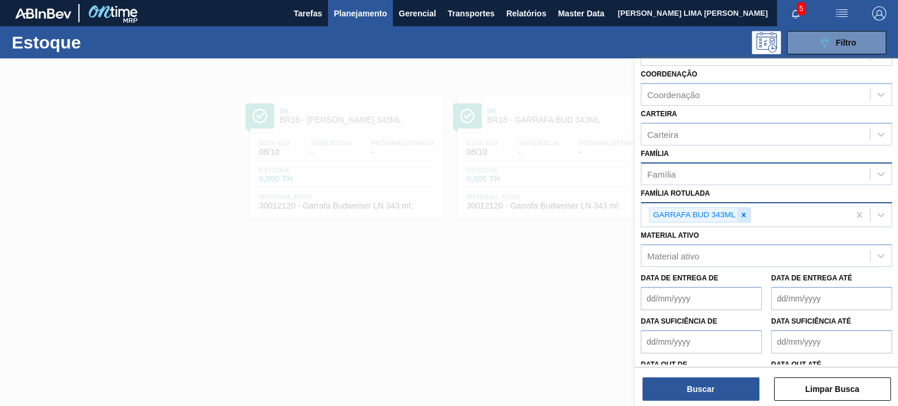
click at [747, 216] on icon at bounding box center [744, 215] width 8 height 8
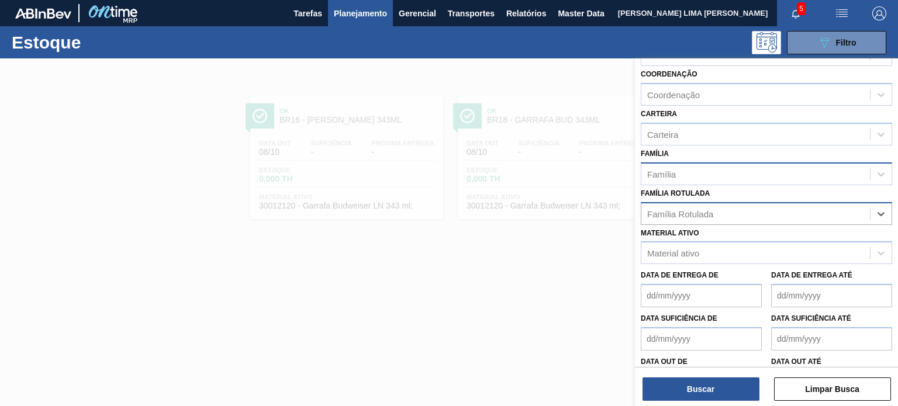
paste Rotulada "GARRAFA BUD 343ML"
type Rotulada "GARRAFA BUD 343ML"
click at [736, 240] on div "GARRAFA BUD 343ML" at bounding box center [766, 243] width 251 height 22
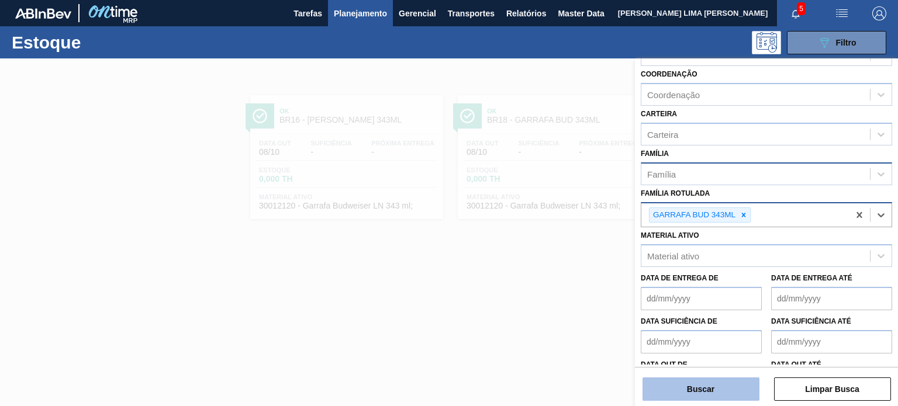
click at [714, 378] on button "Buscar" at bounding box center [701, 389] width 117 height 23
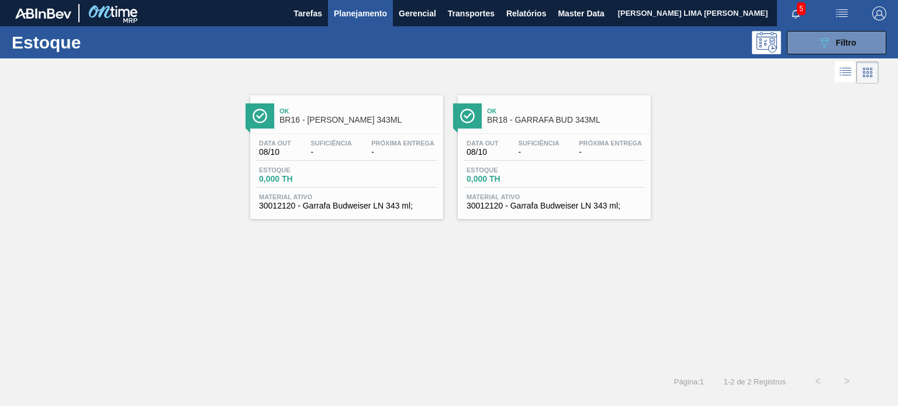
drag, startPoint x: 846, startPoint y: 47, endPoint x: 840, endPoint y: 65, distance: 19.8
click at [847, 47] on div "089F7B8B-B2A5-4AFE-B5C0-19BA573D28AC Filtro" at bounding box center [836, 43] width 39 height 14
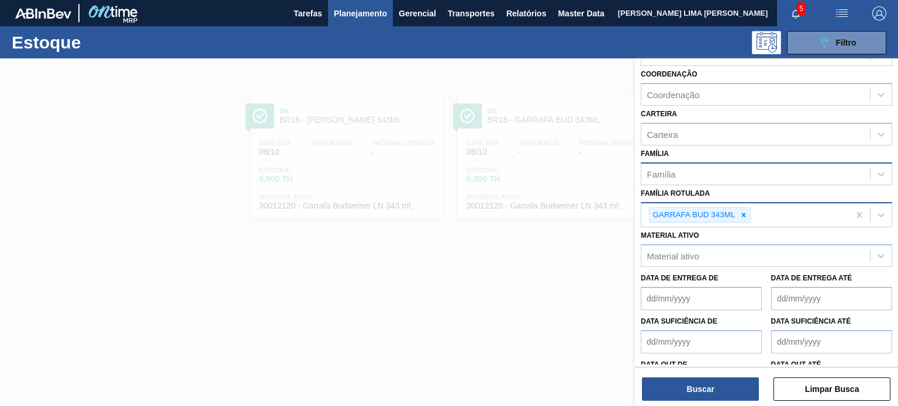
click at [741, 213] on icon at bounding box center [744, 215] width 8 height 8
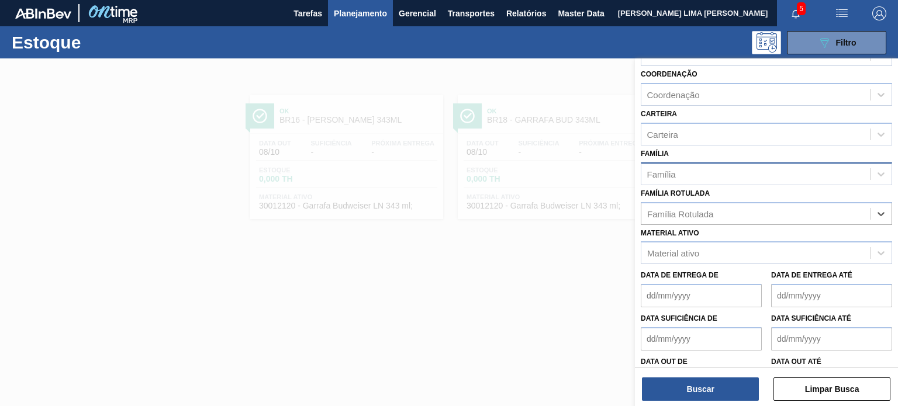
paste Rotulada "GARRAFA SK BEATS SECRET 313ML"
type Rotulada "GARRAFA SK BEATS SECRET 313ML"
click at [731, 236] on div "GARRAFA SK BEATS SECRET 313ML" at bounding box center [766, 243] width 251 height 22
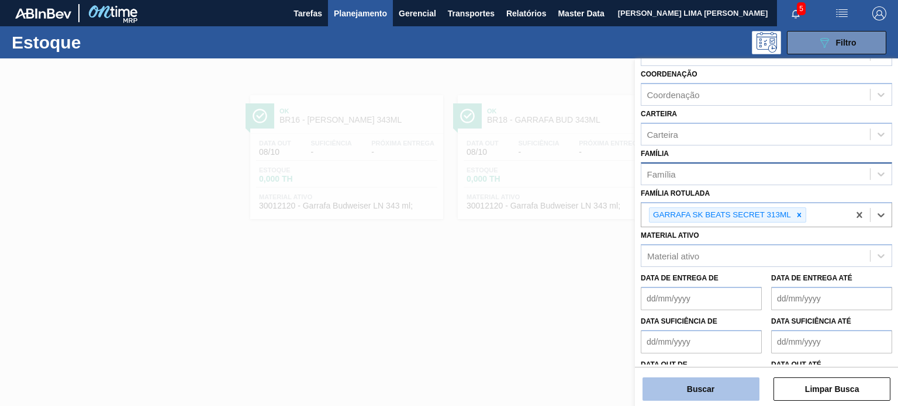
click at [724, 386] on button "Buscar" at bounding box center [701, 389] width 117 height 23
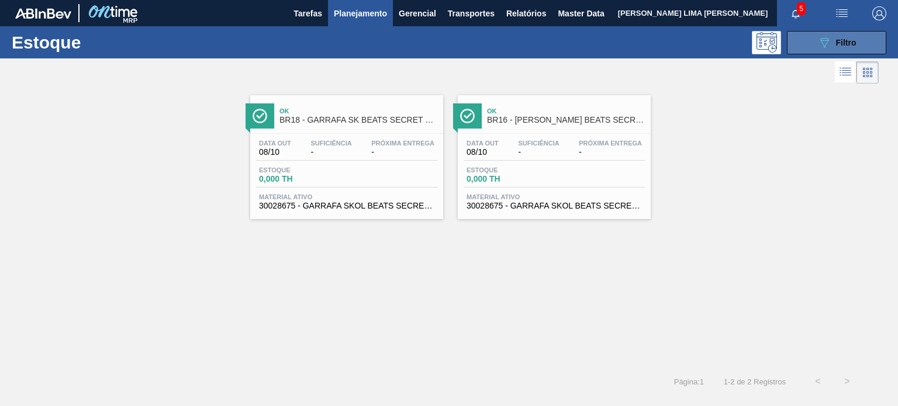
click at [824, 45] on icon "089F7B8B-B2A5-4AFE-B5C0-19BA573D28AC" at bounding box center [824, 43] width 14 height 14
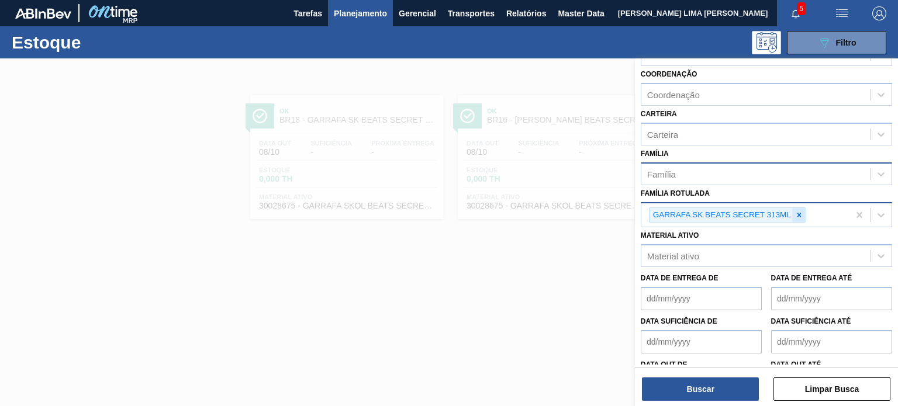
click at [794, 210] on div at bounding box center [799, 215] width 13 height 15
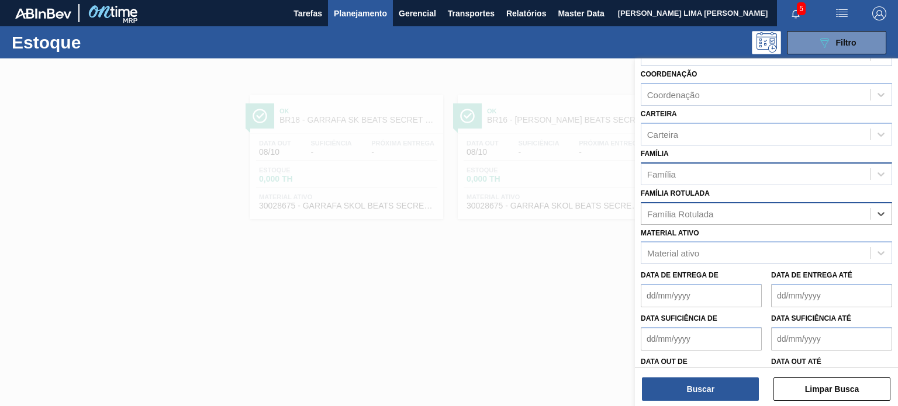
click at [798, 210] on div "Família Rotulada" at bounding box center [755, 213] width 229 height 17
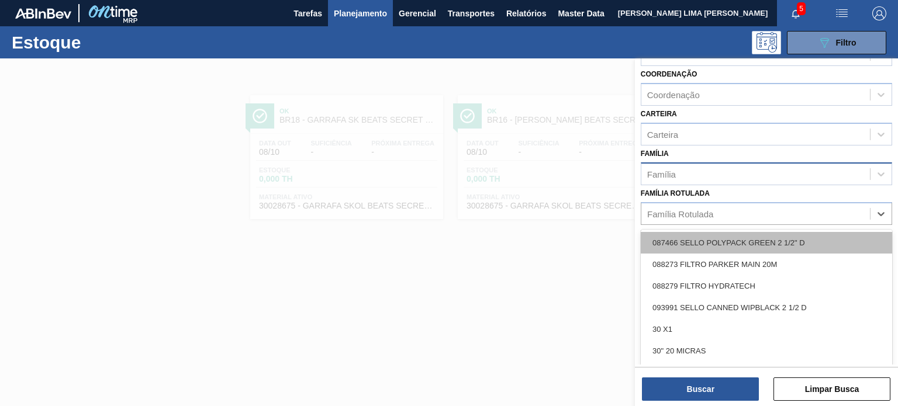
paste Rotulada "GARRAFA CORONA 330ML EXP BOLIVIA"
type Rotulada "GARRAFA CORONA 330ML EXP BOLIVIA"
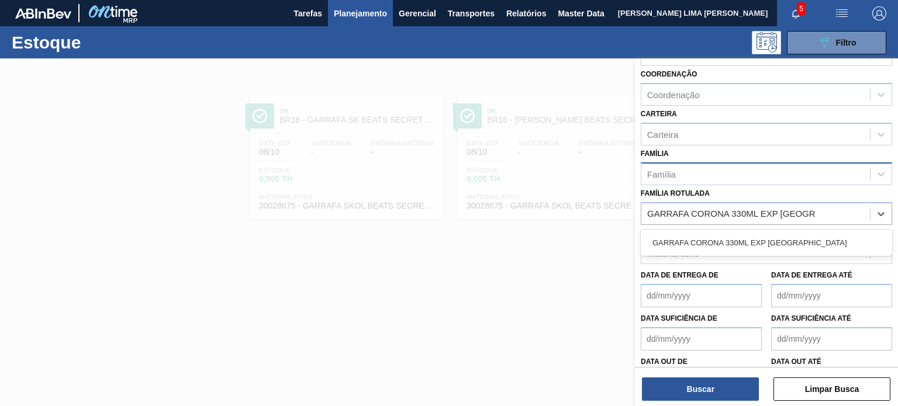
drag, startPoint x: 761, startPoint y: 236, endPoint x: 744, endPoint y: 303, distance: 69.3
click at [759, 236] on div "GARRAFA CORONA 330ML EXP BOLIVIA" at bounding box center [766, 243] width 251 height 22
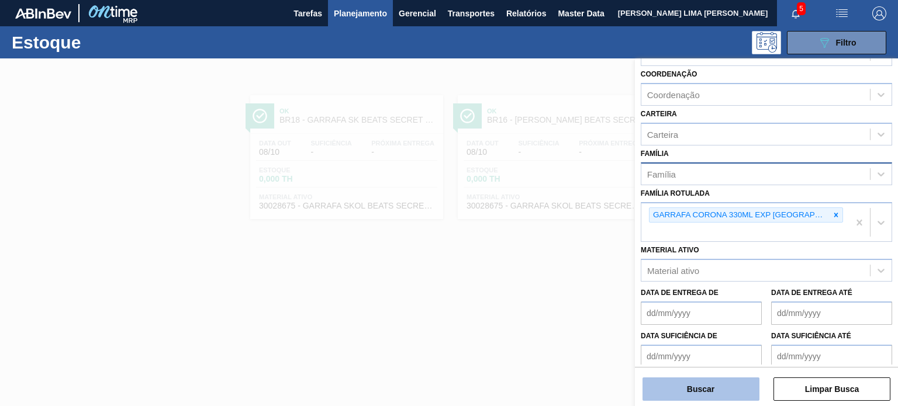
click at [725, 395] on button "Buscar" at bounding box center [701, 389] width 117 height 23
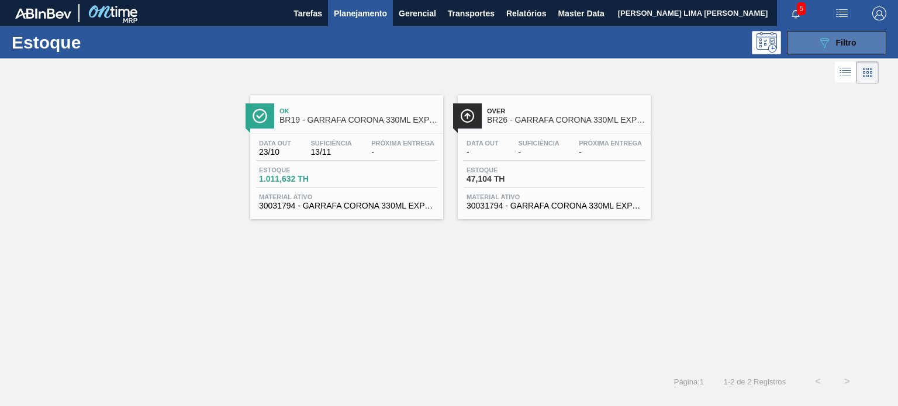
click at [830, 53] on button "089F7B8B-B2A5-4AFE-B5C0-19BA573D28AC Filtro" at bounding box center [836, 42] width 99 height 23
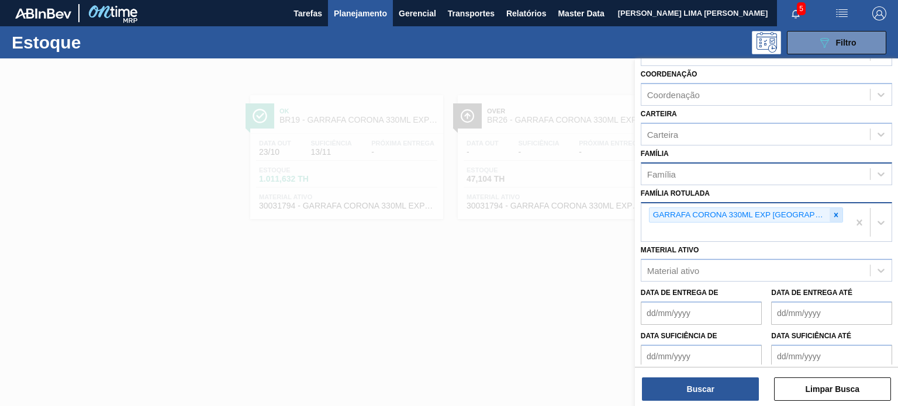
click at [832, 211] on icon at bounding box center [836, 215] width 8 height 8
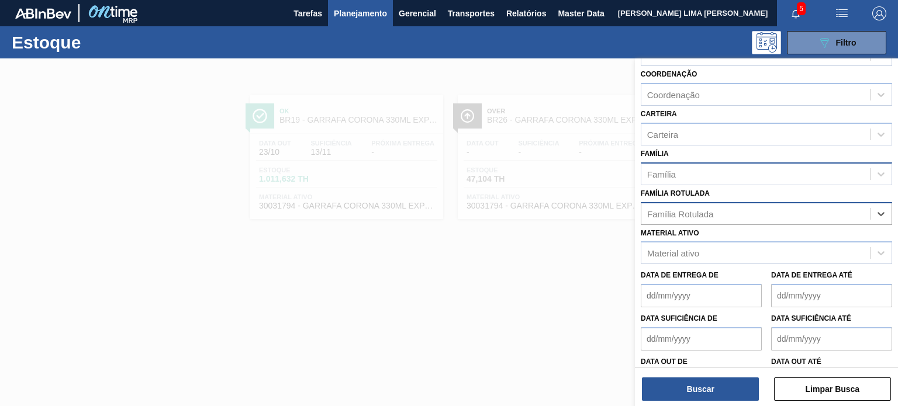
paste Rotulada "GARRAFA AMBAR 330ML"
type Rotulada "GARRAFA AMBAR 330ML"
click at [762, 240] on div "GARRAFA AMBAR 330ML" at bounding box center [766, 243] width 251 height 22
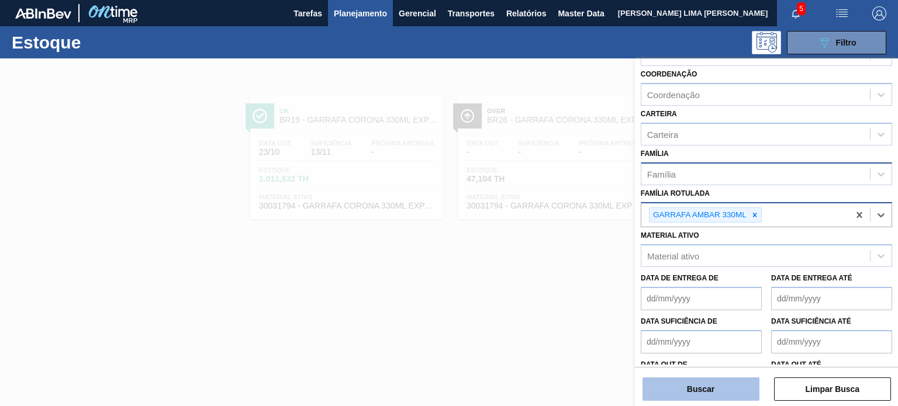
click at [709, 389] on button "Buscar" at bounding box center [701, 389] width 117 height 23
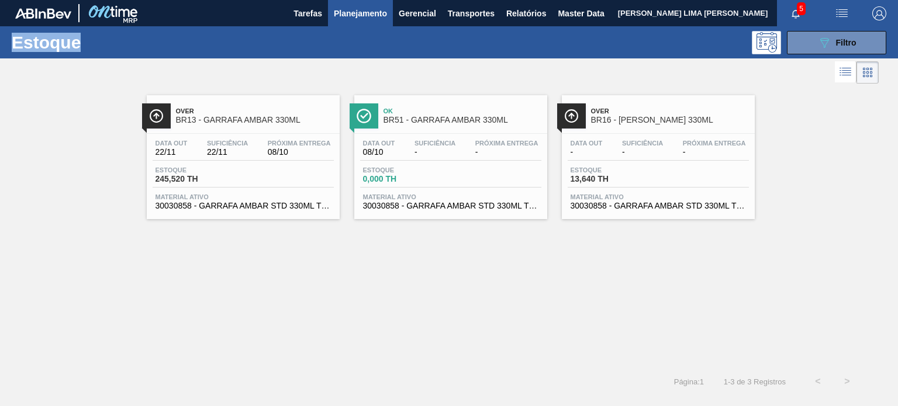
drag, startPoint x: 837, startPoint y: 46, endPoint x: 828, endPoint y: 64, distance: 20.1
click at [837, 46] on span "Filtro" at bounding box center [846, 42] width 20 height 9
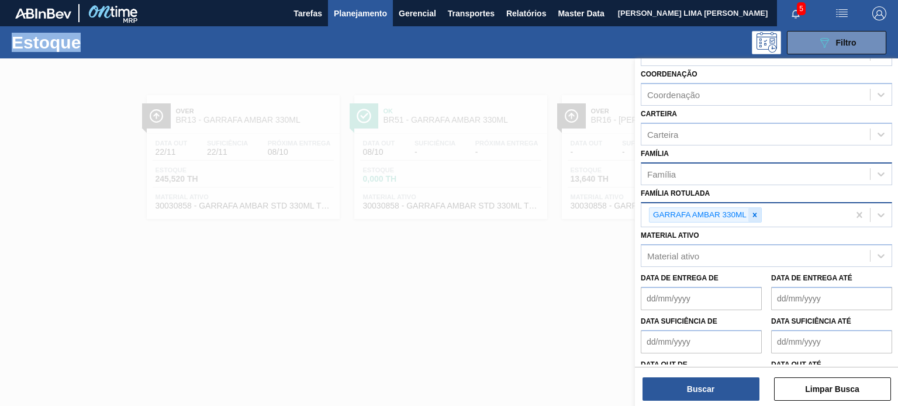
click at [752, 214] on icon at bounding box center [755, 215] width 8 height 8
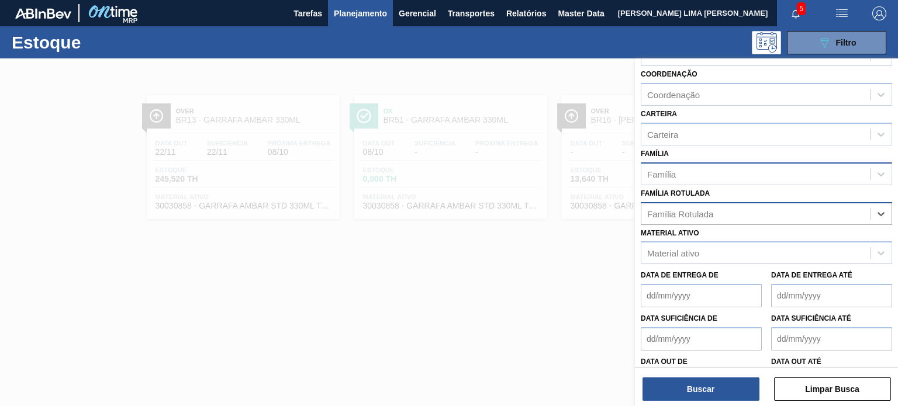
paste Rotulada "GARRAFA BUD OW 330ML"
type Rotulada "GARRAFA BUD OW 330ML"
click at [733, 235] on div "GARRAFA BUD OW 330ML" at bounding box center [766, 243] width 251 height 22
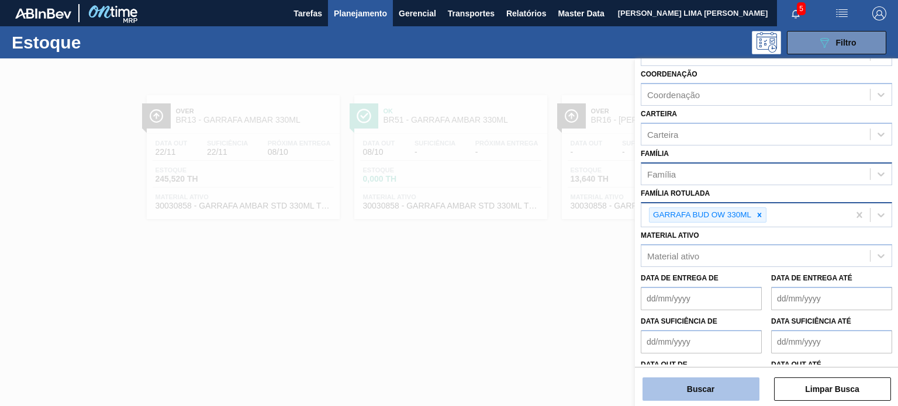
click at [730, 386] on button "Buscar" at bounding box center [701, 389] width 117 height 23
